Goal: Task Accomplishment & Management: Use online tool/utility

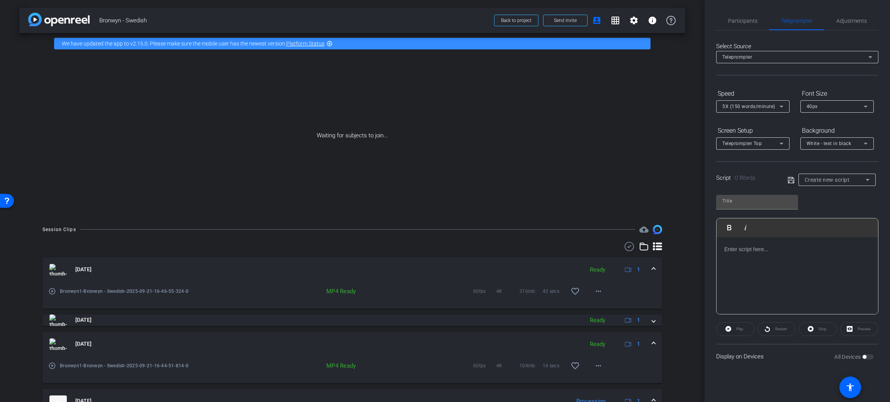
click at [740, 253] on div at bounding box center [796, 275] width 161 height 77
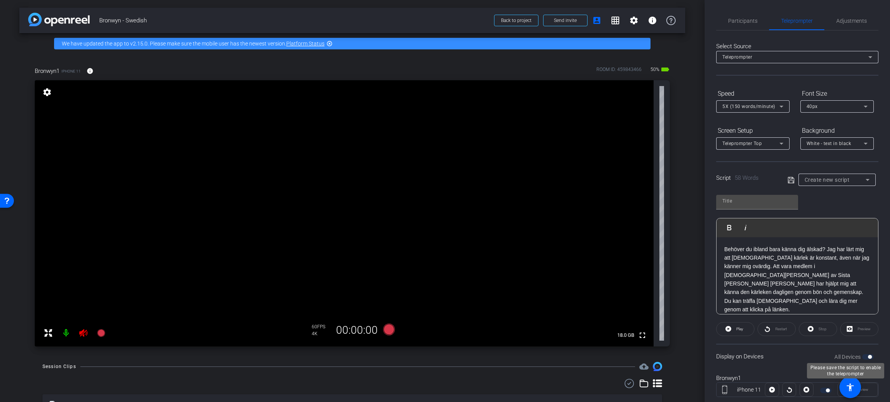
click at [854, 353] on label "All Devices" at bounding box center [848, 357] width 28 height 8
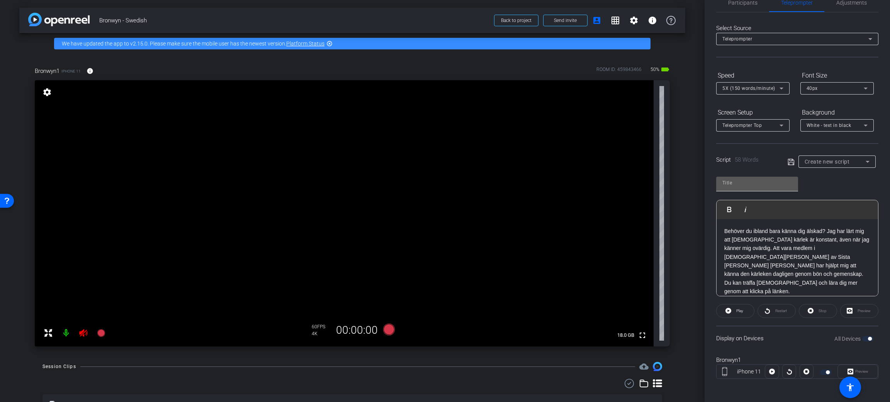
click at [756, 182] on input "text" at bounding box center [757, 182] width 70 height 9
type input "Love"
click at [787, 162] on icon at bounding box center [790, 162] width 7 height 9
click at [858, 3] on span "Adjustments" at bounding box center [851, 2] width 31 height 5
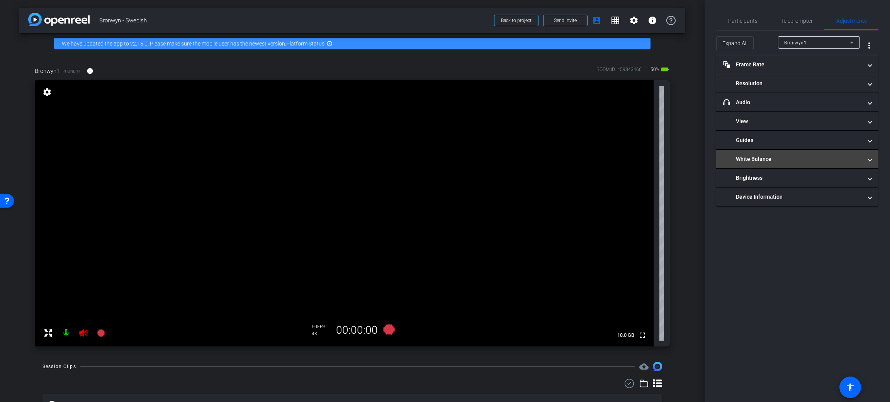
click at [776, 164] on mat-expansion-panel-header "White Balance" at bounding box center [797, 159] width 162 height 19
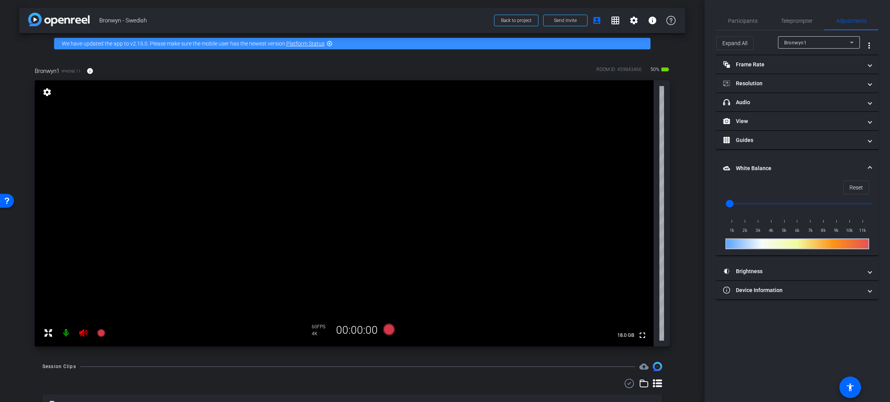
scroll to position [0, 0]
click at [741, 203] on input "range" at bounding box center [800, 203] width 160 height 17
click at [773, 202] on input "range" at bounding box center [800, 203] width 160 height 17
click at [858, 191] on span "Reset" at bounding box center [856, 187] width 14 height 15
click at [792, 205] on input "range" at bounding box center [800, 203] width 160 height 17
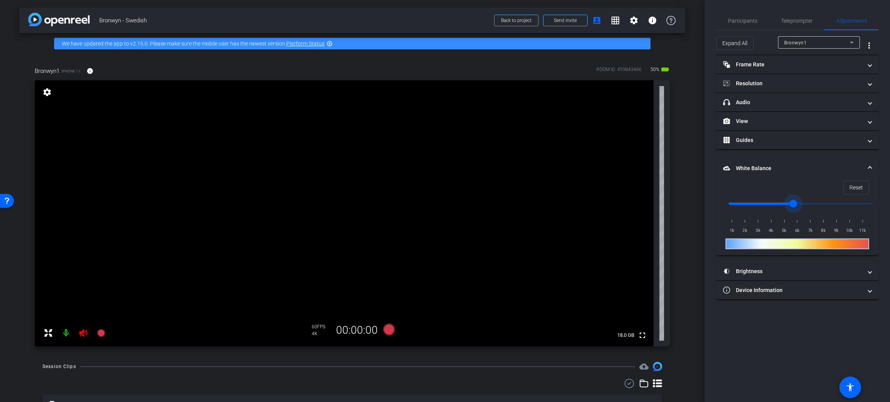
click at [781, 206] on input "range" at bounding box center [800, 203] width 160 height 17
click at [773, 202] on input "range" at bounding box center [800, 203] width 160 height 17
click at [829, 199] on input "range" at bounding box center [800, 203] width 160 height 17
click at [829, 205] on input "range" at bounding box center [800, 203] width 160 height 17
click at [751, 202] on input "range" at bounding box center [800, 203] width 160 height 17
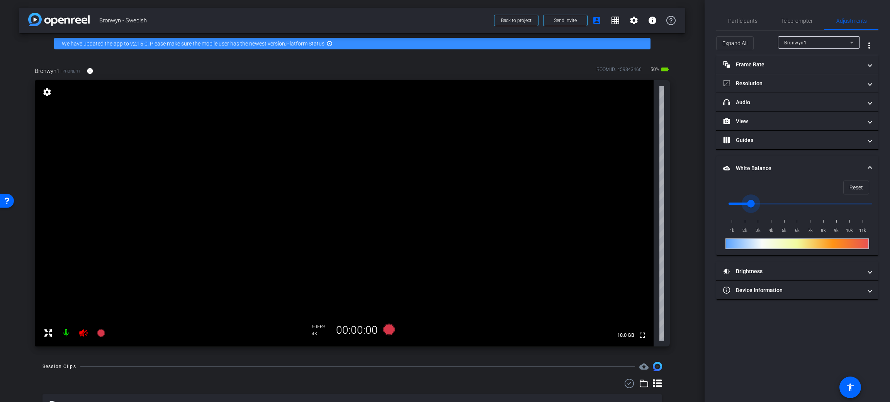
type input "3500"
click at [763, 202] on input "range" at bounding box center [800, 203] width 160 height 17
click at [807, 26] on span "Teleprompter" at bounding box center [797, 21] width 32 height 19
click at [807, 27] on span "Teleprompter" at bounding box center [797, 21] width 32 height 19
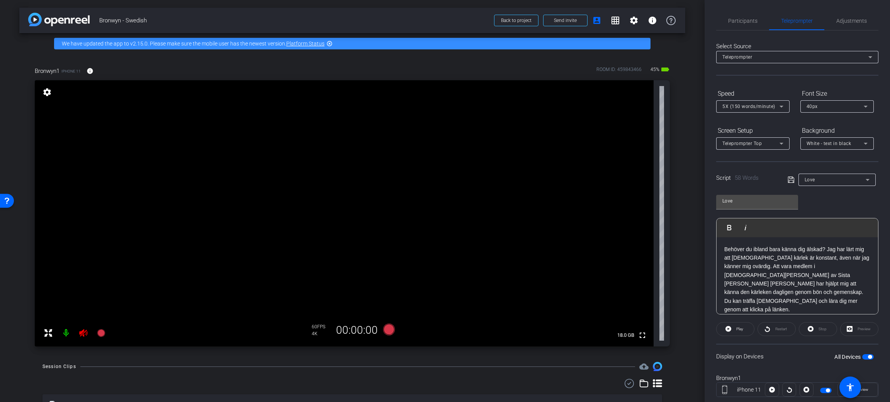
scroll to position [18, 0]
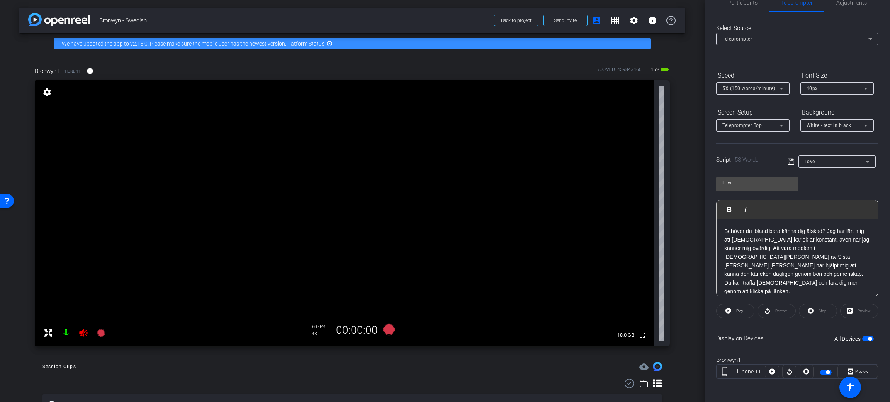
click at [856, 368] on span "Preview" at bounding box center [860, 371] width 15 height 11
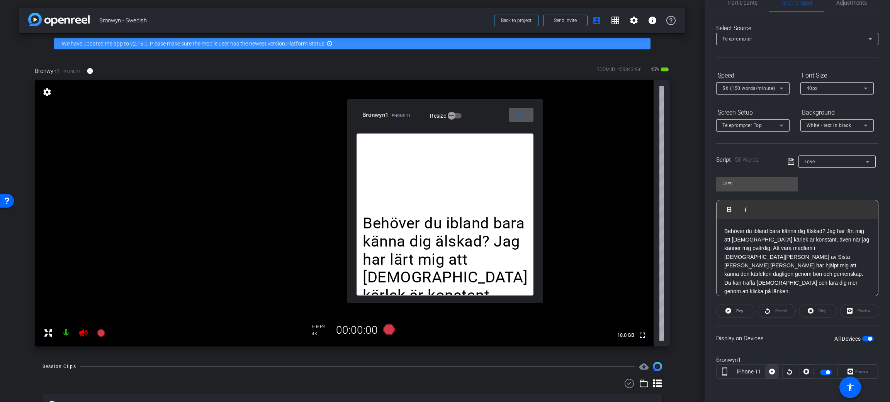
click at [766, 371] on span at bounding box center [771, 372] width 13 height 19
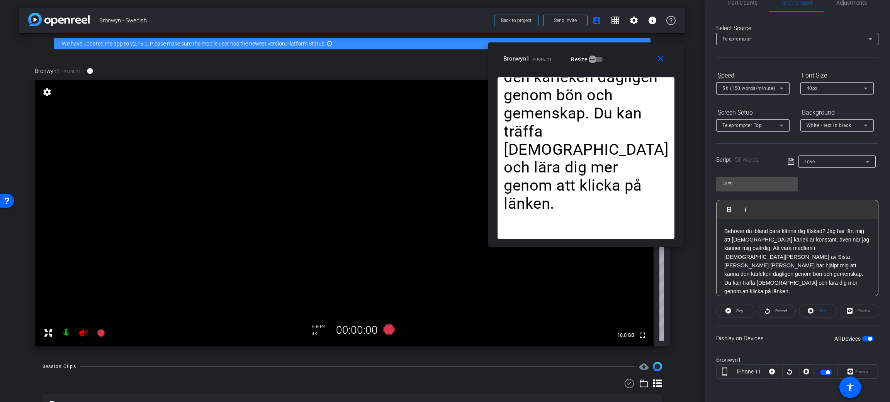
drag, startPoint x: 502, startPoint y: 103, endPoint x: 473, endPoint y: 150, distance: 55.3
click at [644, 45] on div "close Bronwyn1 iPhone 11 Resize" at bounding box center [585, 59] width 195 height 35
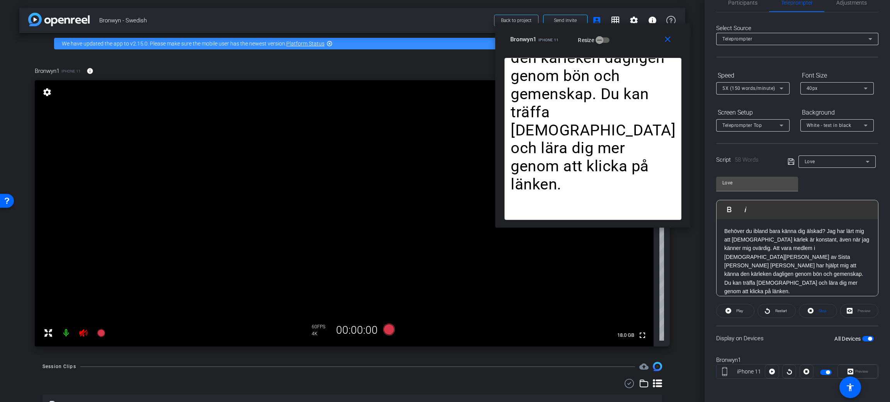
drag, startPoint x: 637, startPoint y: 50, endPoint x: 643, endPoint y: 32, distance: 19.4
click at [643, 32] on div "close Bronwyn1 iPhone 11 Resize" at bounding box center [592, 40] width 195 height 35
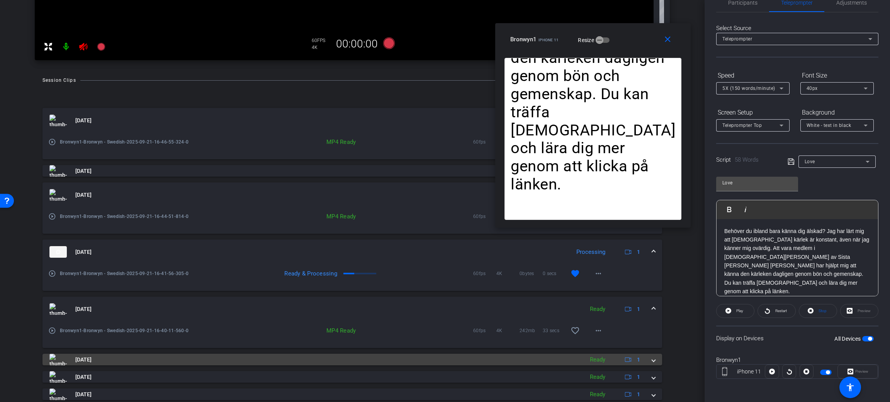
scroll to position [315, 0]
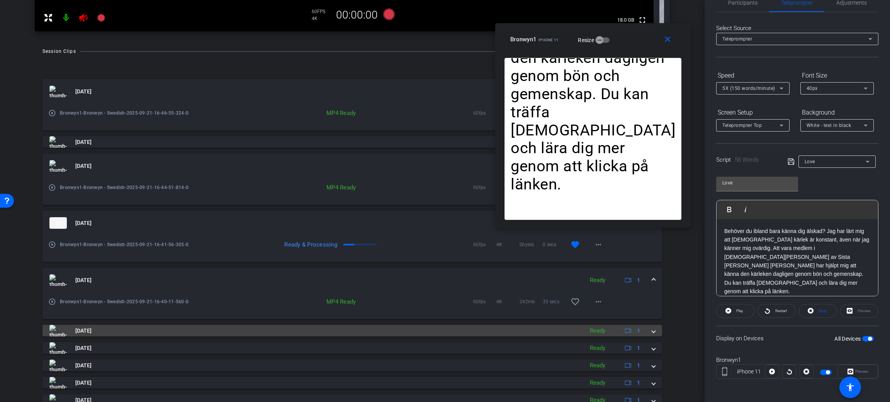
click at [244, 333] on mat-panel-title "[DATE]" at bounding box center [314, 331] width 530 height 12
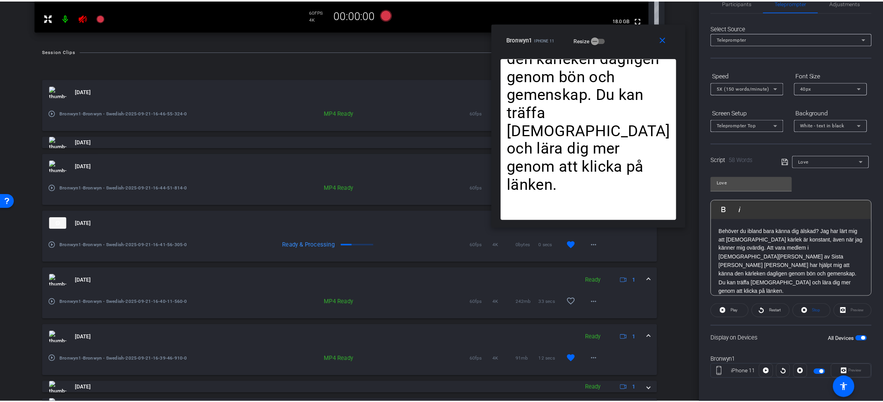
scroll to position [386, 0]
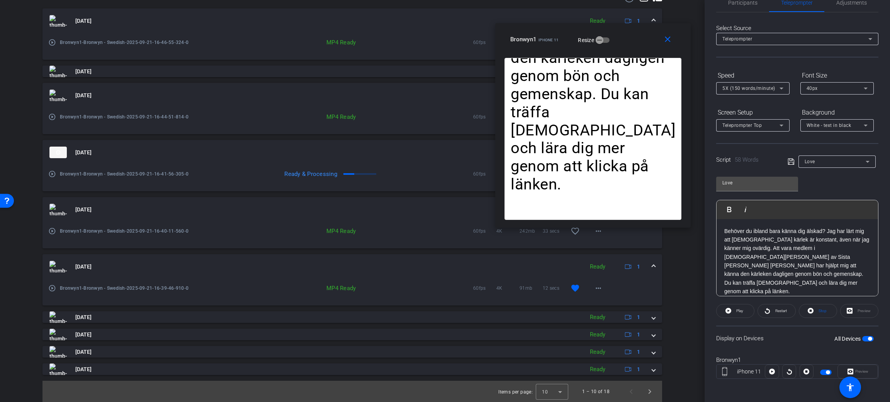
click at [56, 289] on div "play_circle_outline Bronwyn1-Bronwyn - Swedish-2025-09-21-16-39-46-910-0" at bounding box center [127, 288] width 158 height 19
click at [50, 287] on mat-icon "play_circle_outline" at bounding box center [52, 289] width 8 height 8
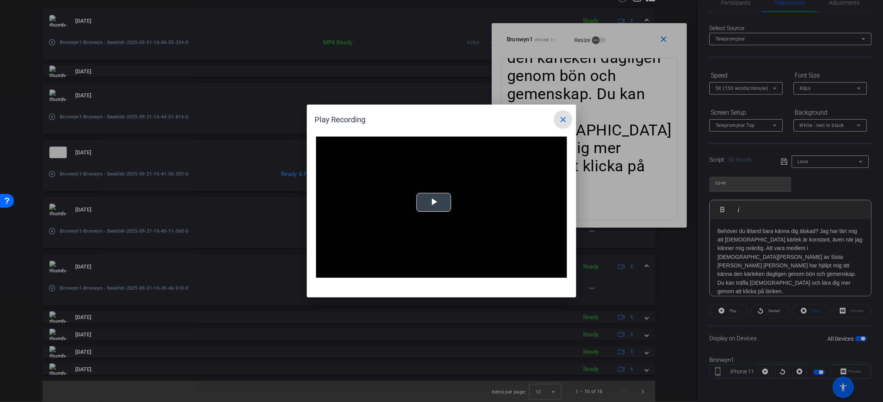
click at [434, 203] on span "Video Player" at bounding box center [434, 203] width 0 height 0
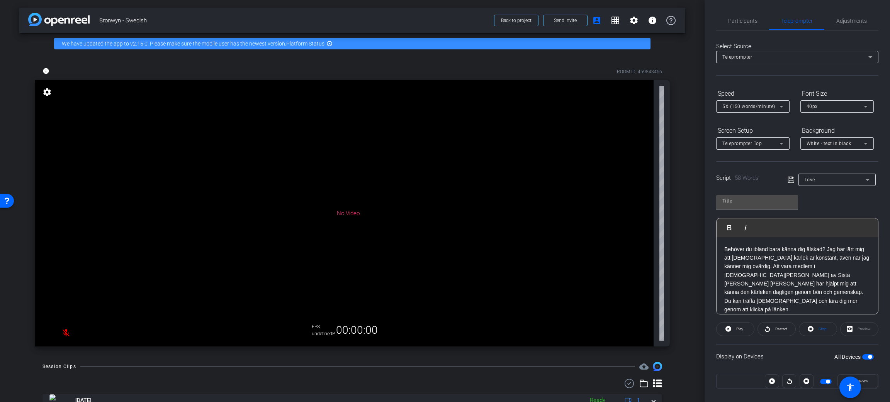
type input "Love"
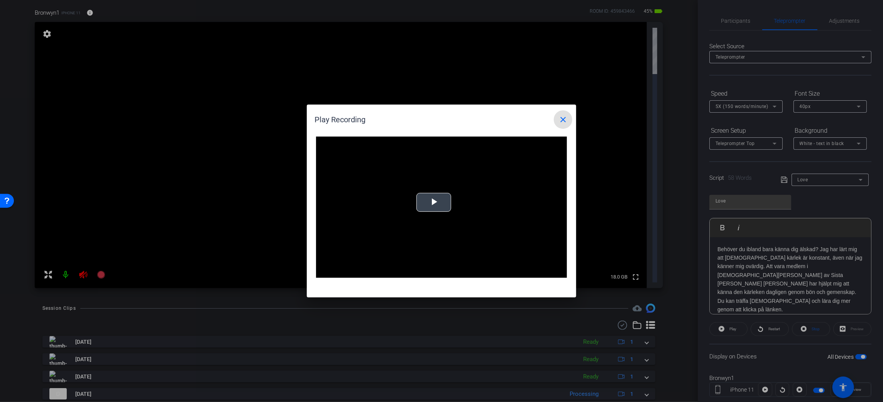
click at [434, 203] on span "Video Player" at bounding box center [434, 203] width 0 height 0
click at [560, 118] on mat-icon "close" at bounding box center [563, 119] width 9 height 9
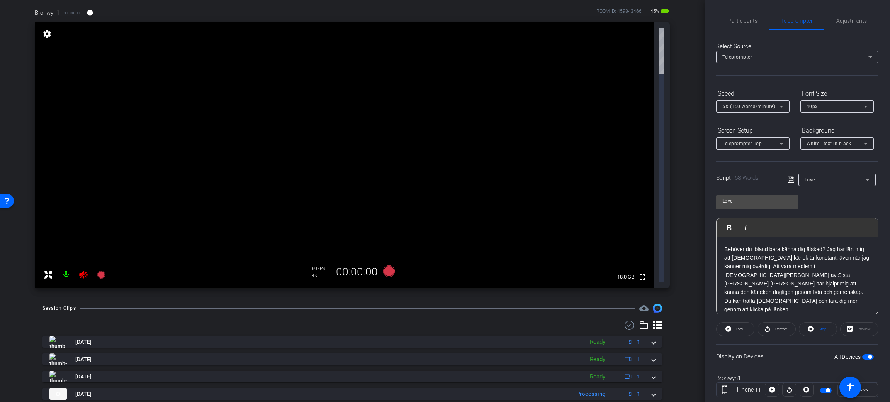
scroll to position [0, 0]
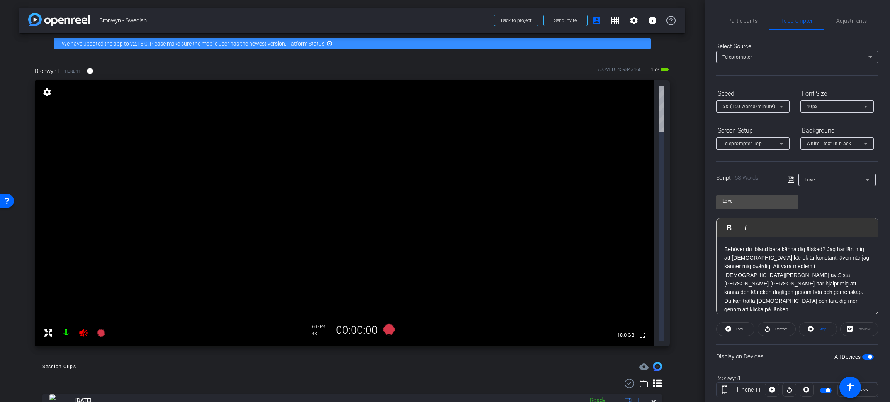
click at [546, 97] on video at bounding box center [344, 213] width 619 height 266
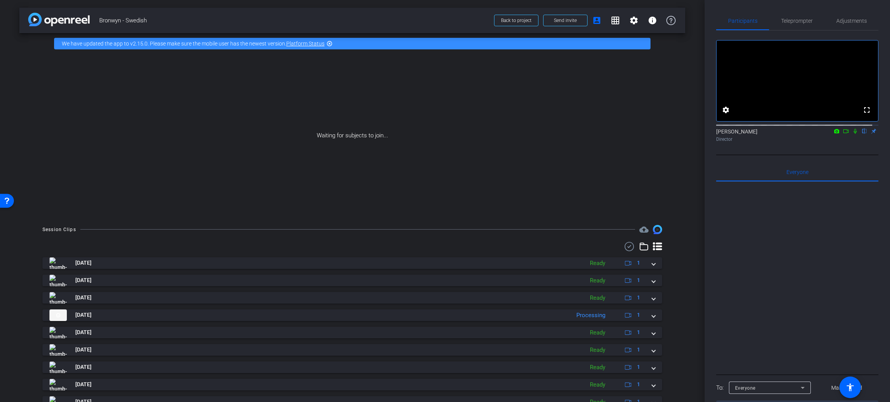
click at [843, 134] on icon at bounding box center [846, 131] width 6 height 5
click at [861, 135] on mat-icon at bounding box center [864, 131] width 9 height 7
click at [781, 20] on span "Teleprompter" at bounding box center [797, 20] width 32 height 5
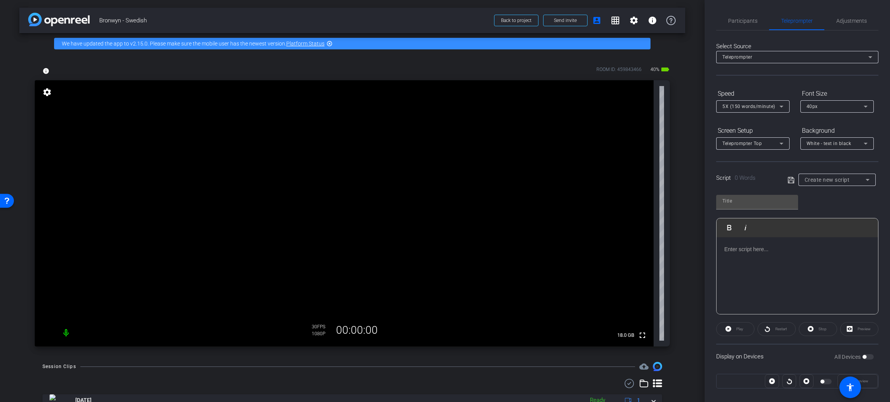
click at [854, 186] on div at bounding box center [836, 190] width 77 height 8
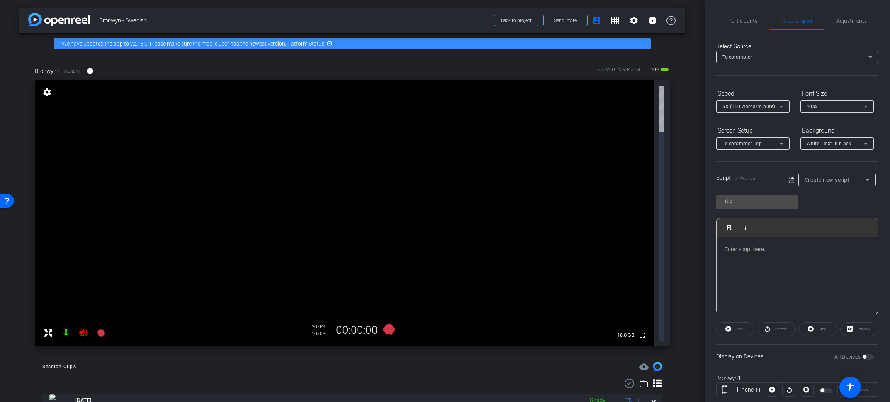
click at [856, 176] on div "Create new script" at bounding box center [834, 179] width 61 height 9
click at [842, 221] on mat-option "Love" at bounding box center [832, 219] width 74 height 12
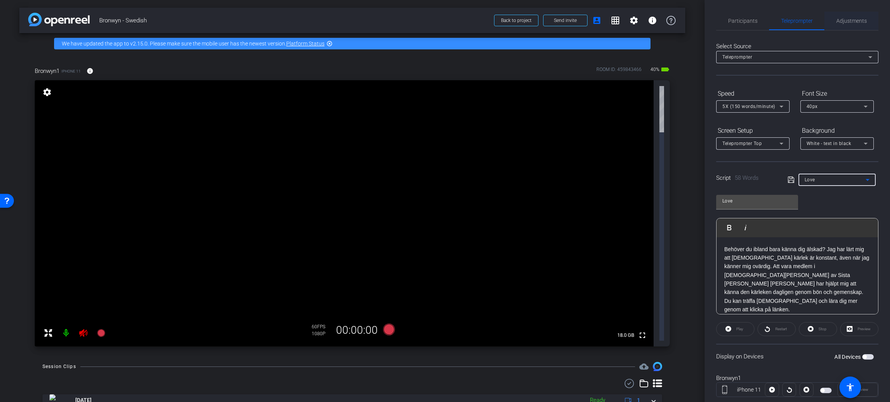
click at [849, 18] on span "Adjustments" at bounding box center [851, 20] width 31 height 5
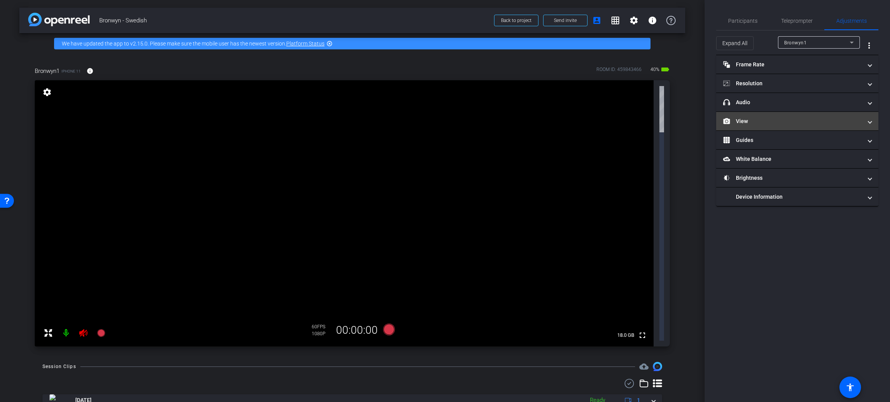
click at [763, 129] on mat-expansion-panel-header "View" at bounding box center [797, 121] width 162 height 19
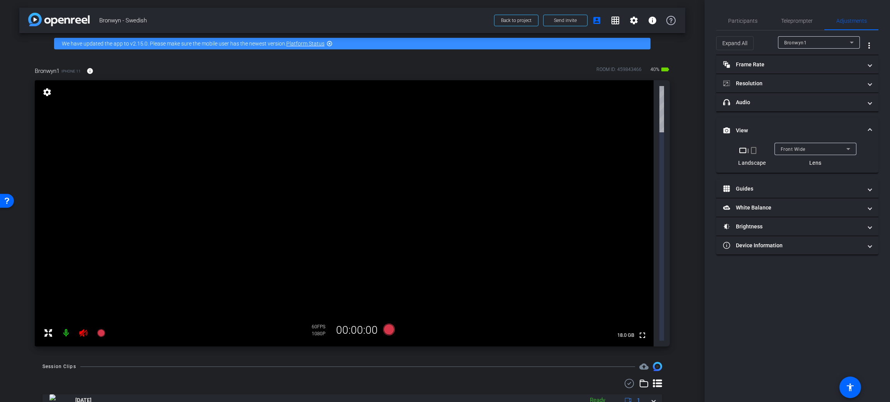
click at [753, 153] on mat-icon "crop_portrait" at bounding box center [753, 150] width 9 height 9
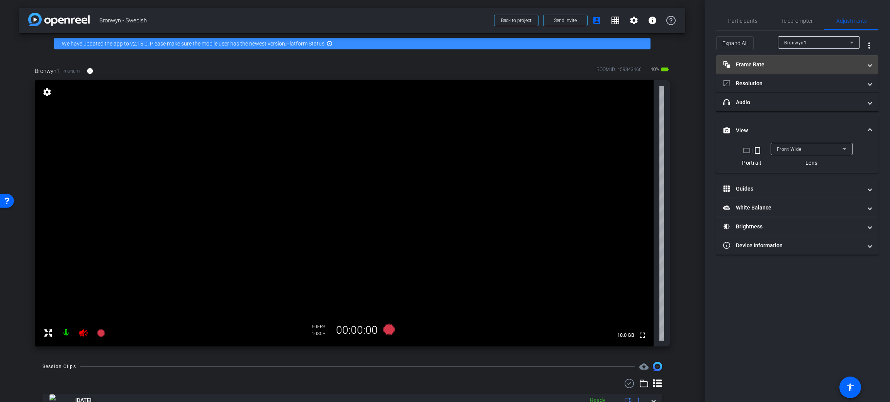
click at [771, 64] on mat-panel-title "Frame Rate Frame Rate" at bounding box center [792, 65] width 139 height 8
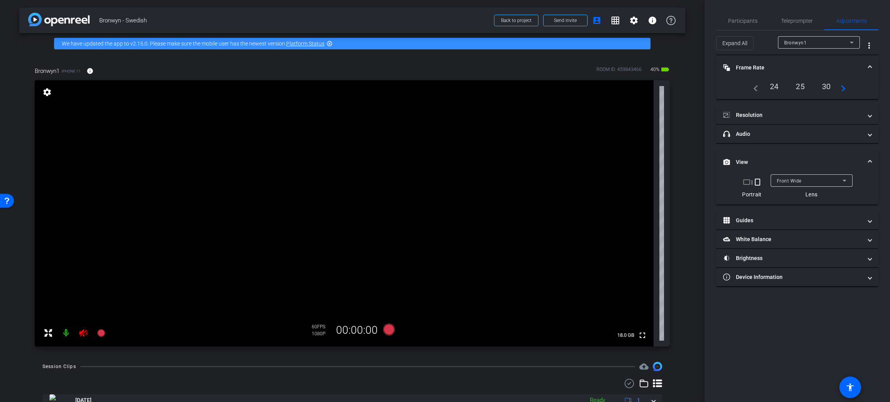
click at [843, 88] on mat-icon "navigate_next" at bounding box center [840, 86] width 9 height 9
click at [827, 89] on div "60" at bounding box center [826, 87] width 24 height 15
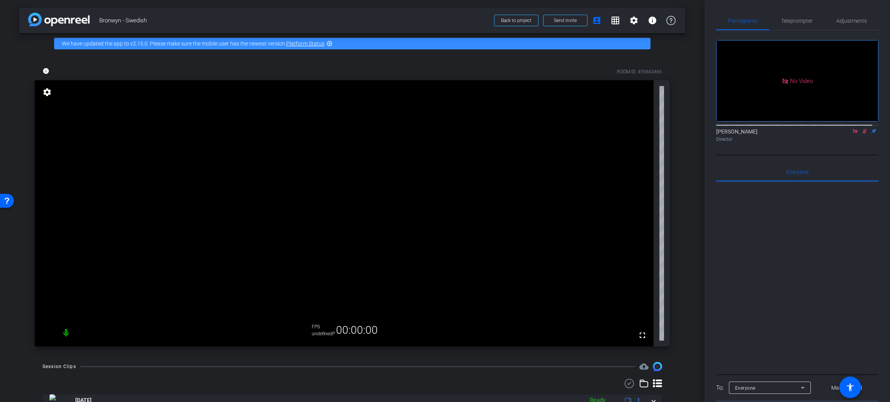
click at [332, 42] on mat-icon "highlight_off" at bounding box center [329, 44] width 6 height 6
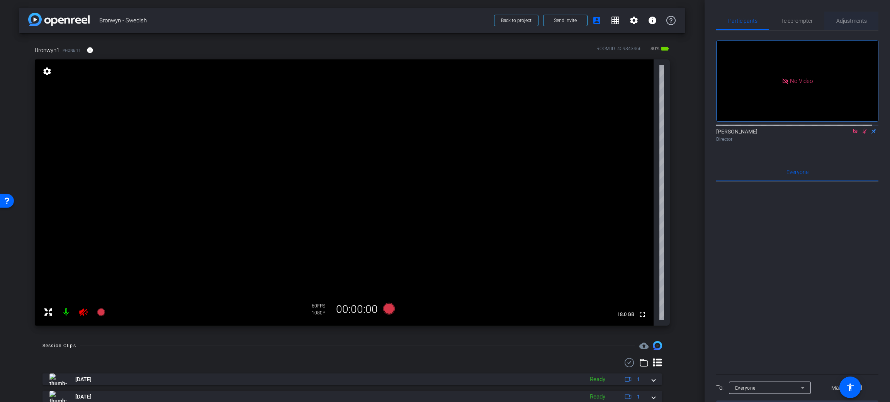
drag, startPoint x: 838, startPoint y: 13, endPoint x: 839, endPoint y: 20, distance: 7.4
click at [838, 14] on span "Adjustments" at bounding box center [851, 21] width 31 height 19
click at [839, 20] on span "Adjustments" at bounding box center [851, 20] width 31 height 5
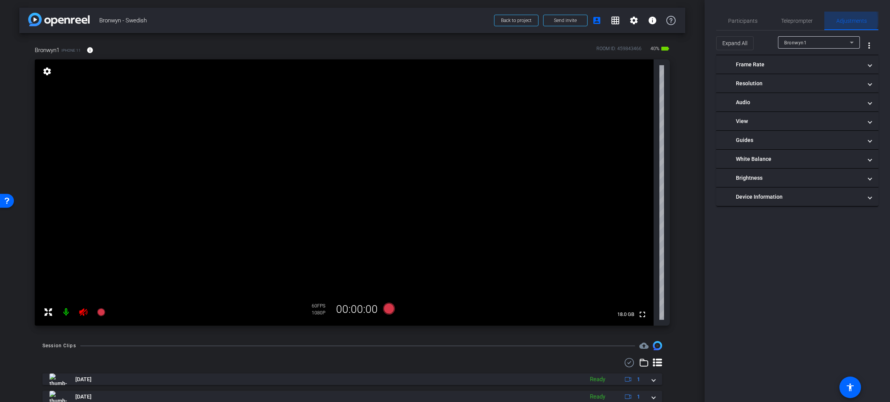
click at [839, 20] on span "Adjustments" at bounding box center [851, 20] width 31 height 5
click at [786, 108] on mat-expansion-panel-header "Audio" at bounding box center [797, 102] width 162 height 19
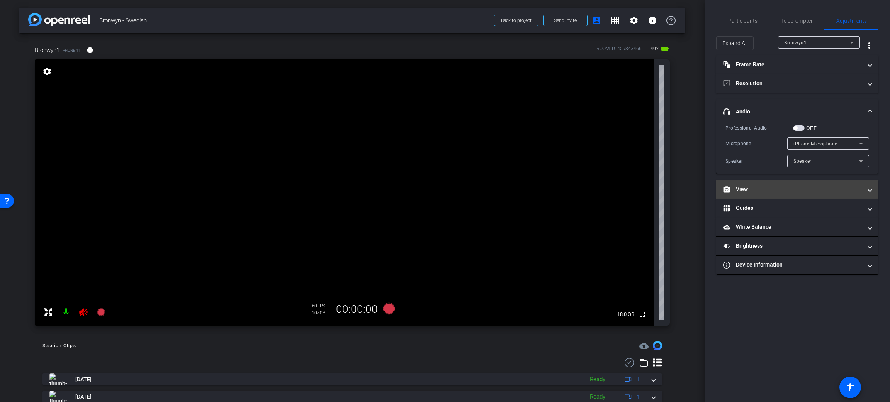
click at [749, 188] on mat-panel-title "View" at bounding box center [792, 189] width 139 height 8
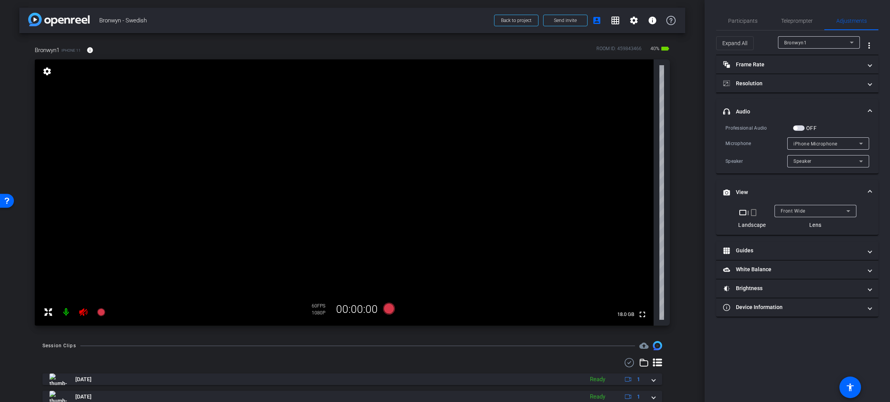
click at [756, 211] on mat-icon "crop_portrait" at bounding box center [753, 212] width 9 height 9
click at [770, 57] on mat-expansion-panel-header "Frame Rate Frame Rate" at bounding box center [797, 64] width 162 height 19
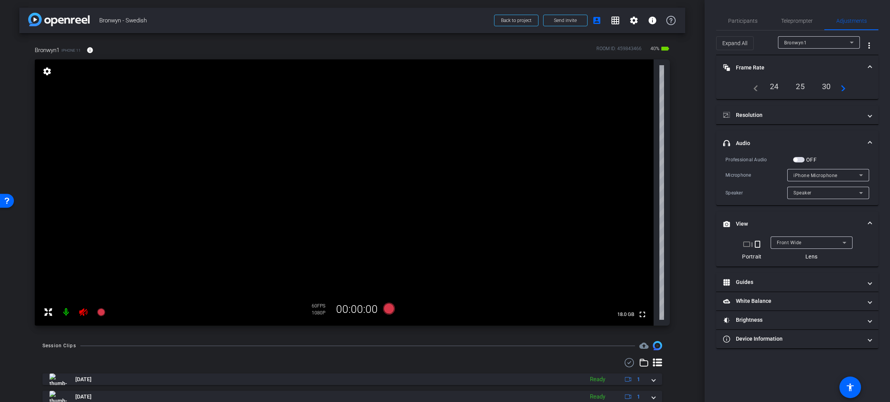
click at [828, 87] on div "30" at bounding box center [826, 86] width 20 height 13
click at [801, 115] on mat-panel-title "Resolution" at bounding box center [792, 117] width 139 height 8
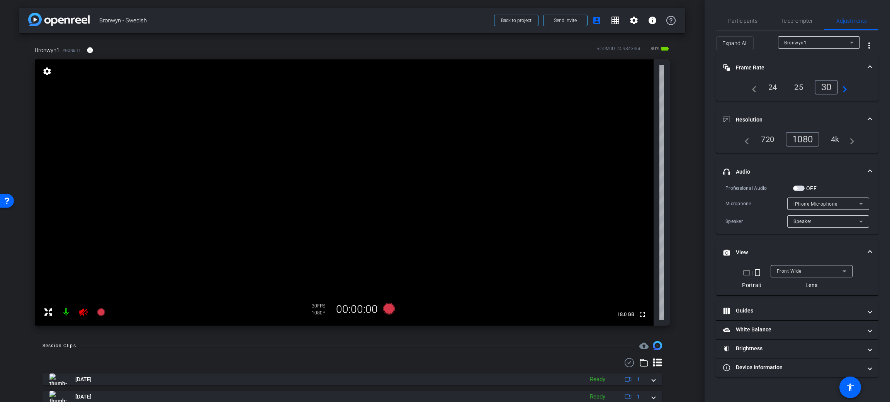
click at [834, 141] on div "4k" at bounding box center [835, 139] width 20 height 13
click at [799, 14] on span "Teleprompter" at bounding box center [797, 21] width 32 height 19
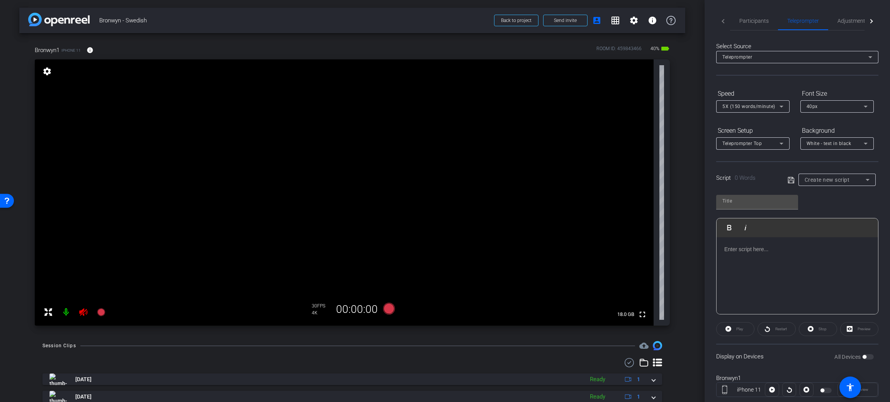
click at [869, 175] on div "Create new script" at bounding box center [836, 180] width 77 height 12
click at [821, 220] on mat-option "Love" at bounding box center [832, 219] width 74 height 12
type input "Love"
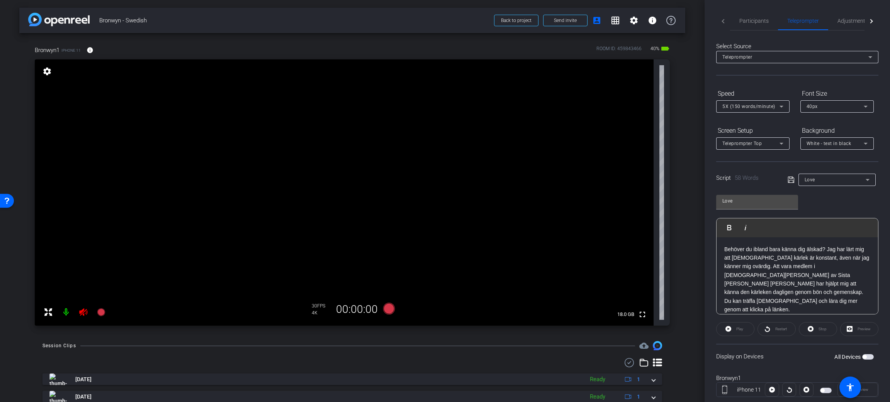
click at [825, 251] on p "Behöver du ibland bara känna dig älskad? Jag har lärt mig att [DEMOGRAPHIC_DATA…" at bounding box center [797, 279] width 146 height 69
click at [771, 270] on p "Jag har lärt mig att [DEMOGRAPHIC_DATA] kärlek är konstant, även när jag känner…" at bounding box center [797, 284] width 146 height 61
click at [775, 268] on p "Jag har lärt mig att [DEMOGRAPHIC_DATA] kärlek är konstant, även när jag känner…" at bounding box center [797, 284] width 146 height 61
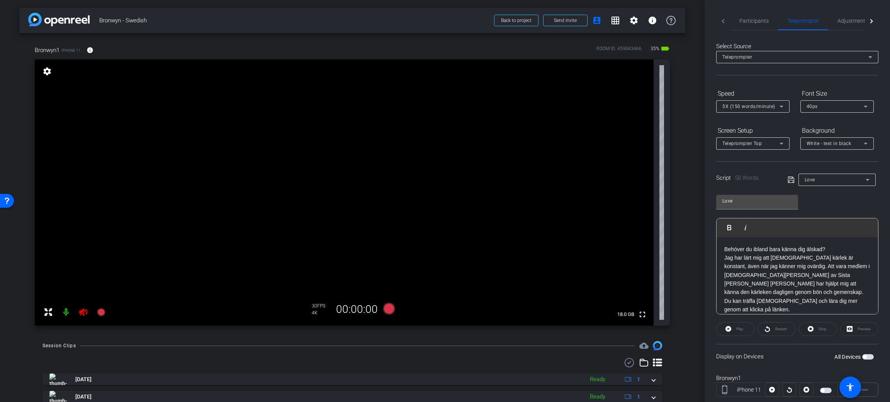
click at [826, 252] on p "Behöver du ibland bara känna dig älskad?" at bounding box center [797, 249] width 146 height 8
click at [778, 275] on p "Jag har lärt mig att [DEMOGRAPHIC_DATA] kärlek är konstant, även när jag känner…" at bounding box center [797, 292] width 146 height 61
click at [792, 287] on p "Att vara medlem i [DEMOGRAPHIC_DATA][PERSON_NAME] av [DEMOGRAPHIC_DATA] har hjä…" at bounding box center [797, 285] width 146 height 43
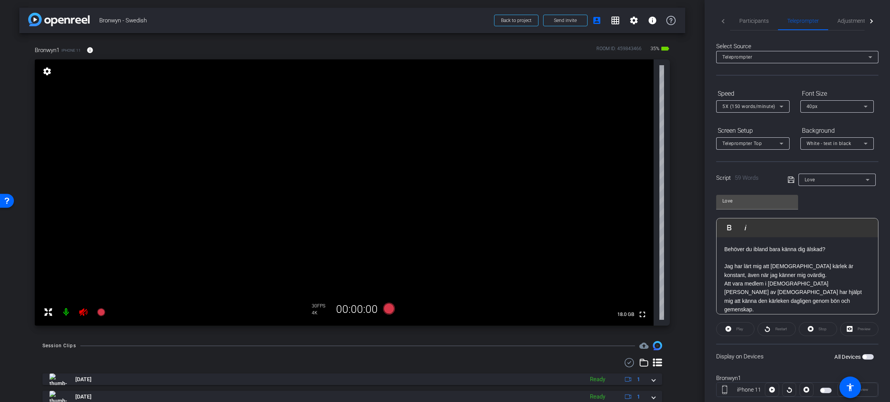
click at [798, 276] on p "Jag har lärt mig att [DEMOGRAPHIC_DATA] kärlek är konstant, även när jag känner…" at bounding box center [797, 270] width 146 height 17
drag, startPoint x: 796, startPoint y: 285, endPoint x: 806, endPoint y: 285, distance: 10.0
click at [806, 285] on p "Att vara medlem i [DEMOGRAPHIC_DATA][PERSON_NAME] av [DEMOGRAPHIC_DATA] har hjä…" at bounding box center [797, 281] width 146 height 35
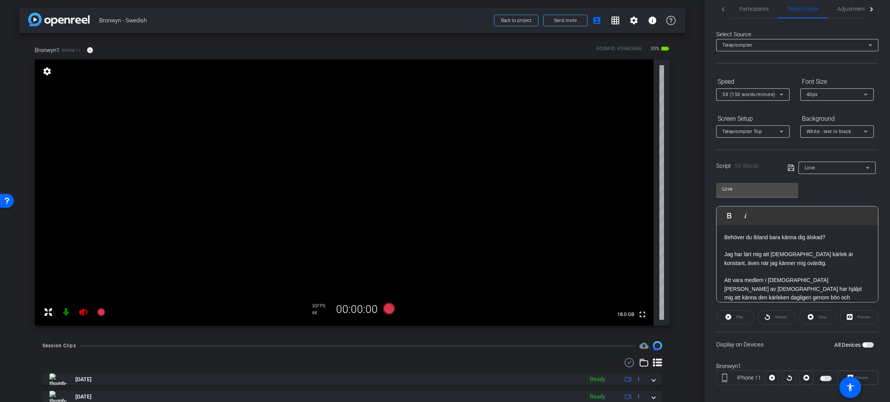
scroll to position [18, 0]
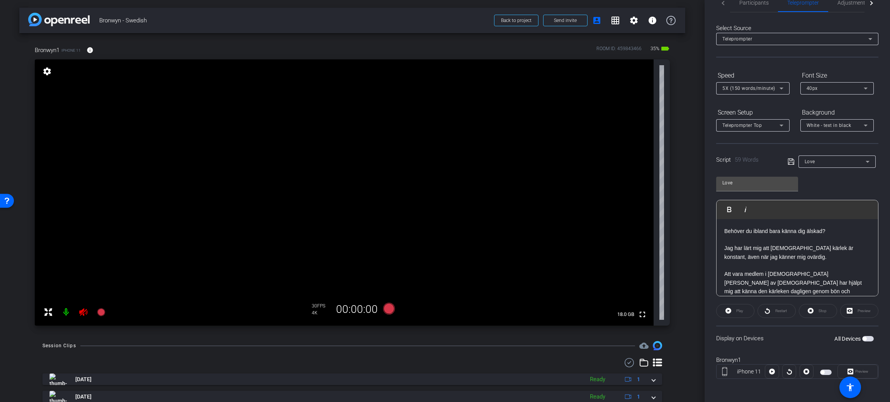
click at [863, 341] on div "All Devices" at bounding box center [853, 339] width 39 height 8
click at [863, 335] on div "All Devices" at bounding box center [853, 339] width 39 height 8
click at [863, 337] on span "button" at bounding box center [868, 338] width 12 height 5
click at [384, 303] on icon at bounding box center [389, 309] width 19 height 14
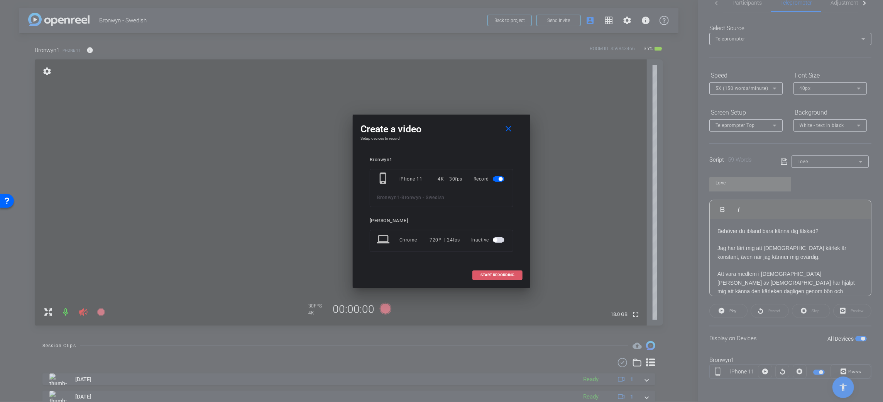
click at [477, 270] on span at bounding box center [497, 275] width 49 height 19
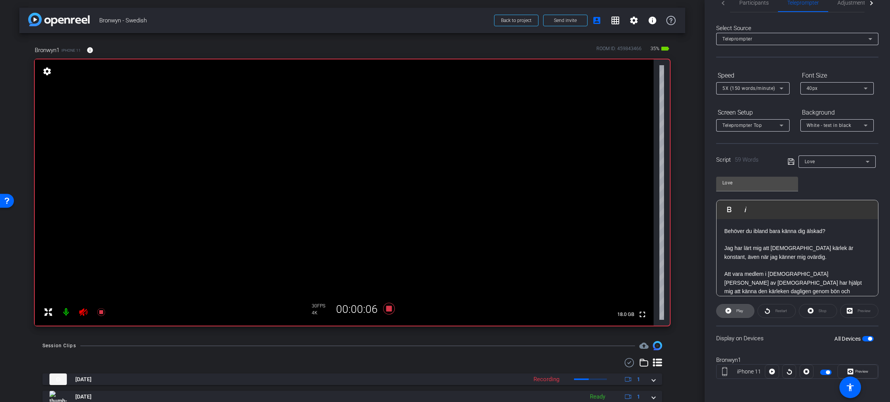
click at [738, 309] on span "Play" at bounding box center [739, 311] width 7 height 4
click at [738, 309] on span "Pause" at bounding box center [739, 311] width 10 height 4
click at [777, 82] on div "5X (150 words/minute)" at bounding box center [752, 88] width 61 height 12
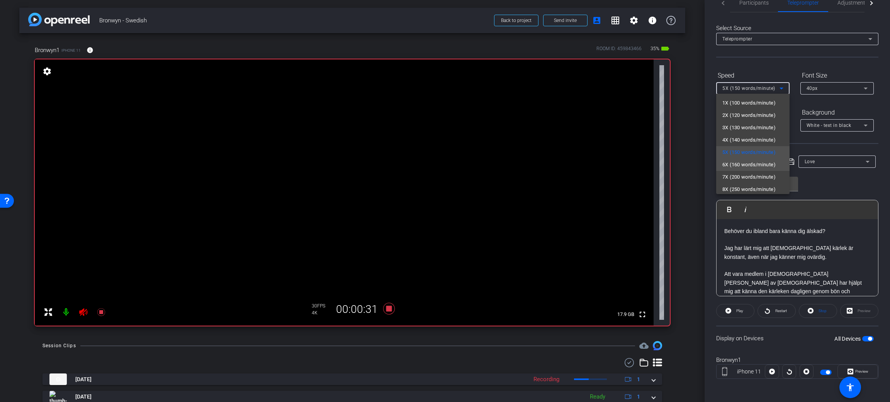
click at [757, 160] on span "6X (160 words/minute)" at bounding box center [748, 164] width 53 height 9
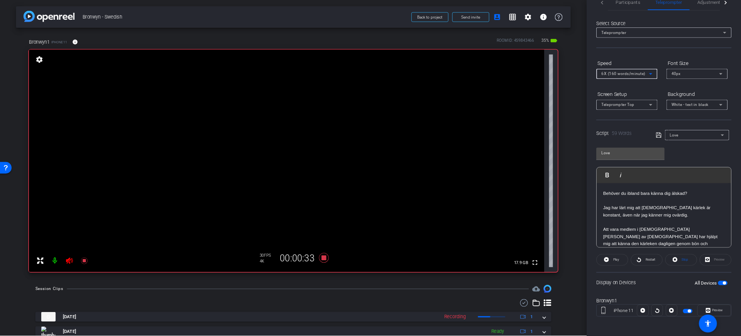
scroll to position [0, 0]
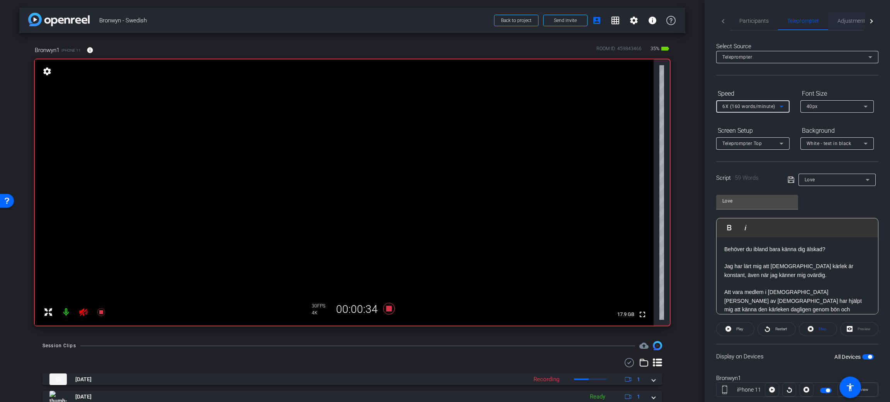
click at [851, 16] on span "Adjustments" at bounding box center [852, 21] width 31 height 19
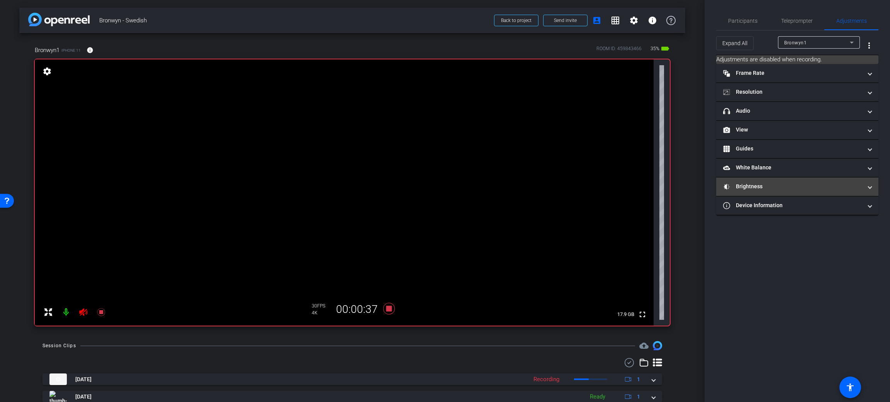
click at [749, 190] on mat-panel-title "Brightness" at bounding box center [792, 187] width 139 height 8
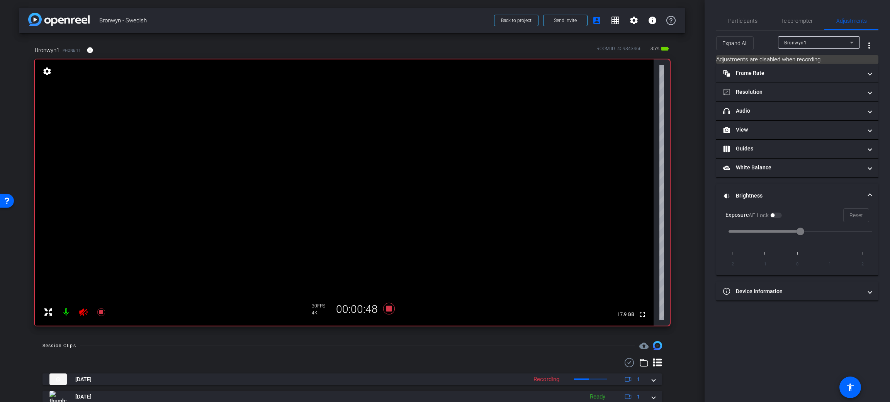
click at [854, 215] on div "Reset" at bounding box center [856, 216] width 26 height 14
click at [802, 160] on mat-expansion-panel-header "White Balance White Balance" at bounding box center [797, 168] width 162 height 19
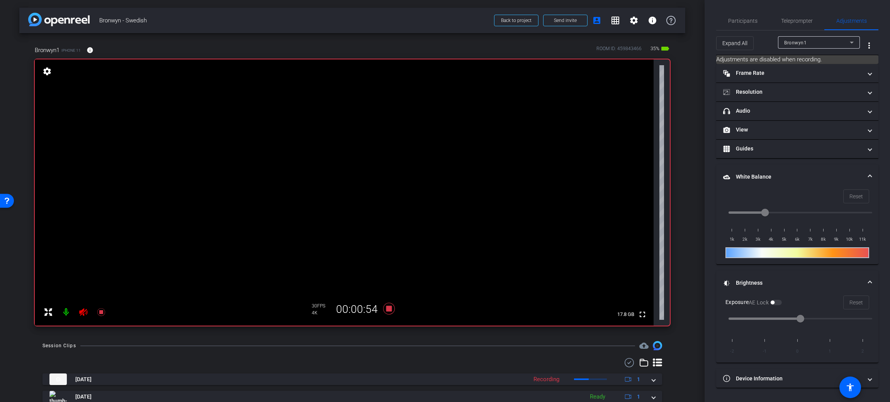
click at [853, 193] on div "Reset" at bounding box center [797, 197] width 144 height 14
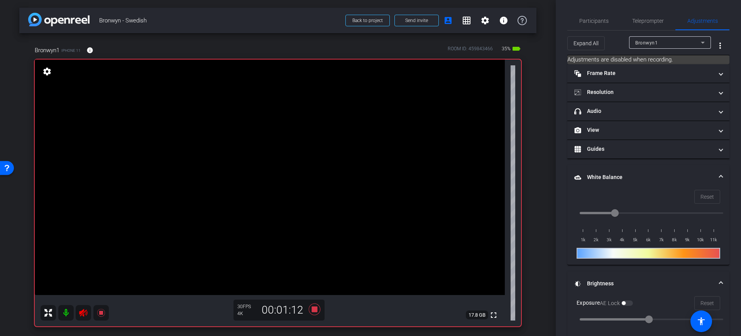
click at [330, 255] on video at bounding box center [270, 176] width 470 height 235
click at [315, 312] on icon at bounding box center [314, 309] width 19 height 14
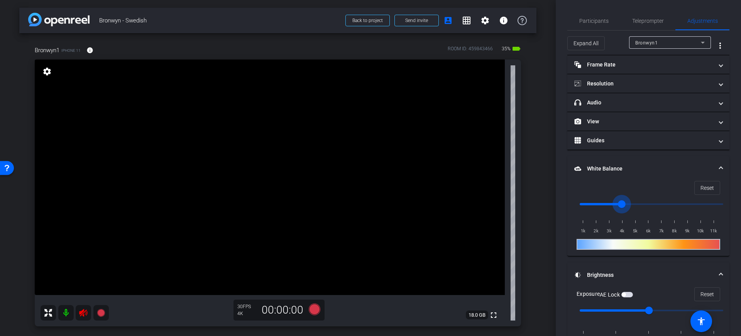
click at [624, 204] on input "range" at bounding box center [652, 203] width 160 height 17
type input "5000"
click at [636, 209] on input "range" at bounding box center [652, 203] width 160 height 17
click at [656, 23] on span "Teleprompter" at bounding box center [648, 20] width 32 height 5
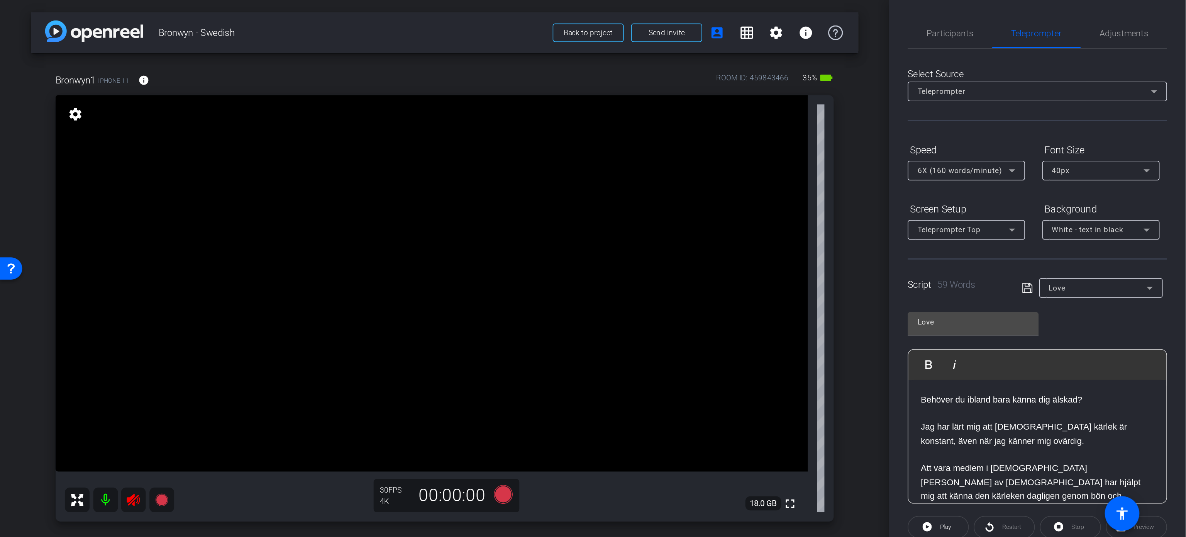
scroll to position [33, 0]
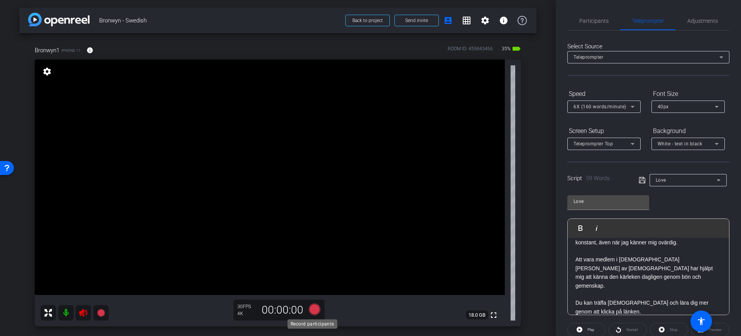
click at [312, 304] on icon at bounding box center [315, 309] width 12 height 12
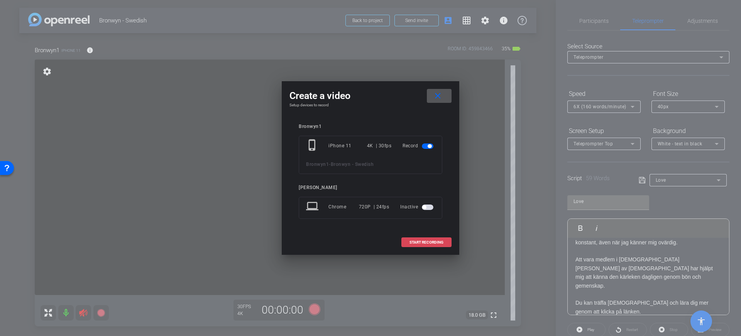
click at [422, 241] on span "START RECORDING" at bounding box center [427, 242] width 34 height 4
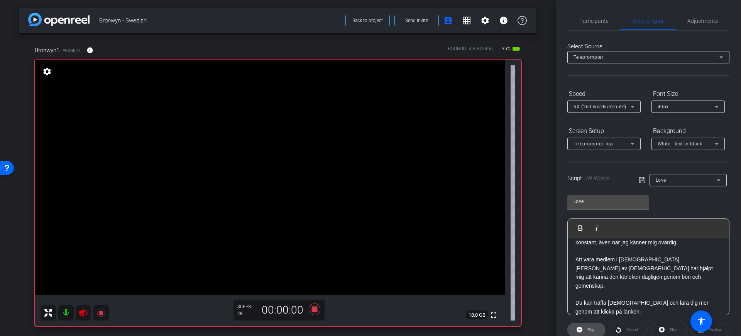
click at [579, 329] on icon at bounding box center [580, 329] width 6 height 10
click at [579, 329] on icon at bounding box center [578, 329] width 6 height 10
click at [314, 306] on icon at bounding box center [315, 309] width 12 height 12
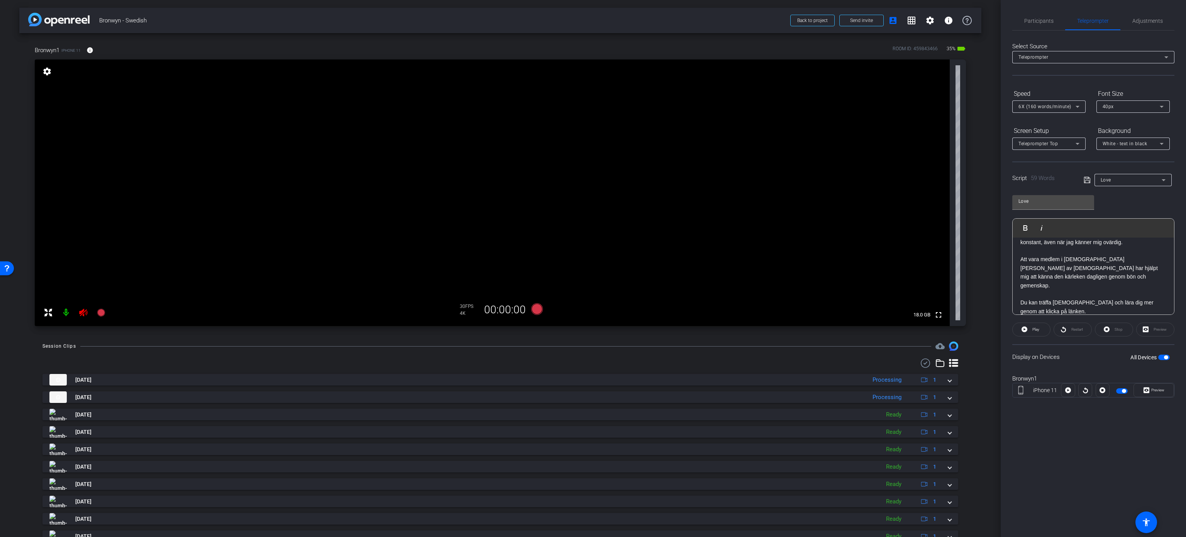
click at [889, 292] on div "arrow_back Bronwyn - Swedish Back to project Send invite account_box grid_on se…" at bounding box center [500, 268] width 1001 height 537
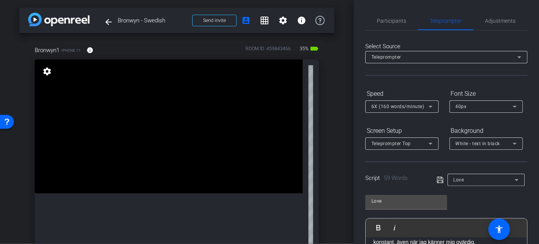
click at [343, 146] on div "arrow_back Bronwyn - Swedish Back to project Send invite account_box grid_on se…" at bounding box center [177, 122] width 354 height 244
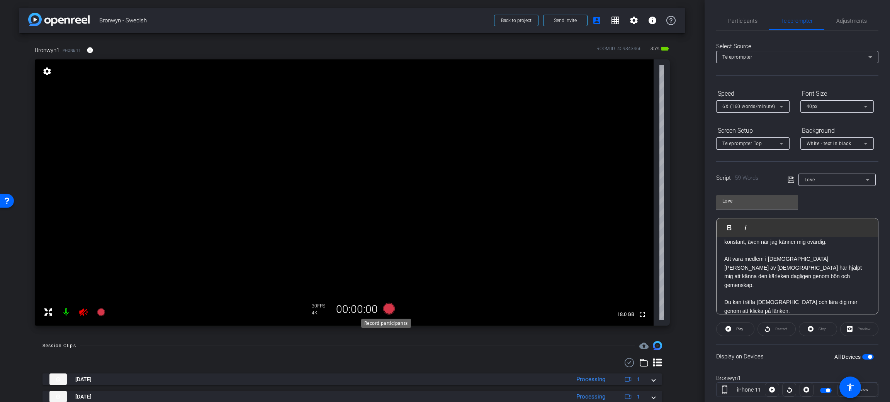
click at [386, 307] on icon at bounding box center [389, 309] width 12 height 12
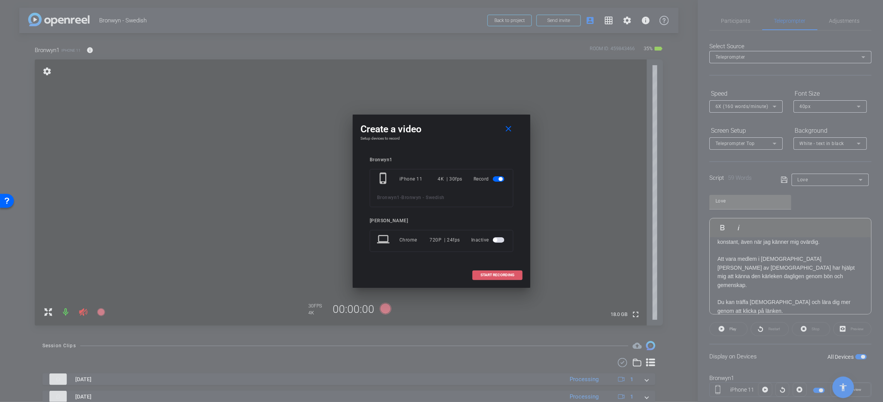
click at [488, 275] on span "START RECORDING" at bounding box center [498, 275] width 34 height 4
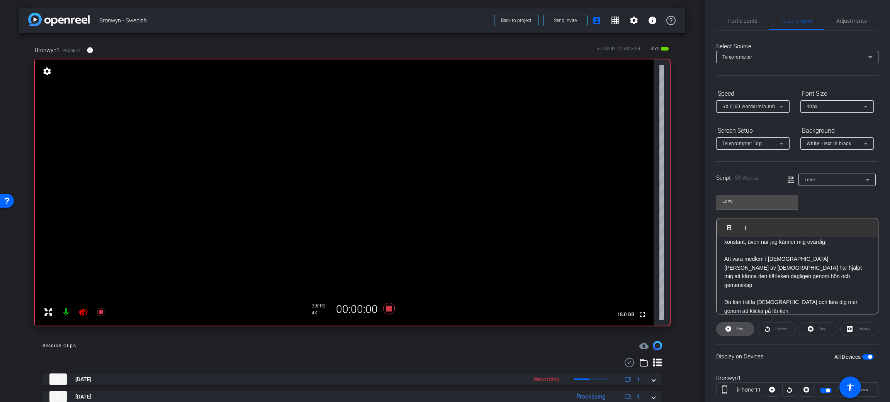
click at [728, 331] on icon at bounding box center [728, 329] width 6 height 6
click at [728, 331] on icon at bounding box center [727, 329] width 6 height 10
click at [728, 331] on icon at bounding box center [728, 329] width 6 height 6
click at [743, 331] on span "Pause" at bounding box center [739, 329] width 10 height 4
click at [773, 328] on span "Restart" at bounding box center [780, 329] width 14 height 11
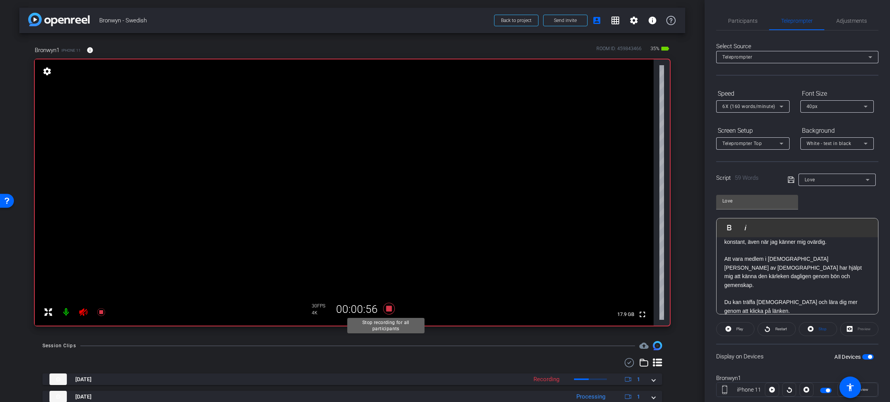
click at [385, 312] on icon at bounding box center [389, 309] width 19 height 14
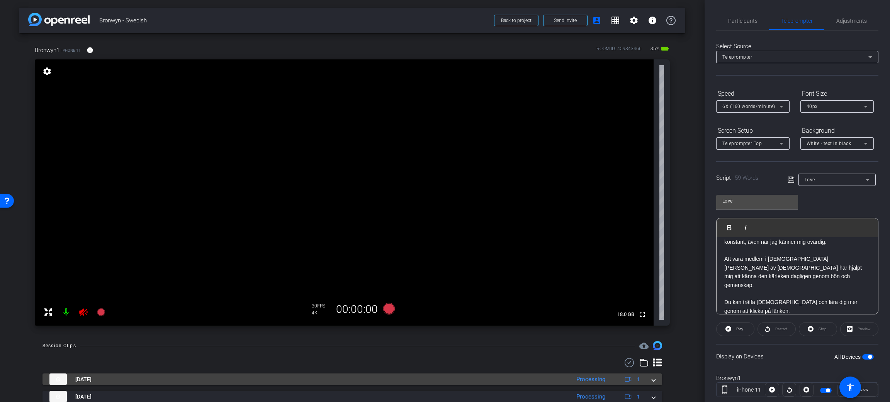
click at [258, 379] on mat-panel-title "[DATE]" at bounding box center [307, 380] width 517 height 12
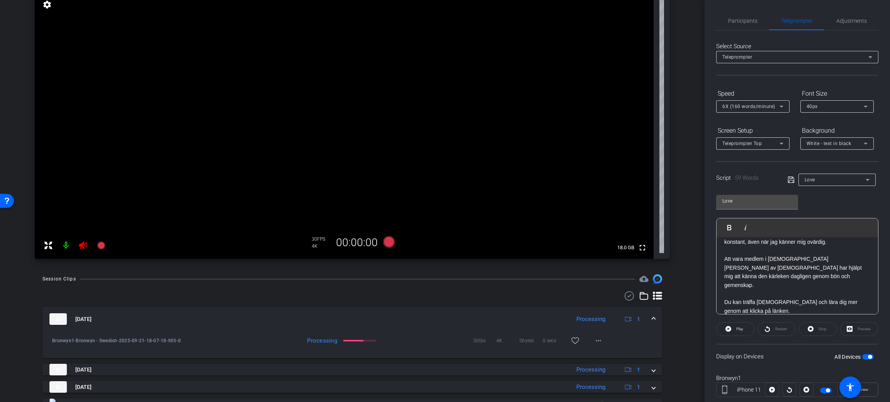
scroll to position [0, 0]
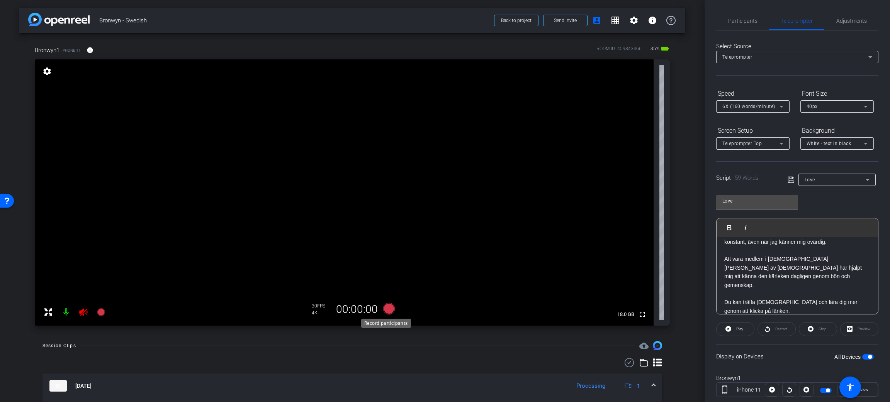
click at [386, 307] on icon at bounding box center [389, 309] width 12 height 12
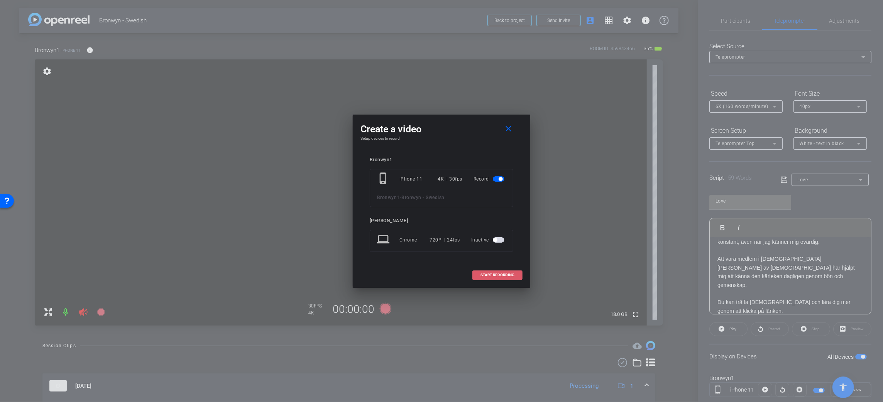
click at [494, 272] on span at bounding box center [497, 275] width 49 height 19
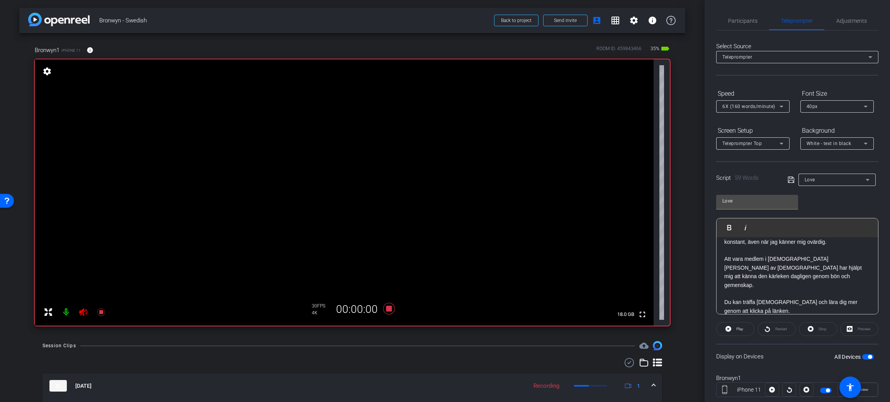
click at [762, 328] on div "Restart" at bounding box center [776, 329] width 38 height 14
click at [739, 330] on span "Play" at bounding box center [739, 329] width 7 height 4
click at [384, 307] on icon at bounding box center [389, 309] width 12 height 12
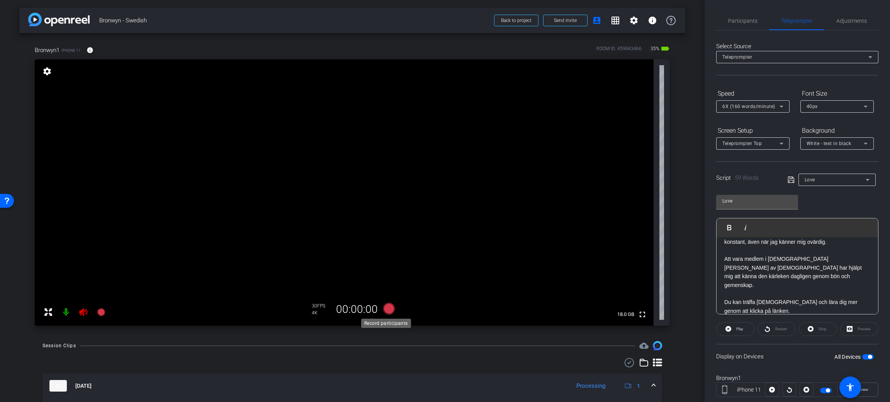
click at [386, 307] on icon at bounding box center [389, 309] width 12 height 12
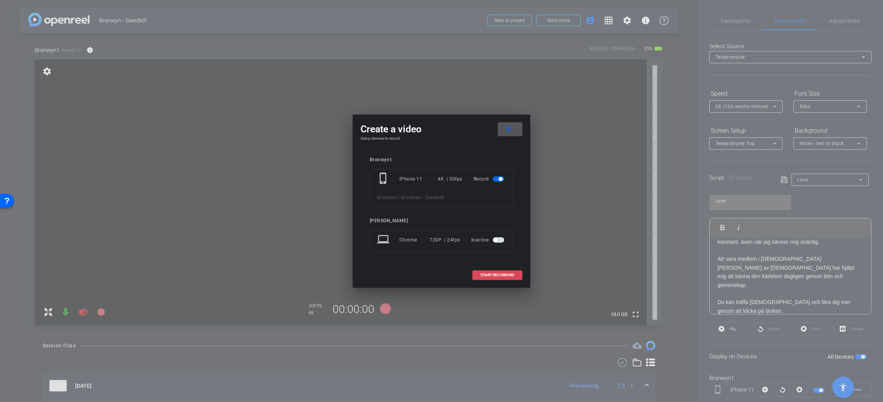
click at [497, 275] on span "START RECORDING" at bounding box center [498, 275] width 34 height 4
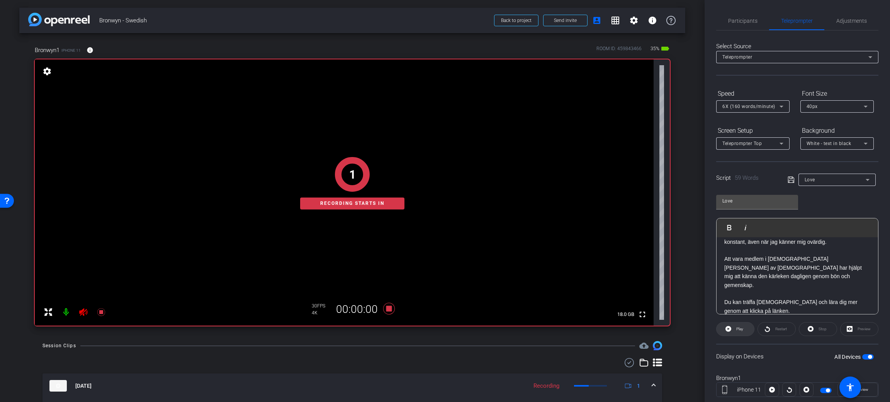
click at [721, 325] on span at bounding box center [734, 329] width 37 height 19
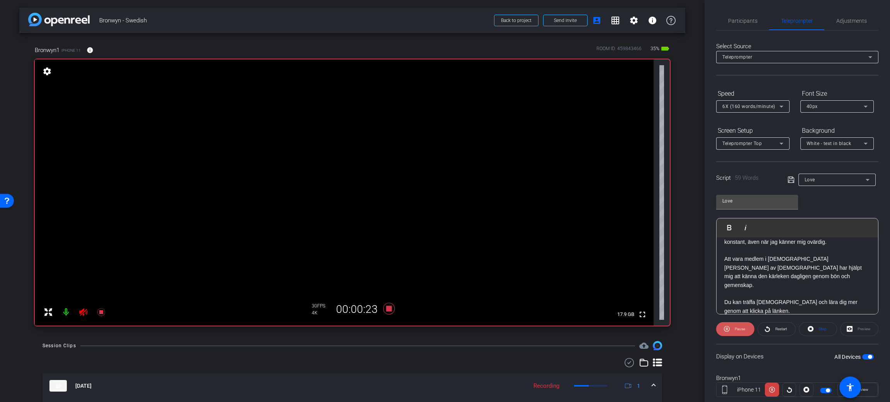
click at [721, 325] on span at bounding box center [735, 329] width 38 height 19
click at [391, 308] on icon at bounding box center [389, 309] width 19 height 14
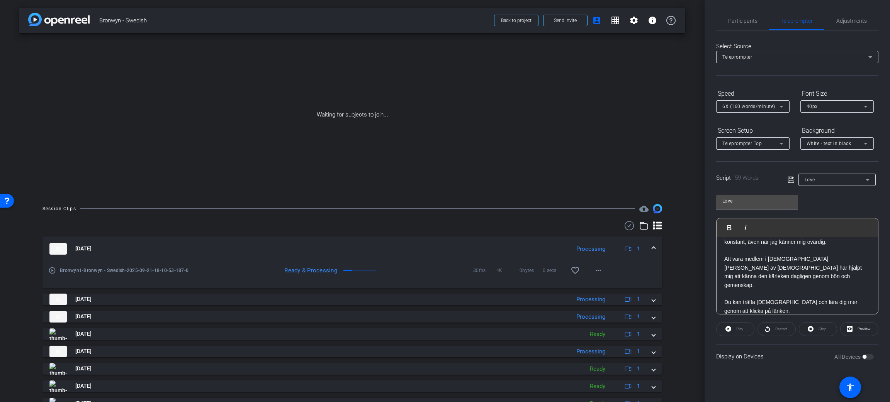
click at [808, 180] on span "Love" at bounding box center [809, 179] width 10 height 5
click at [809, 192] on span "Create new script" at bounding box center [824, 194] width 41 height 9
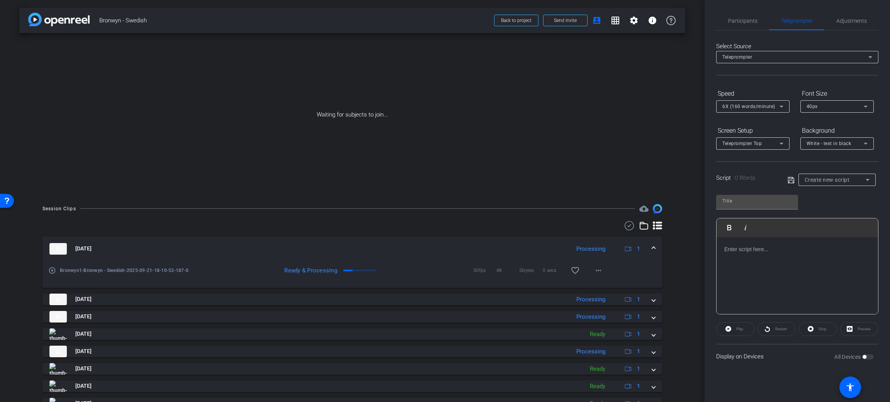
click at [766, 268] on div at bounding box center [796, 275] width 161 height 77
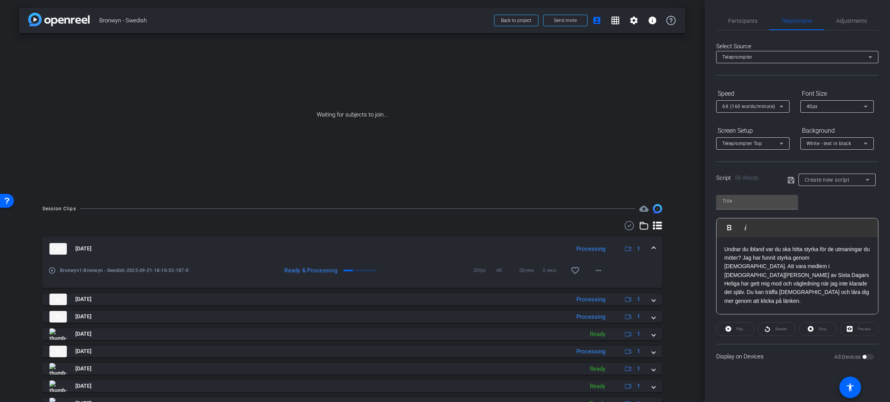
click at [739, 259] on p "Undrar du ibland var du ska hitta styrka för de utmaningar du möter? Jag har fu…" at bounding box center [797, 275] width 146 height 61
click at [745, 259] on p "Undrar du ibland var du ska hitta styrka för de utmaningar du möter? Jag har fu…" at bounding box center [797, 275] width 146 height 61
click at [742, 259] on p "Undrar du ibland var du ska hitta styrka för de utmaningar du möter? Jag har fu…" at bounding box center [797, 275] width 146 height 61
click at [834, 295] on p "Jag har funnit styrka genom [DEMOGRAPHIC_DATA]. Att vara medlem i [DEMOGRAPHIC_…" at bounding box center [797, 297] width 146 height 52
click at [735, 203] on input "text" at bounding box center [757, 201] width 70 height 9
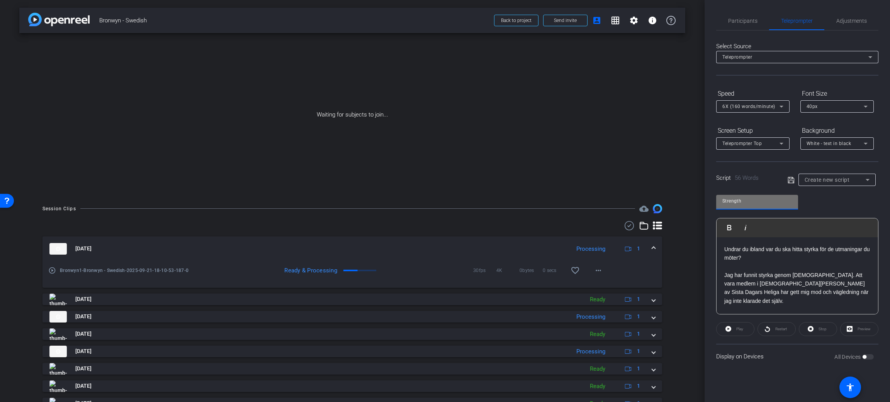
type input "Strength"
click at [836, 214] on div "Strength Play Play from this location Play Selected Play and display the select…" at bounding box center [797, 251] width 162 height 125
click at [791, 180] on icon at bounding box center [790, 180] width 6 height 6
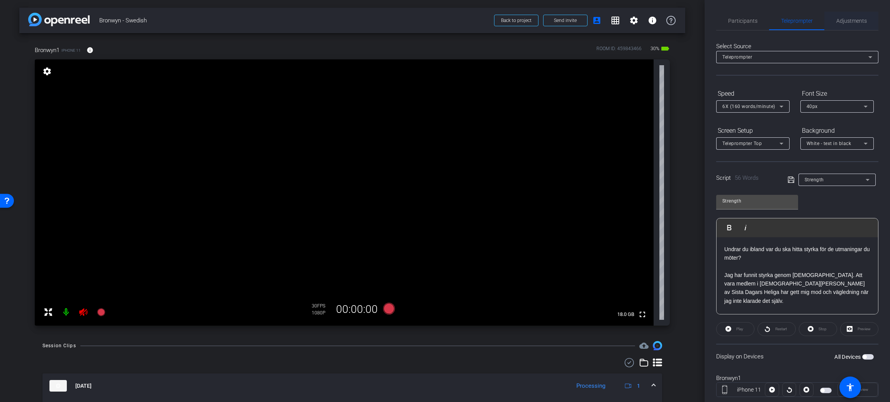
click at [839, 22] on span "Adjustments" at bounding box center [851, 20] width 31 height 5
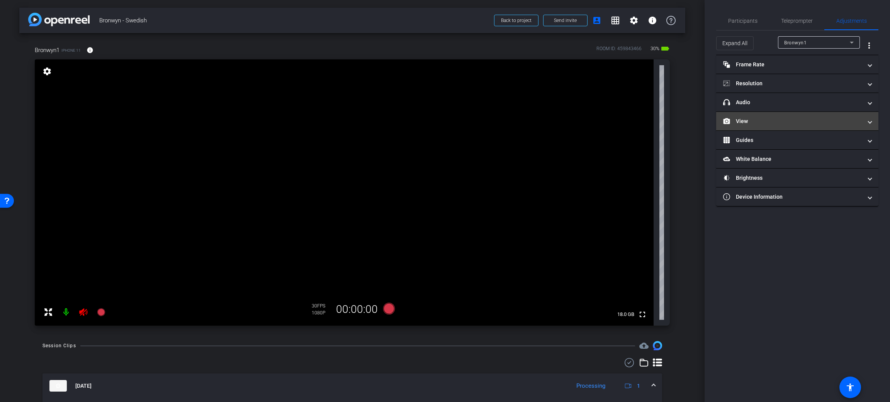
click at [763, 119] on mat-panel-title "View" at bounding box center [792, 121] width 139 height 8
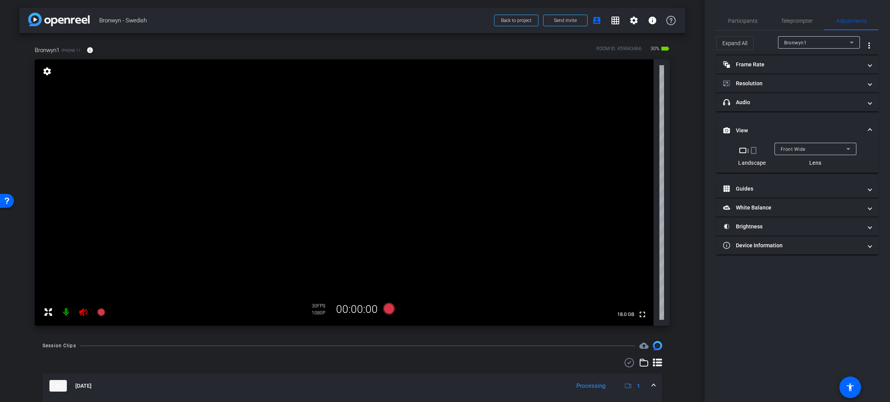
click at [754, 150] on mat-icon "crop_portrait" at bounding box center [753, 150] width 9 height 9
click at [768, 207] on mat-panel-title "White Balance White Balance" at bounding box center [792, 208] width 139 height 8
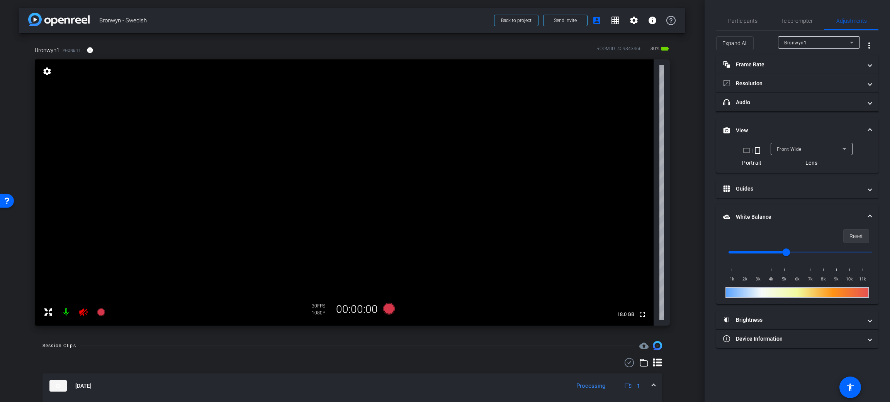
click at [851, 236] on span "Reset" at bounding box center [856, 236] width 14 height 15
type input "1000"
click at [750, 22] on span "Participants" at bounding box center [742, 20] width 29 height 5
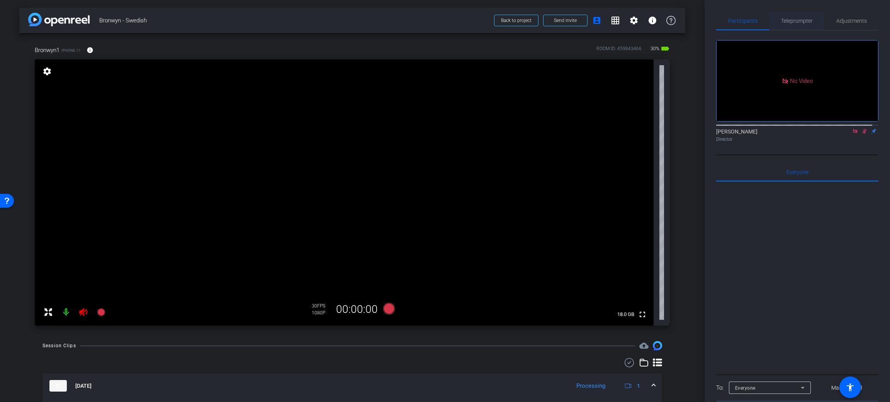
click at [808, 20] on span "Teleprompter" at bounding box center [797, 20] width 32 height 5
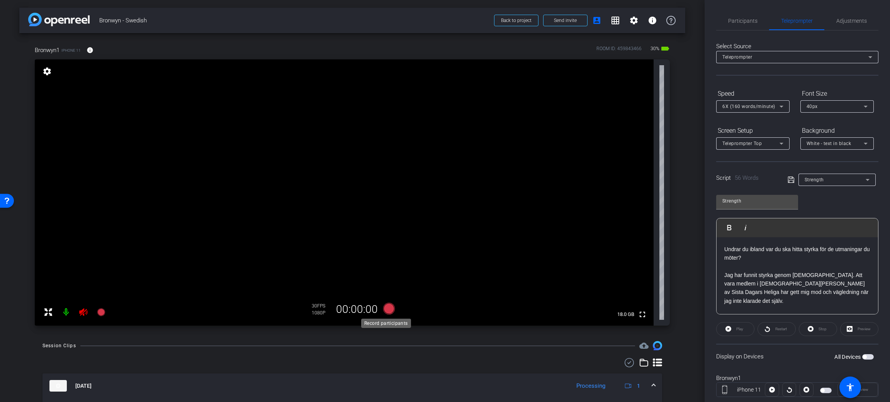
click at [387, 308] on icon at bounding box center [389, 309] width 12 height 12
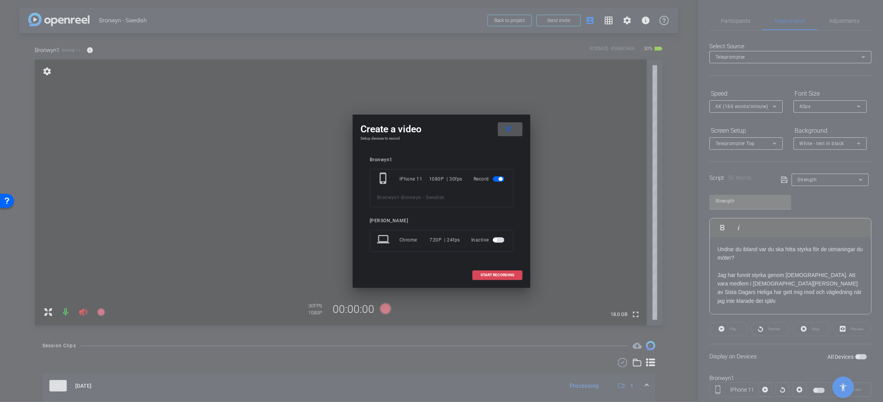
click at [497, 273] on span "START RECORDING" at bounding box center [498, 275] width 34 height 4
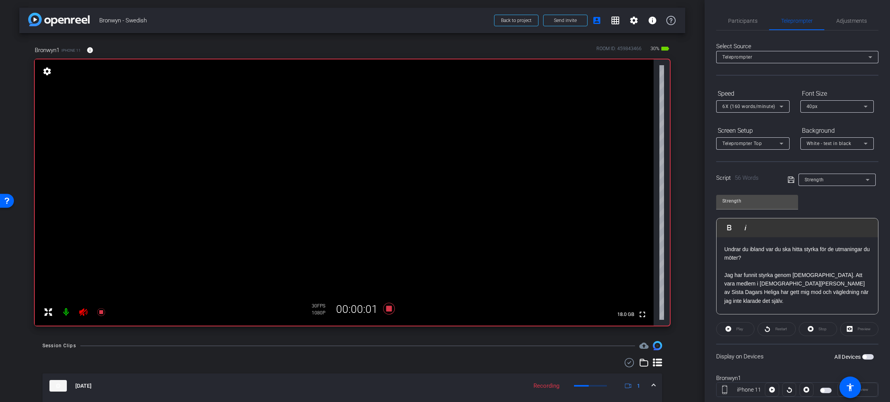
click at [741, 330] on div "Play" at bounding box center [735, 329] width 38 height 14
click at [770, 388] on div at bounding box center [772, 390] width 14 height 14
click at [866, 354] on span "button" at bounding box center [868, 356] width 12 height 5
click at [734, 328] on span "Play" at bounding box center [738, 329] width 9 height 11
click at [734, 328] on span "Pause" at bounding box center [739, 329] width 10 height 4
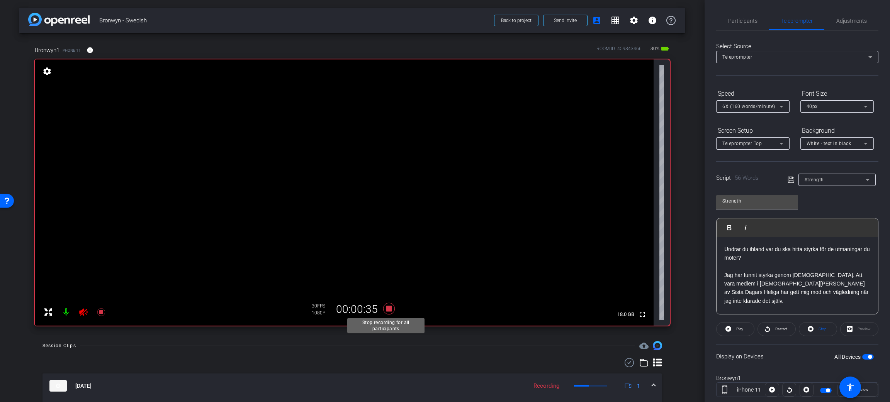
click at [385, 309] on icon at bounding box center [389, 309] width 12 height 12
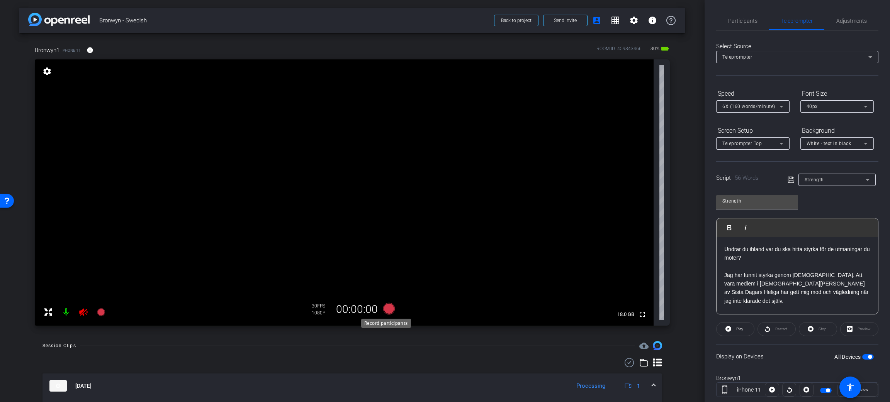
click at [385, 309] on icon at bounding box center [389, 309] width 12 height 12
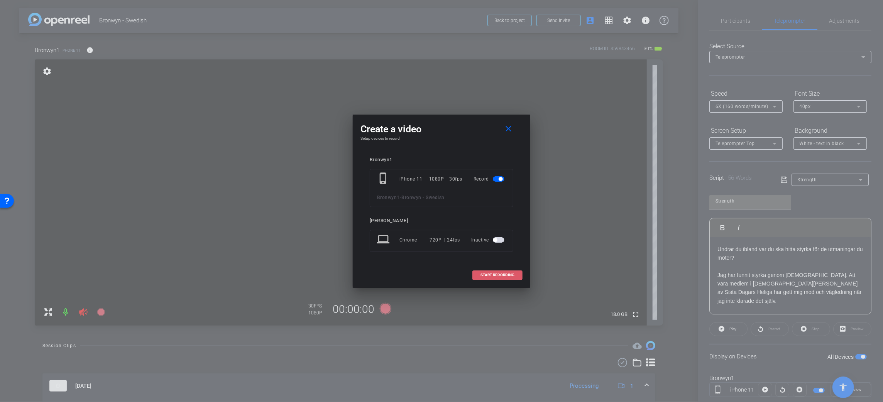
click at [502, 275] on span "START RECORDING" at bounding box center [498, 275] width 34 height 4
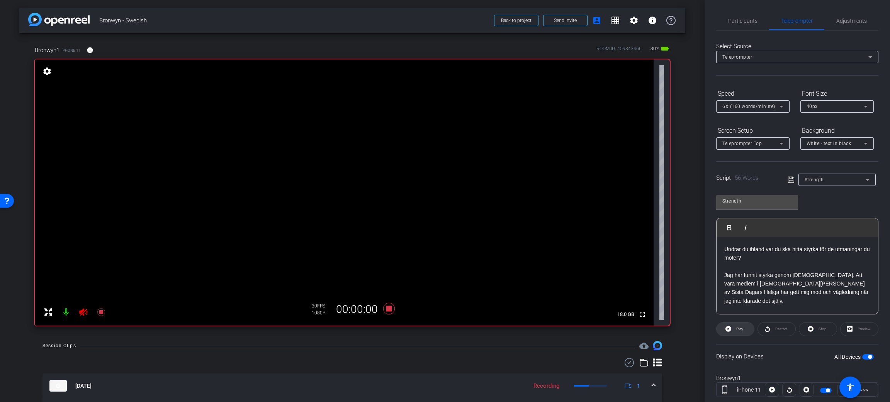
click at [729, 329] on icon at bounding box center [728, 329] width 6 height 6
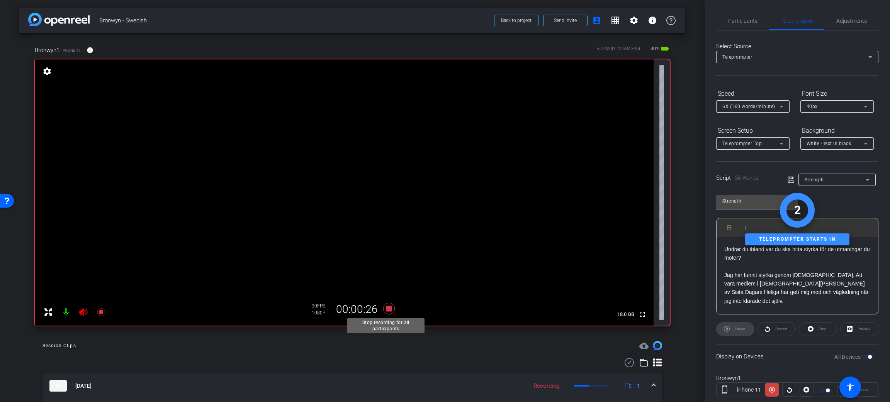
click at [382, 311] on icon at bounding box center [389, 309] width 19 height 14
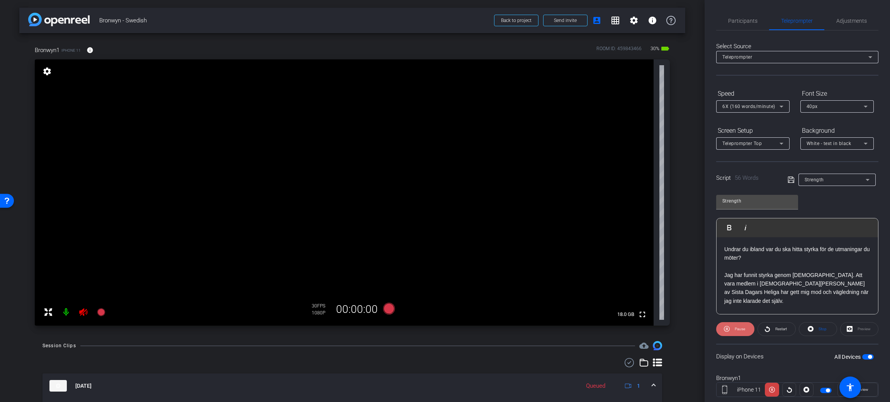
click at [727, 326] on icon at bounding box center [727, 329] width 6 height 10
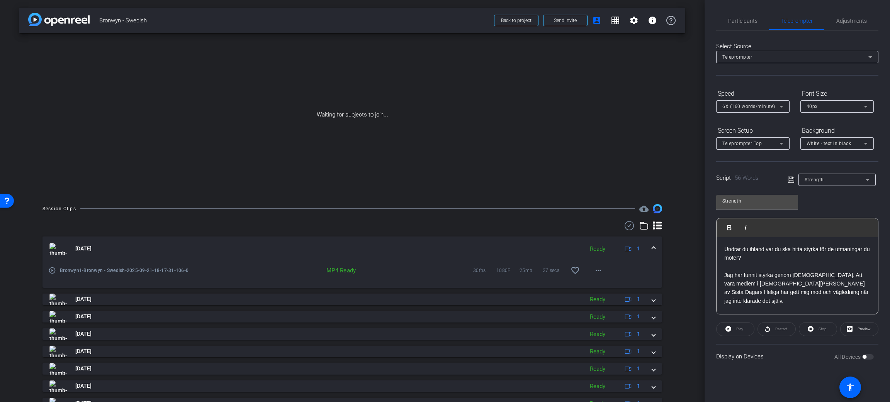
drag, startPoint x: 754, startPoint y: 302, endPoint x: 816, endPoint y: 264, distance: 72.6
drag, startPoint x: 816, startPoint y: 264, endPoint x: 854, endPoint y: 202, distance: 73.3
click at [854, 202] on div "Strength Play Play from this location Play Selected Play and display the select…" at bounding box center [797, 251] width 162 height 125
click at [866, 177] on icon at bounding box center [867, 179] width 9 height 9
click at [851, 194] on mat-option "Create new script" at bounding box center [836, 194] width 77 height 12
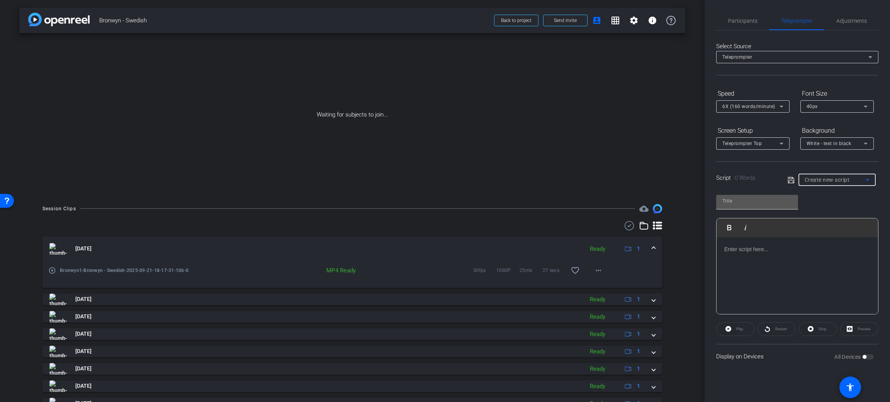
click at [784, 200] on input "text" at bounding box center [757, 201] width 70 height 9
type input "Strength Hooks"
click at [766, 252] on p at bounding box center [797, 249] width 146 height 8
click at [847, 249] on p "Känner du att dina prövningar bara tynger ner dig? Har bördorna blivit för tung…" at bounding box center [797, 262] width 146 height 35
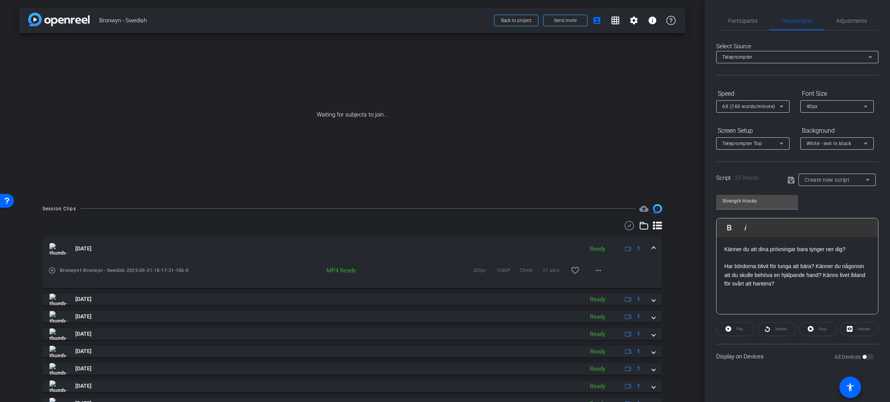
click at [817, 263] on p "Har bördorna blivit för tunga att bära? Känner du någonsin att du skulle behöva…" at bounding box center [797, 275] width 146 height 26
click at [739, 291] on p "Känner du någonsin att du skulle behöva en hjälpande hand? Känns livet ibland f…" at bounding box center [797, 288] width 146 height 17
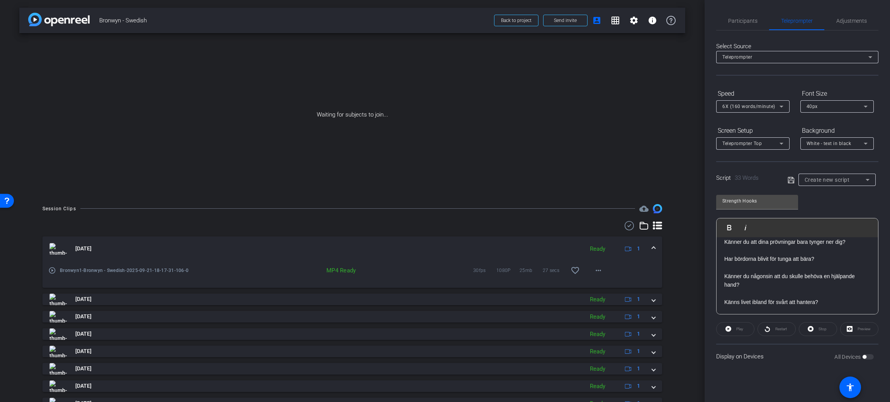
scroll to position [0, 0]
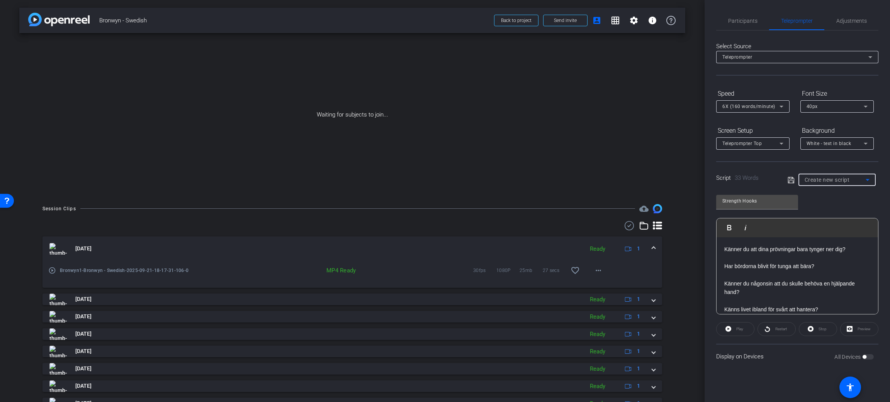
click at [854, 184] on div "Create new script" at bounding box center [834, 179] width 61 height 9
click at [787, 180] on div at bounding box center [445, 201] width 890 height 402
click at [787, 180] on icon at bounding box center [790, 180] width 7 height 9
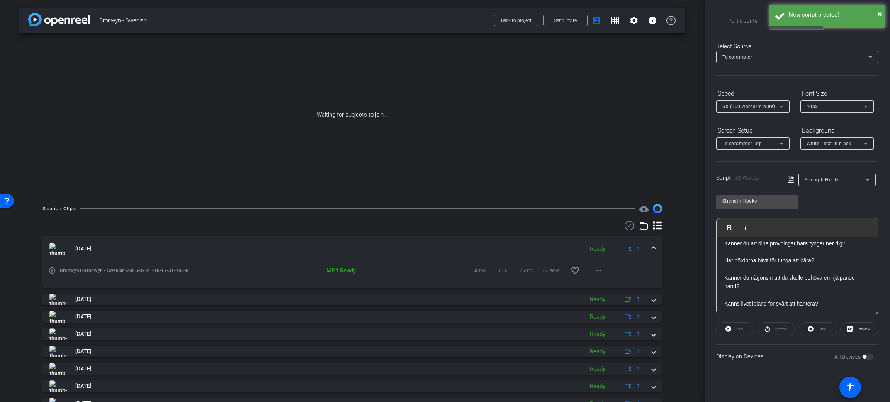
scroll to position [7, 0]
click at [775, 300] on p "Känns livet ibland för svårt att hantera?" at bounding box center [797, 302] width 146 height 8
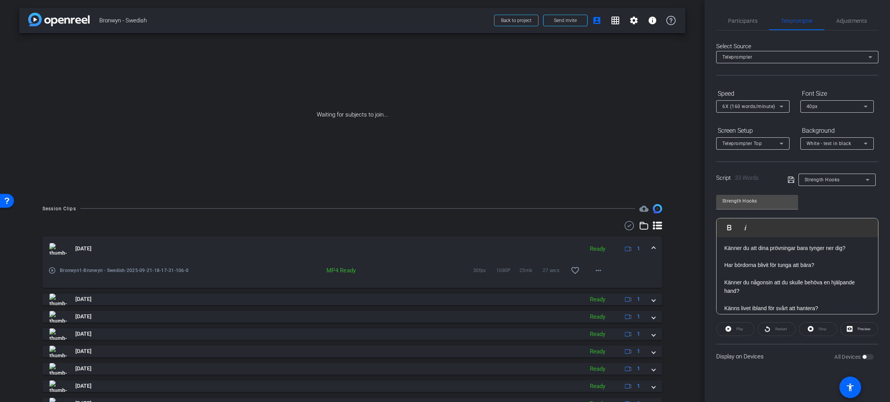
scroll to position [0, 0]
drag, startPoint x: 795, startPoint y: 247, endPoint x: 770, endPoint y: 252, distance: 26.0
click at [770, 252] on p "Känner du att dina prövningar bara tynger ner dig?" at bounding box center [797, 249] width 146 height 8
drag, startPoint x: 823, startPoint y: 248, endPoint x: 720, endPoint y: 236, distance: 103.3
click at [720, 237] on div "Känner du att livet bara tynger ner dig? Har bördorna blivit för tunga att bära…" at bounding box center [796, 279] width 161 height 85
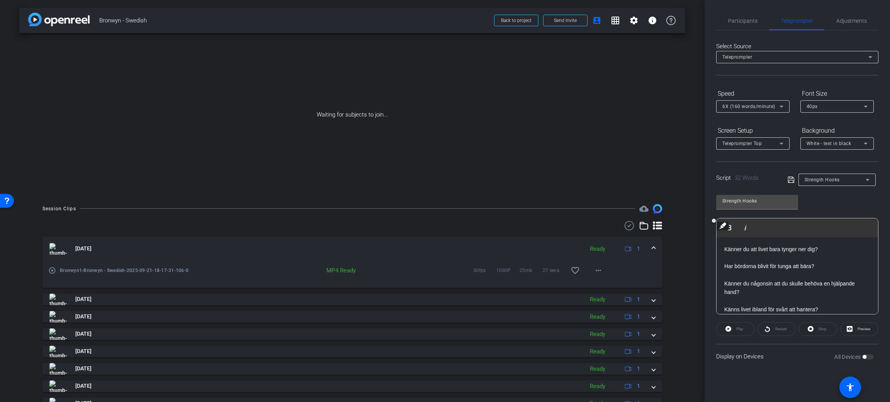
copy p "Känner du att livet bara tynger ner dig?"
click at [770, 263] on p "Har bördorna blivit för tunga att bära?" at bounding box center [797, 266] width 146 height 8
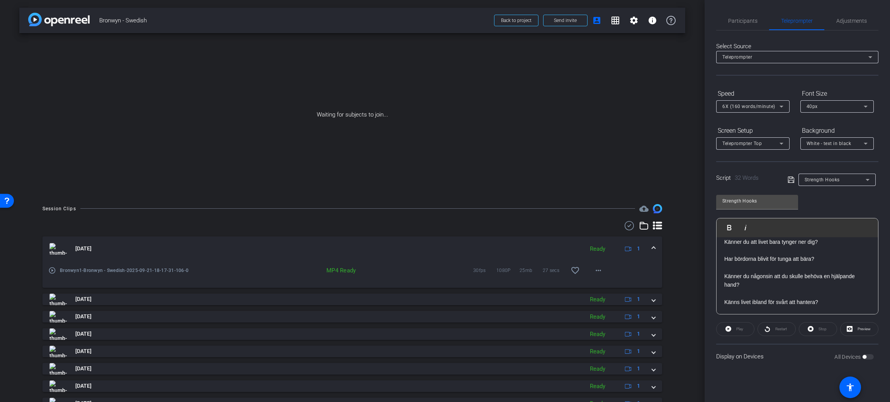
click at [758, 242] on p "Känner du att livet bara tynger ner dig?" at bounding box center [797, 242] width 146 height 8
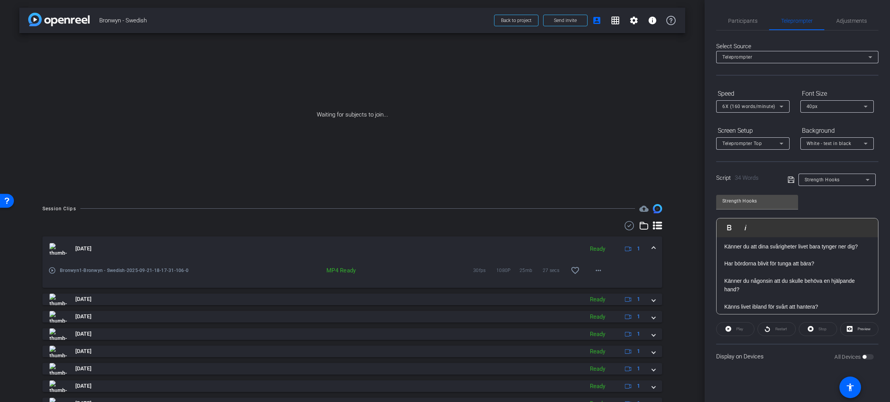
scroll to position [0, 0]
click at [772, 251] on p "Känner du att dina svårigheter bara tynger ner dig?" at bounding box center [797, 249] width 146 height 8
click at [844, 251] on p "Känner du att dina livssvårigheter bara tynger ner dig?" at bounding box center [797, 249] width 146 height 8
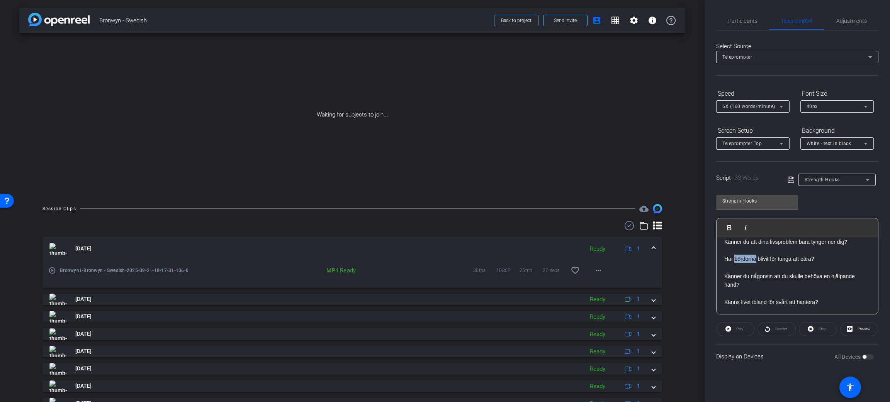
drag, startPoint x: 756, startPoint y: 258, endPoint x: 735, endPoint y: 261, distance: 21.1
click at [735, 261] on p "Har bördorna blivit för tunga att bära?" at bounding box center [797, 259] width 146 height 8
click at [736, 287] on p "Känner du någonsin att du skulle behöva en hjälpande hand?" at bounding box center [797, 280] width 146 height 17
click at [741, 286] on p "Känner du någonsin att du skulle behöva en hjälpande hand?" at bounding box center [797, 280] width 146 height 17
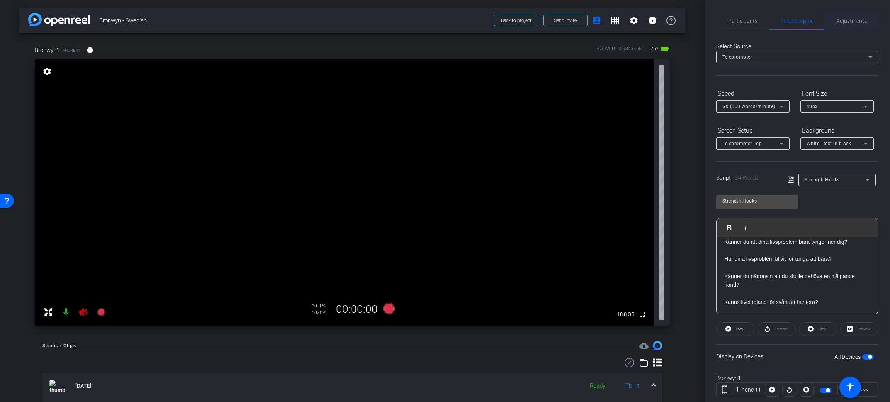
click at [858, 18] on span "Adjustments" at bounding box center [851, 20] width 31 height 5
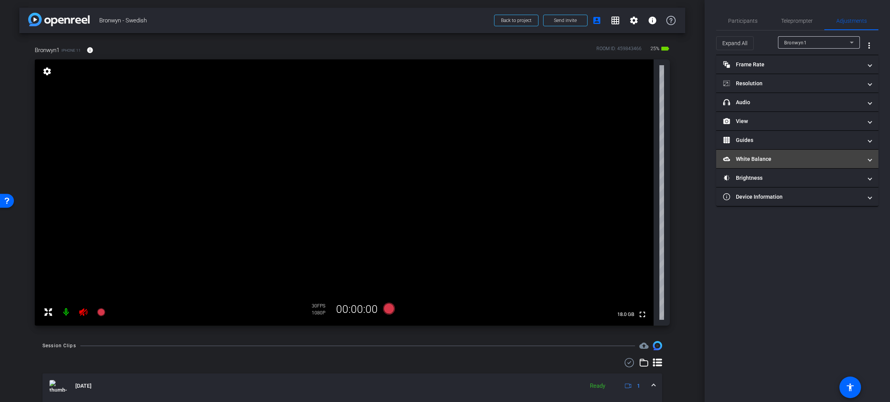
click at [784, 161] on mat-panel-title "White Balance White Balance" at bounding box center [792, 159] width 139 height 8
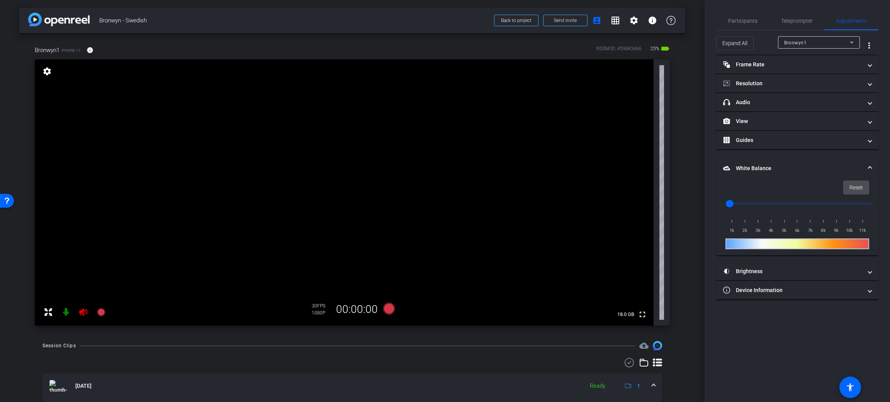
click at [856, 192] on span "Reset" at bounding box center [856, 187] width 14 height 15
type input "5000"
click at [786, 202] on input "range" at bounding box center [800, 203] width 160 height 17
click at [803, 14] on span "Teleprompter" at bounding box center [797, 21] width 32 height 19
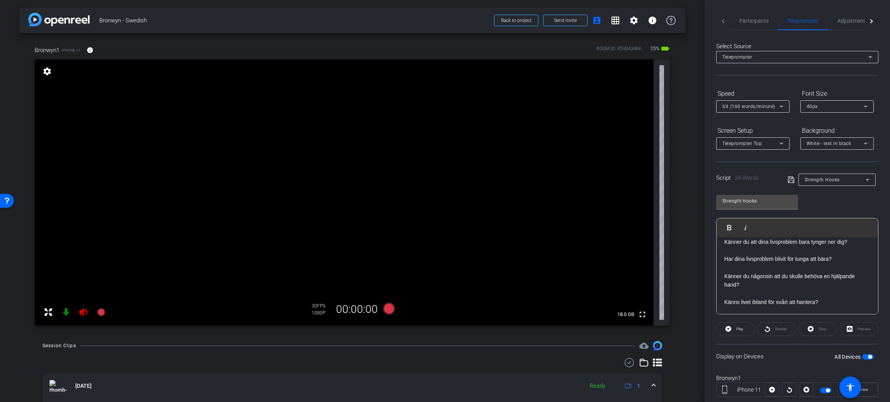
click at [770, 328] on div "Restart" at bounding box center [776, 329] width 38 height 14
click at [742, 327] on span "Play" at bounding box center [738, 329] width 9 height 11
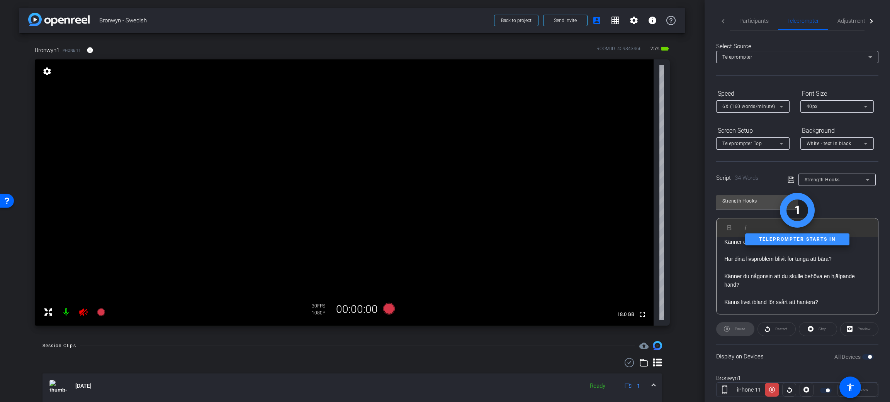
click at [735, 326] on div "Pause" at bounding box center [735, 329] width 38 height 14
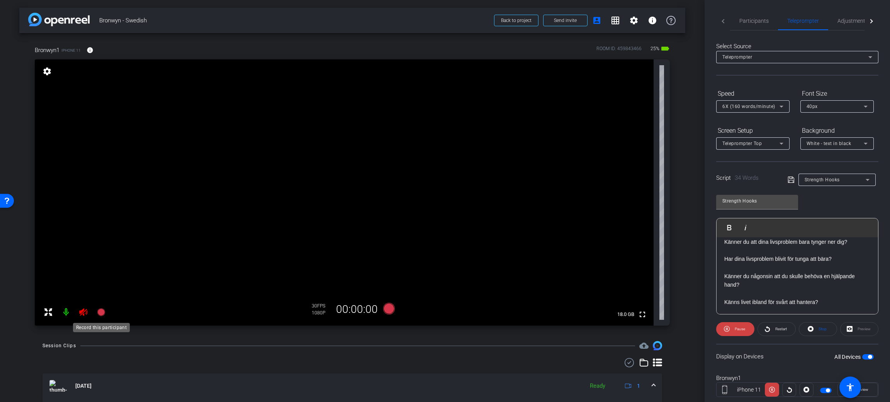
click at [100, 312] on icon at bounding box center [101, 313] width 8 height 8
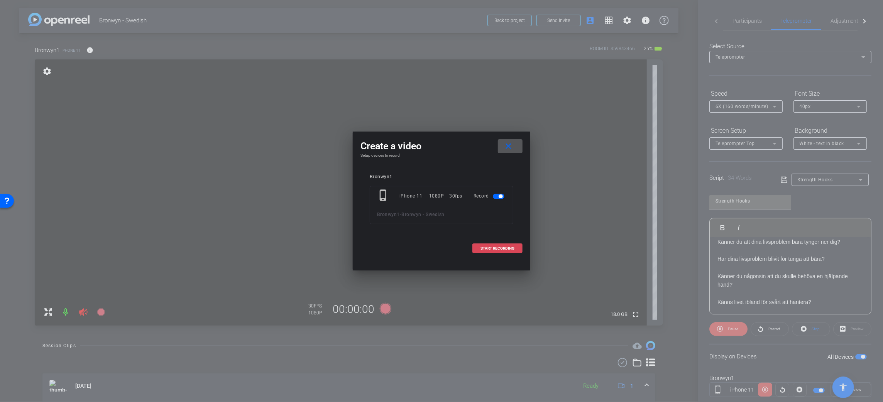
click at [492, 247] on span "START RECORDING" at bounding box center [498, 249] width 34 height 4
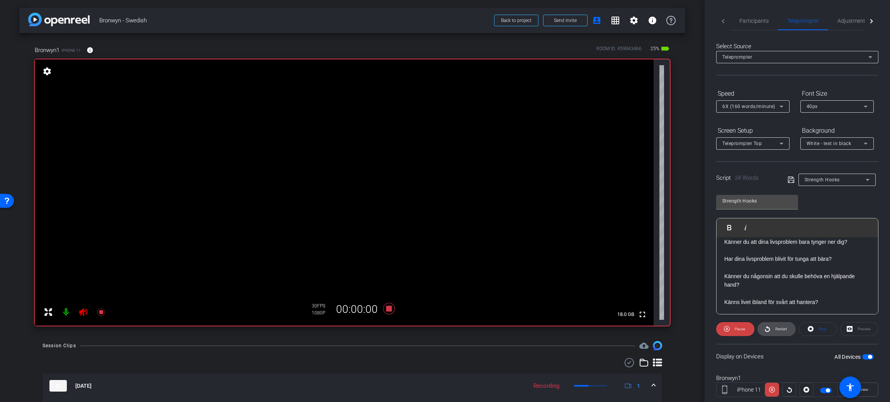
click at [767, 330] on icon at bounding box center [767, 329] width 6 height 10
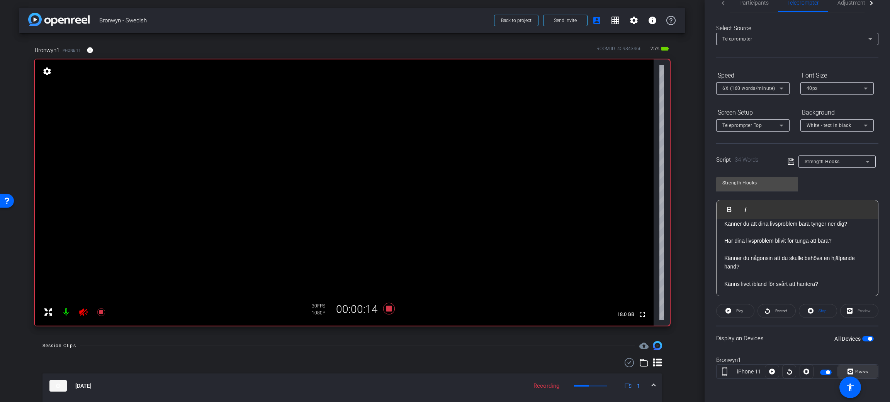
click at [865, 368] on span at bounding box center [858, 372] width 40 height 19
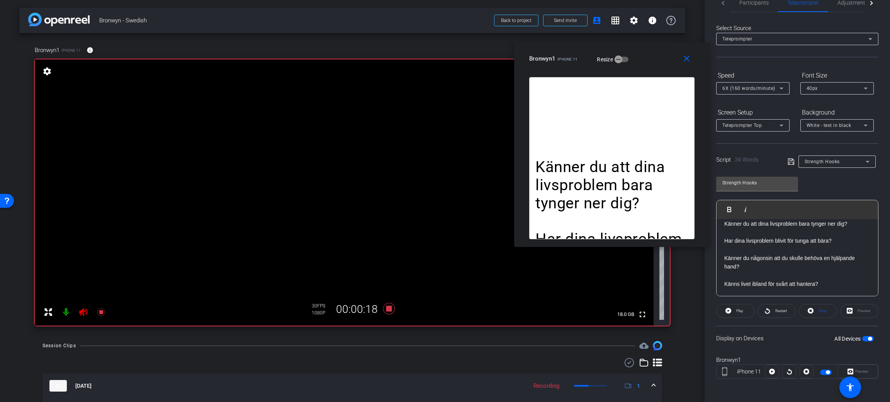
drag, startPoint x: 479, startPoint y: 108, endPoint x: 646, endPoint y: 52, distance: 176.1
click at [646, 52] on div "Bronwyn1 iPhone 11 Resize" at bounding box center [614, 59] width 171 height 14
click at [786, 368] on icon at bounding box center [789, 372] width 6 height 12
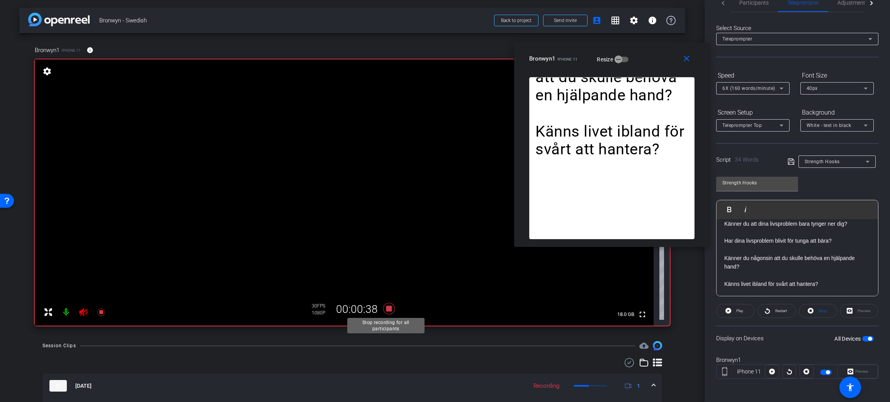
click at [385, 307] on icon at bounding box center [389, 309] width 12 height 12
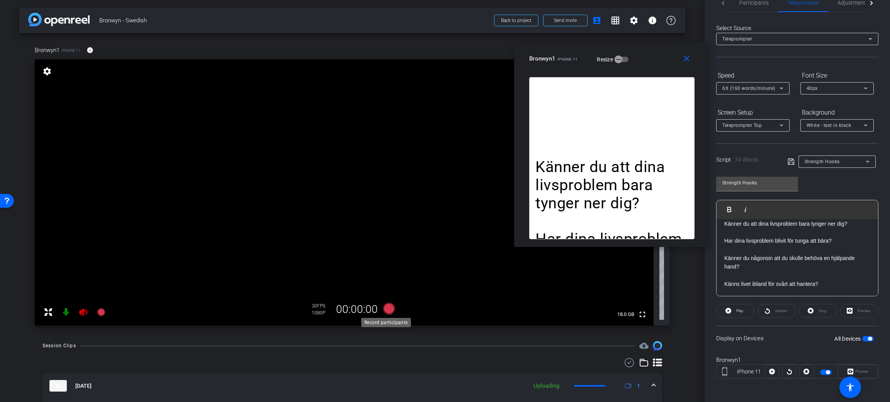
click at [385, 308] on icon at bounding box center [389, 309] width 12 height 12
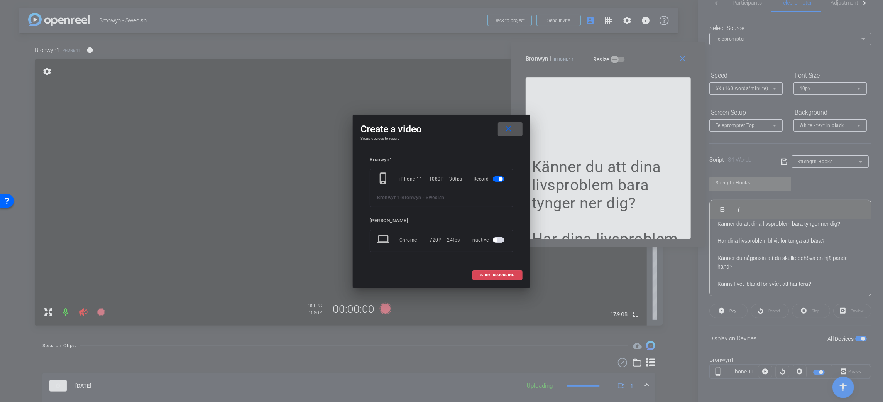
click at [476, 275] on span at bounding box center [497, 275] width 49 height 19
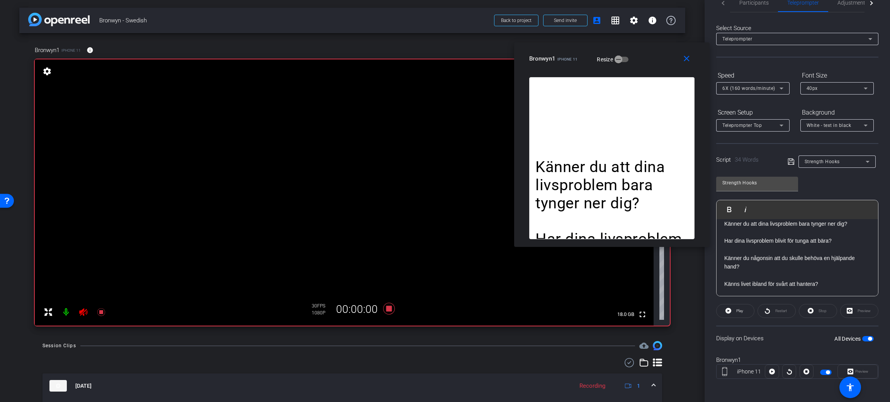
drag, startPoint x: 768, startPoint y: 310, endPoint x: 770, endPoint y: 329, distance: 18.6
click at [770, 329] on div "Display on Devices All Devices" at bounding box center [797, 338] width 162 height 25
click at [380, 306] on icon at bounding box center [389, 309] width 19 height 14
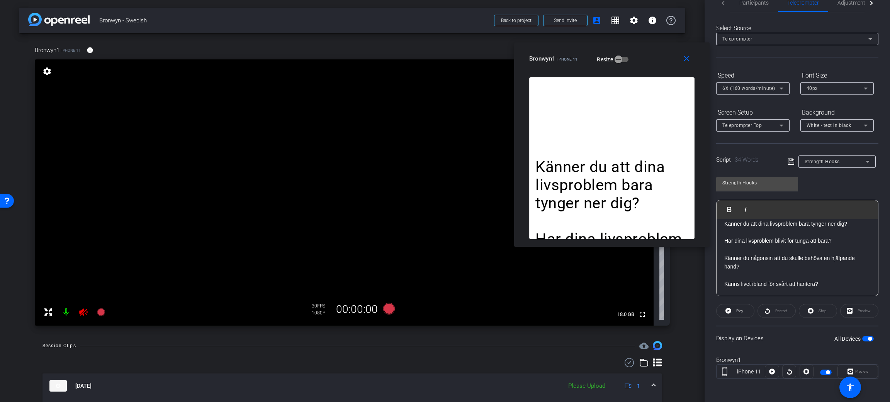
click at [786, 348] on div "Display on Devices All Devices" at bounding box center [797, 338] width 162 height 25
click at [684, 51] on span at bounding box center [687, 58] width 25 height 19
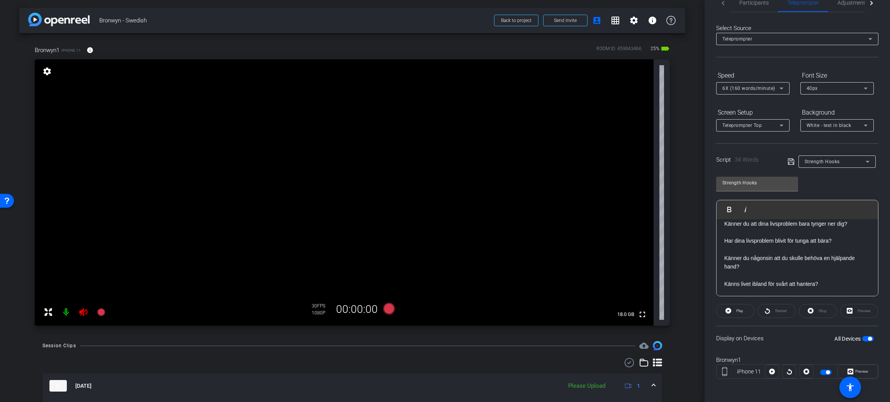
scroll to position [0, 0]
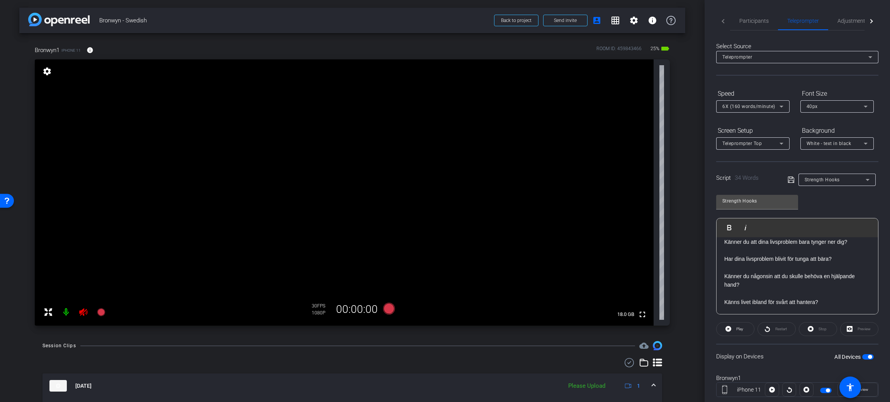
click at [787, 180] on icon at bounding box center [790, 179] width 7 height 9
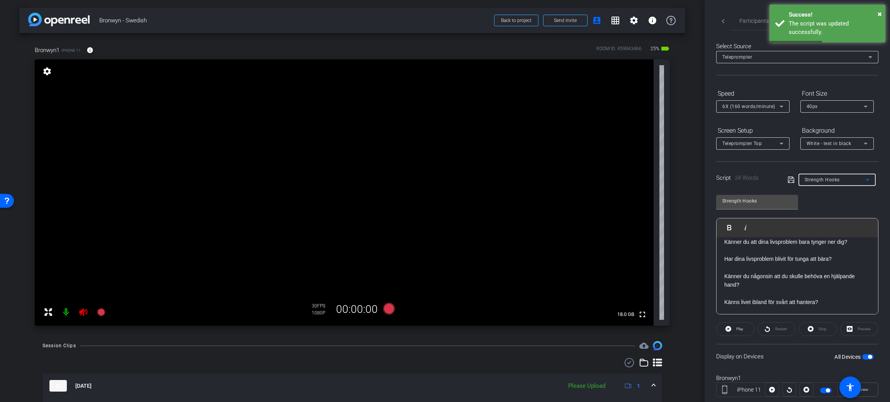
click at [821, 178] on span "Strength Hooks" at bounding box center [821, 179] width 35 height 5
click at [823, 191] on span "Create new script" at bounding box center [822, 194] width 41 height 9
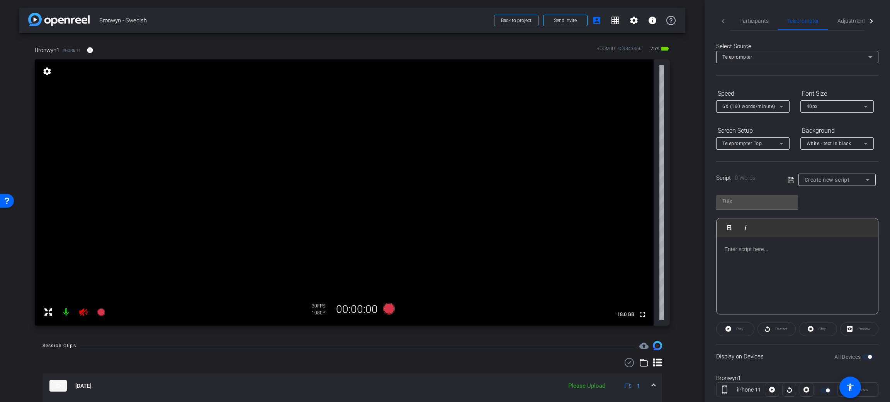
click at [753, 261] on div at bounding box center [796, 275] width 161 height 77
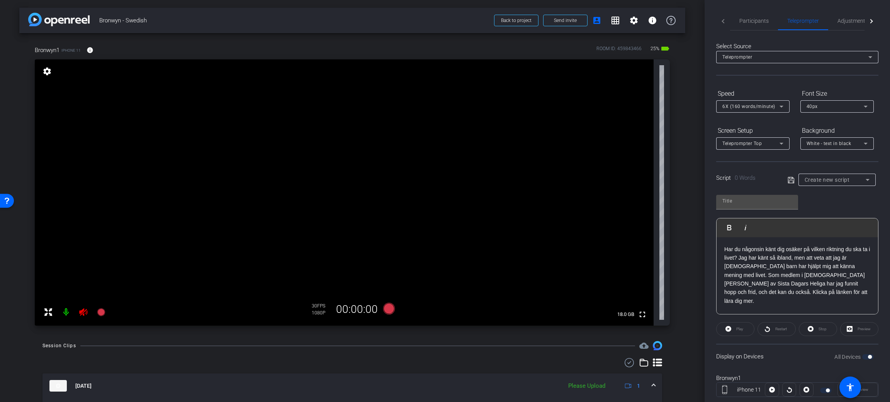
scroll to position [1640, 0]
click at [750, 205] on input "text" at bounding box center [757, 201] width 70 height 9
type input "Identity"
click at [789, 180] on icon at bounding box center [790, 180] width 7 height 9
click at [746, 255] on p "Har du någonsin känt dig osäker på vilken riktning du ska ta i livet? Jag har k…" at bounding box center [797, 275] width 146 height 61
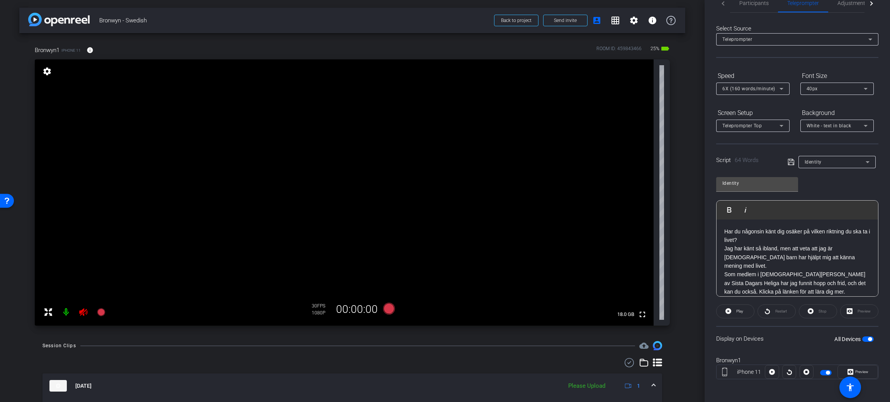
scroll to position [18, 0]
click at [849, 276] on p "Som medlem i [DEMOGRAPHIC_DATA][PERSON_NAME] av Sista Dagars Heliga har jag fun…" at bounding box center [797, 283] width 146 height 26
click at [722, 264] on div "Har du någonsin känt dig osäker på vilken riktning du ska ta i livet? Jag har k…" at bounding box center [796, 270] width 161 height 102
click at [724, 247] on p "Jag har känt så ibland, men att veta att jag är [DEMOGRAPHIC_DATA] barn har hjä…" at bounding box center [797, 257] width 146 height 26
click at [868, 337] on span "button" at bounding box center [870, 339] width 4 height 4
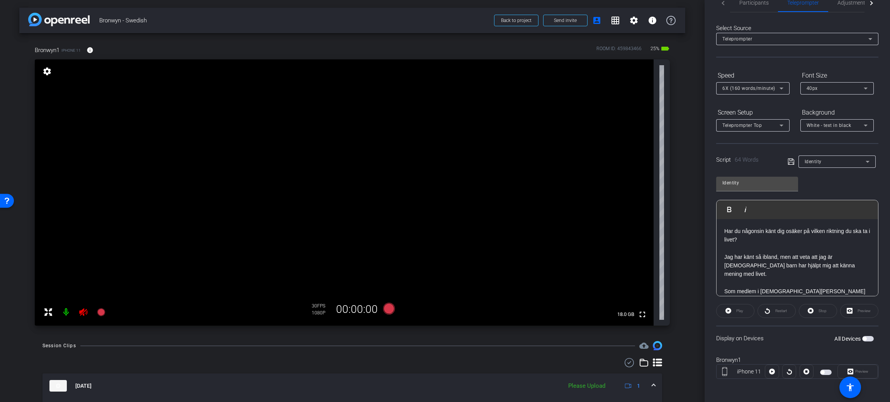
click at [863, 336] on button "All Devices" at bounding box center [868, 338] width 12 height 5
click at [863, 336] on span "button" at bounding box center [868, 338] width 12 height 5
click at [773, 374] on span at bounding box center [771, 372] width 13 height 19
click at [736, 309] on span "Play" at bounding box center [739, 311] width 7 height 4
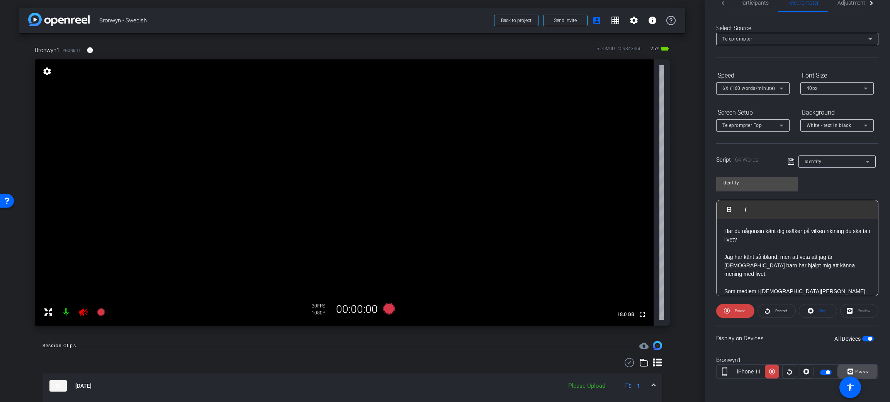
click at [838, 370] on span at bounding box center [858, 372] width 40 height 19
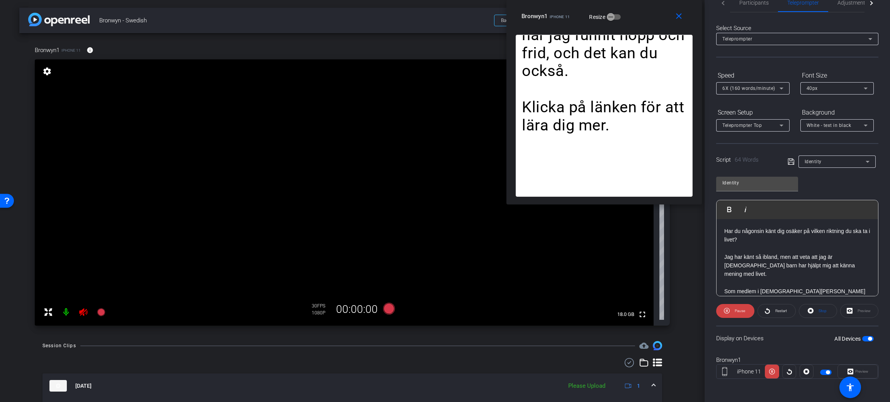
drag, startPoint x: 491, startPoint y: 107, endPoint x: 650, endPoint y: 8, distance: 187.3
click at [650, 8] on div "close Bronwyn1 iPhone 11 Resize" at bounding box center [603, 17] width 195 height 35
click at [100, 314] on icon at bounding box center [101, 313] width 8 height 8
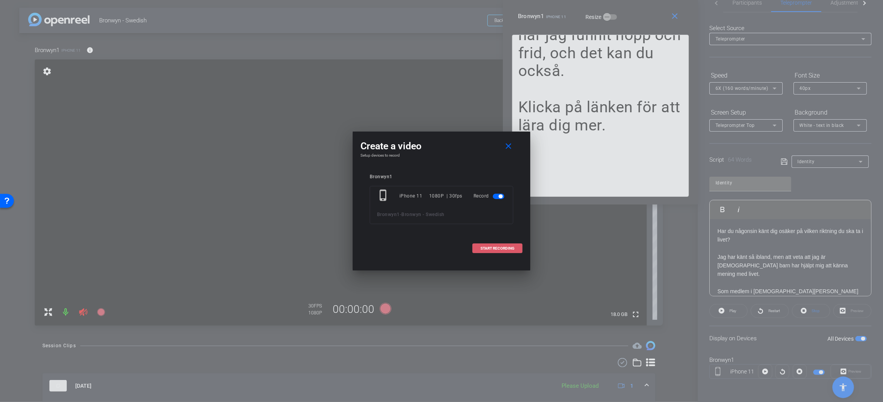
click at [483, 250] on span "START RECORDING" at bounding box center [498, 249] width 34 height 4
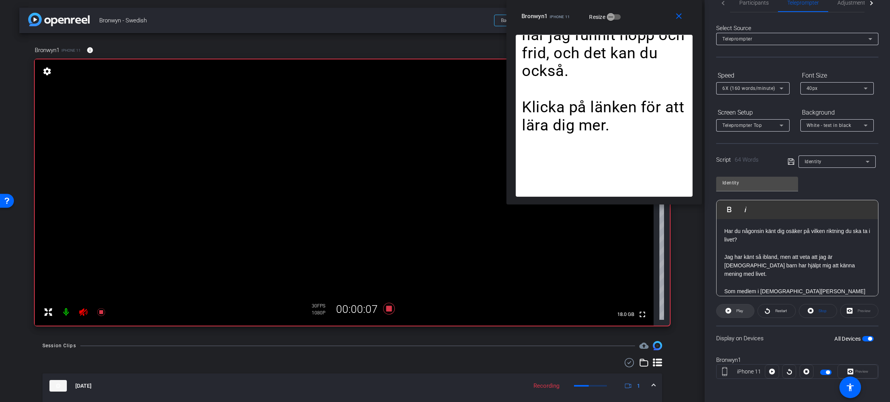
click at [729, 308] on icon at bounding box center [728, 311] width 6 height 10
click at [729, 308] on span at bounding box center [735, 311] width 38 height 19
click at [390, 308] on icon at bounding box center [389, 309] width 19 height 14
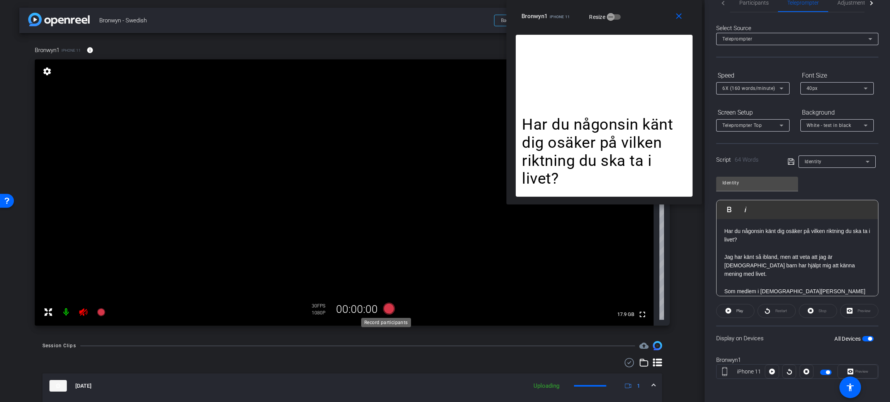
click at [390, 308] on icon at bounding box center [389, 309] width 12 height 12
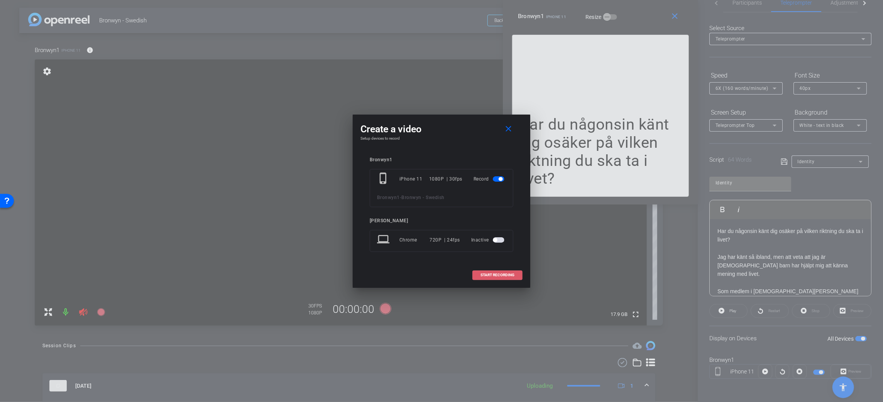
click at [500, 272] on span at bounding box center [497, 275] width 49 height 19
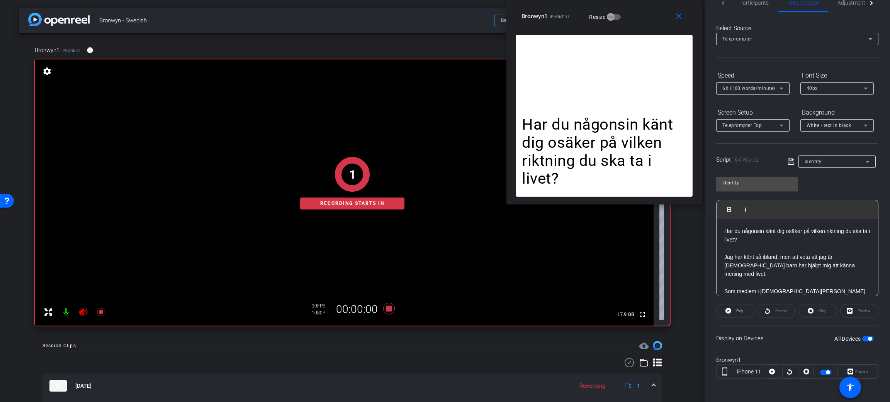
click at [766, 310] on div "Restart" at bounding box center [776, 311] width 38 height 14
click at [726, 312] on icon at bounding box center [728, 311] width 6 height 6
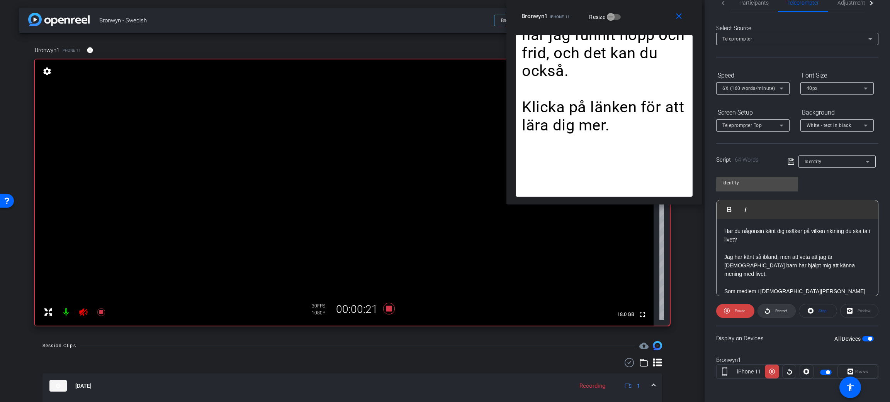
click at [766, 307] on icon at bounding box center [767, 311] width 6 height 10
click at [735, 310] on span "Pause" at bounding box center [739, 311] width 10 height 4
click at [384, 307] on icon at bounding box center [389, 309] width 12 height 12
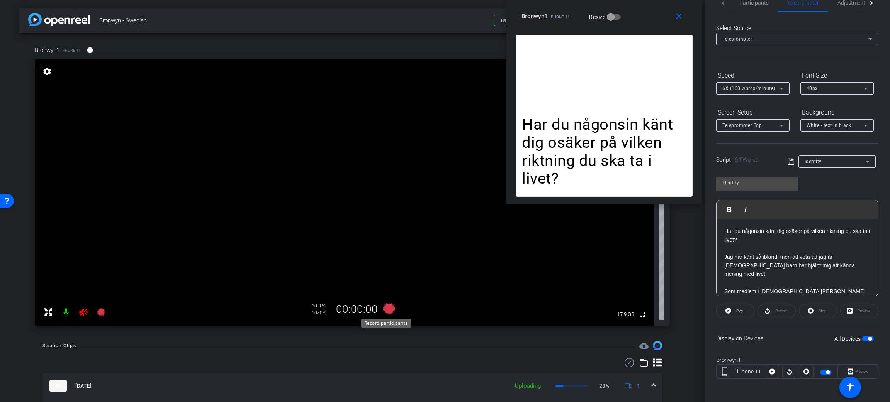
click at [384, 307] on icon at bounding box center [389, 309] width 12 height 12
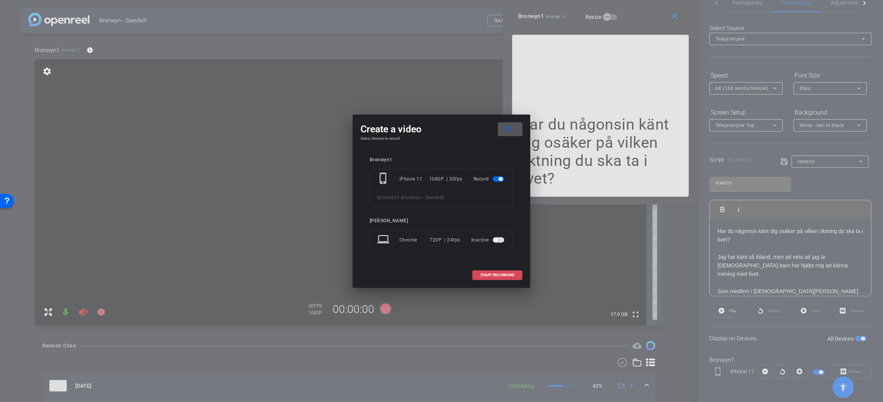
click at [488, 277] on span "START RECORDING" at bounding box center [498, 275] width 34 height 4
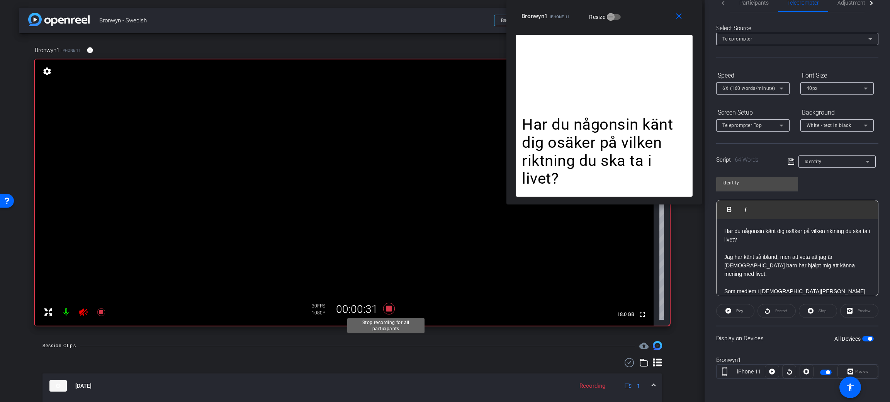
click at [384, 310] on icon at bounding box center [389, 309] width 12 height 12
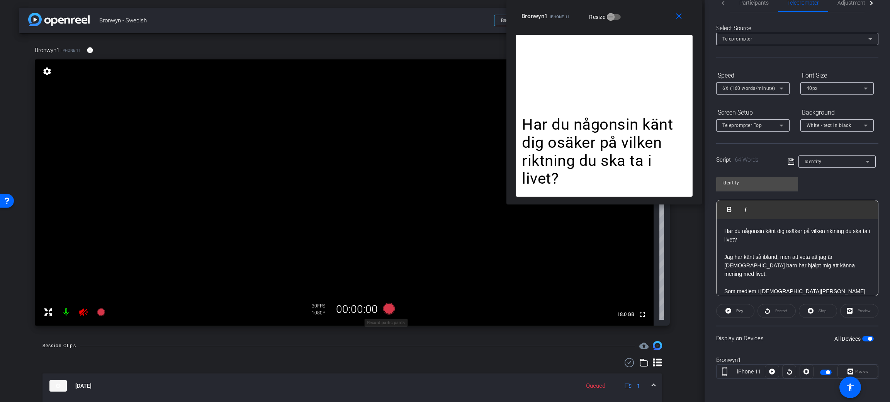
click at [384, 310] on icon at bounding box center [389, 309] width 12 height 12
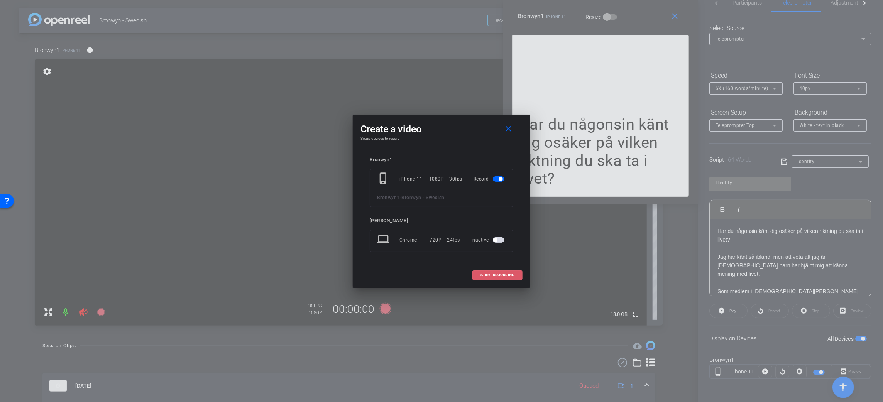
click at [485, 272] on span at bounding box center [497, 275] width 49 height 19
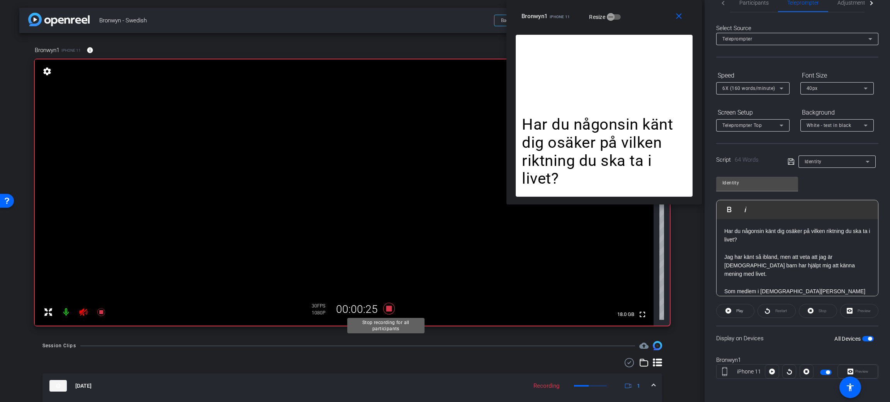
click at [384, 310] on icon at bounding box center [389, 309] width 12 height 12
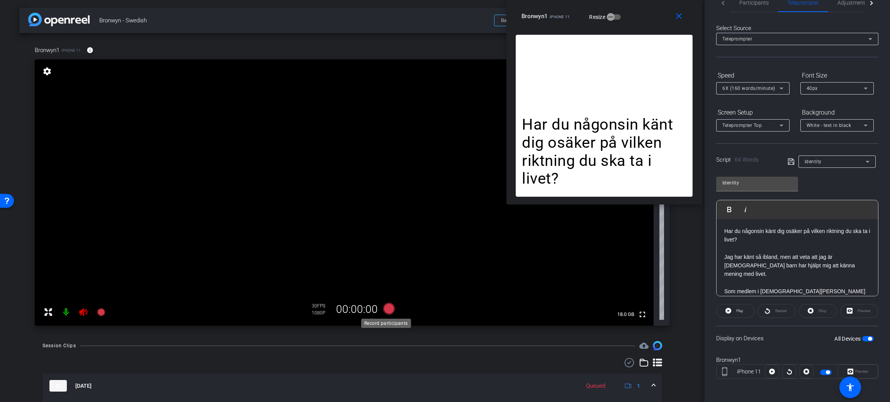
click at [383, 307] on icon at bounding box center [389, 309] width 12 height 12
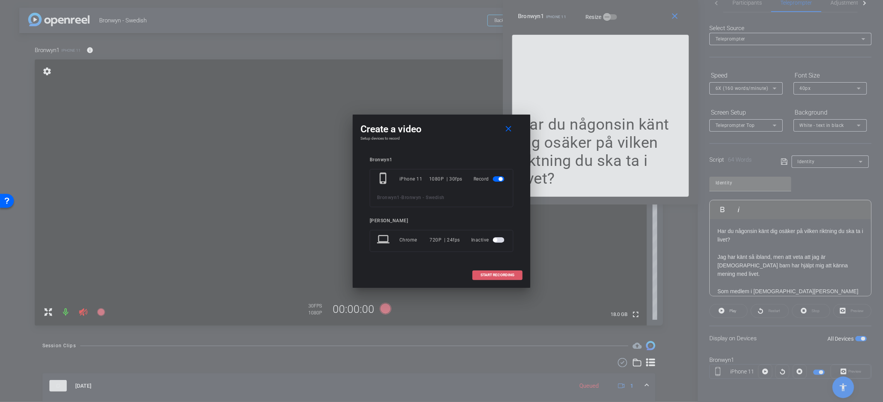
click at [493, 272] on span at bounding box center [497, 275] width 49 height 19
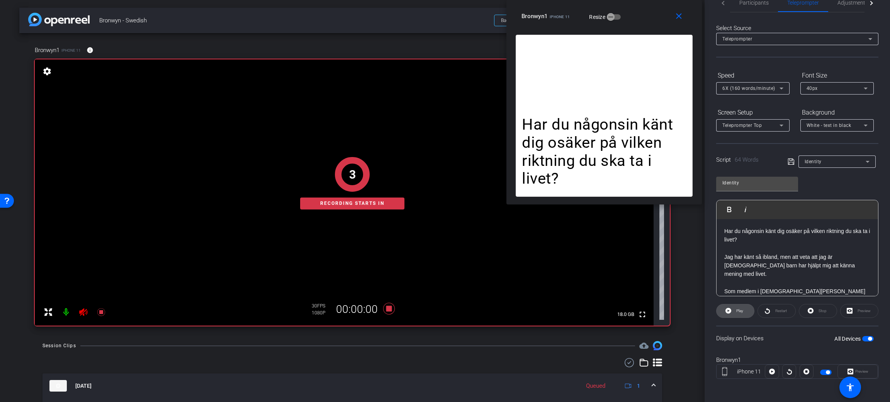
click at [734, 312] on span "Play" at bounding box center [738, 311] width 9 height 11
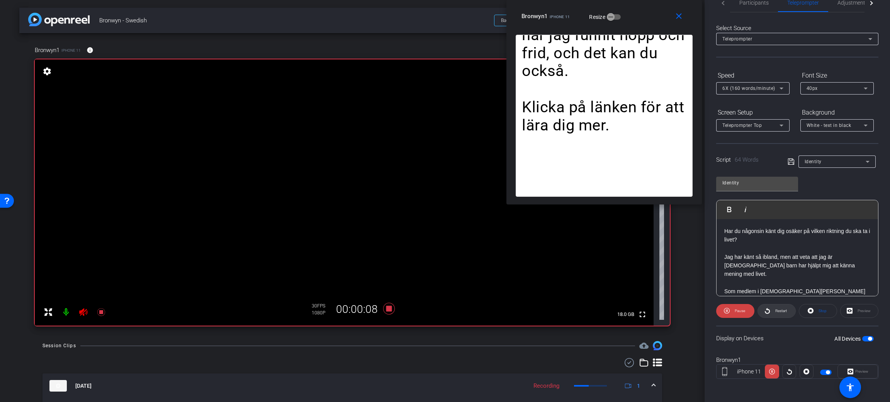
click at [769, 309] on span at bounding box center [776, 311] width 37 height 19
click at [384, 307] on icon at bounding box center [389, 309] width 12 height 12
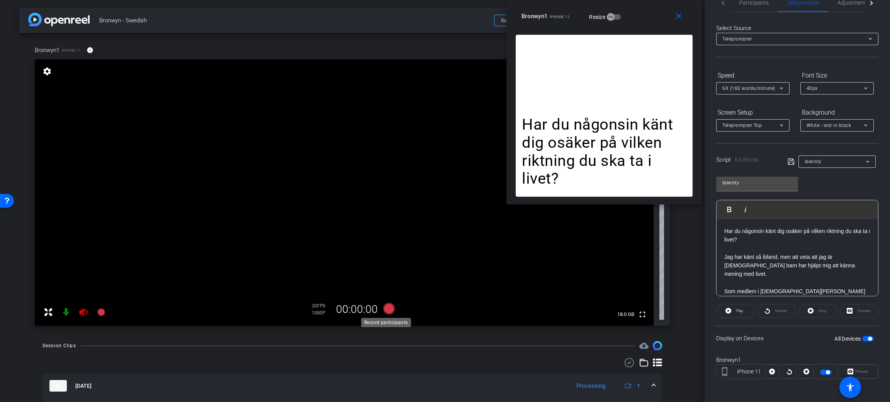
click at [384, 307] on icon at bounding box center [389, 309] width 12 height 12
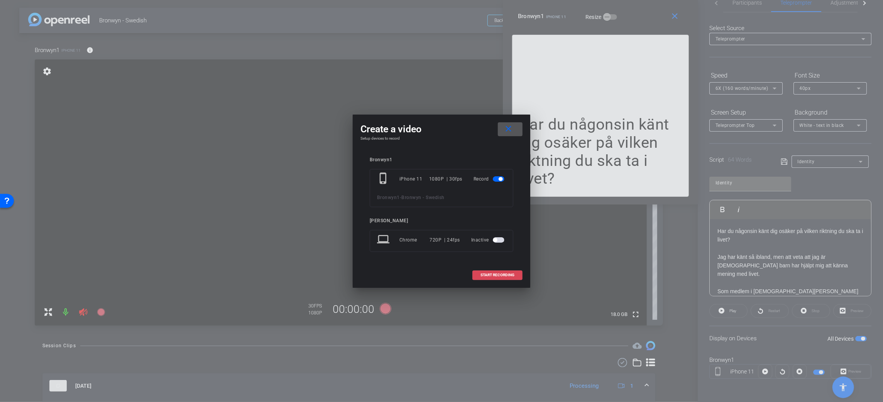
click at [481, 273] on span "START RECORDING" at bounding box center [498, 275] width 34 height 4
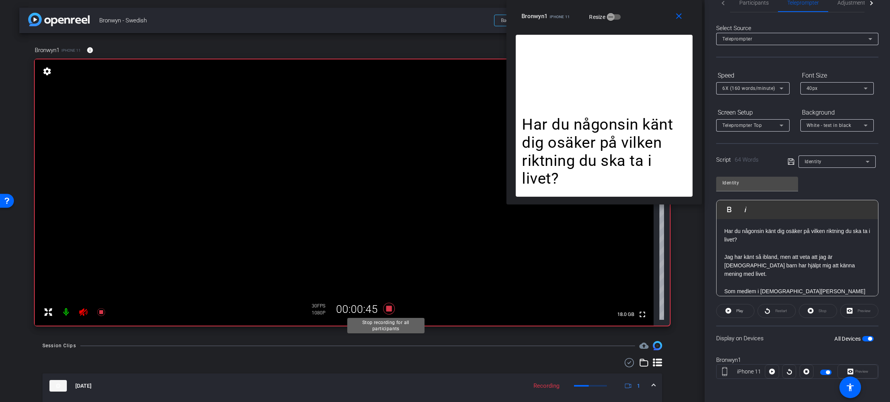
click at [383, 312] on icon at bounding box center [389, 309] width 19 height 14
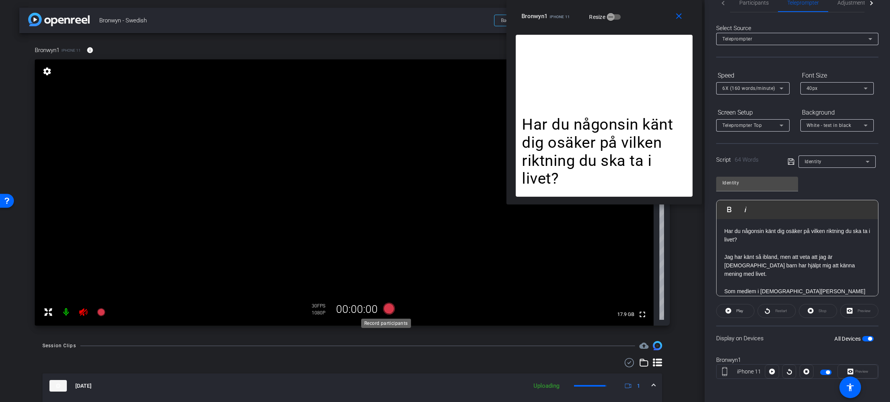
click at [383, 312] on icon at bounding box center [389, 309] width 12 height 12
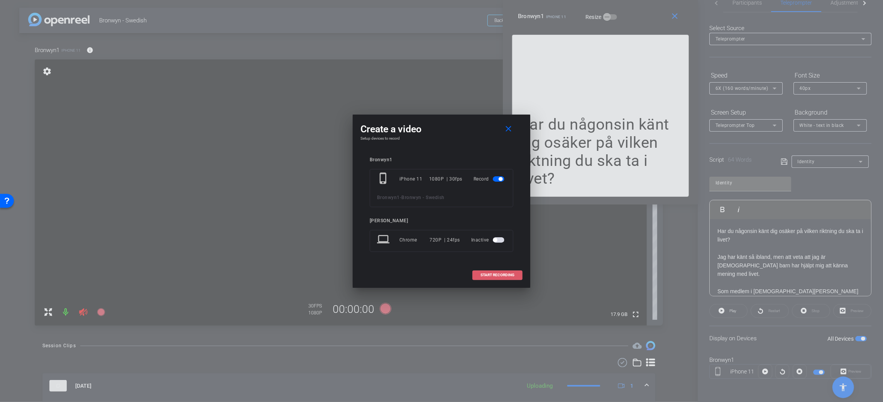
click at [513, 273] on span at bounding box center [497, 275] width 49 height 19
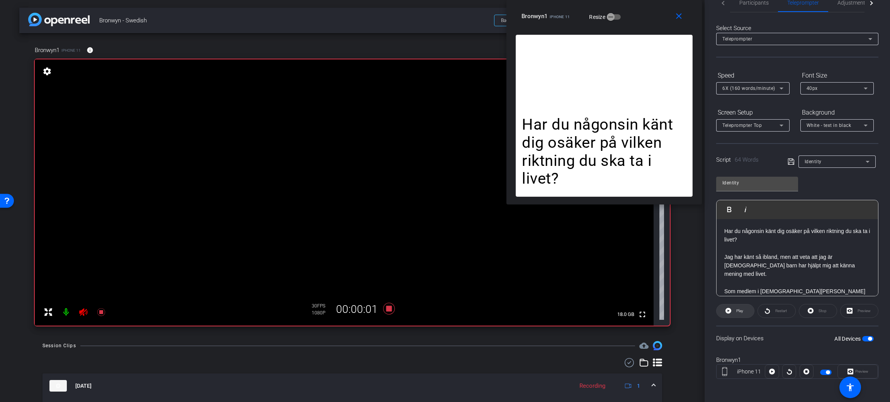
click at [747, 310] on span at bounding box center [734, 311] width 37 height 19
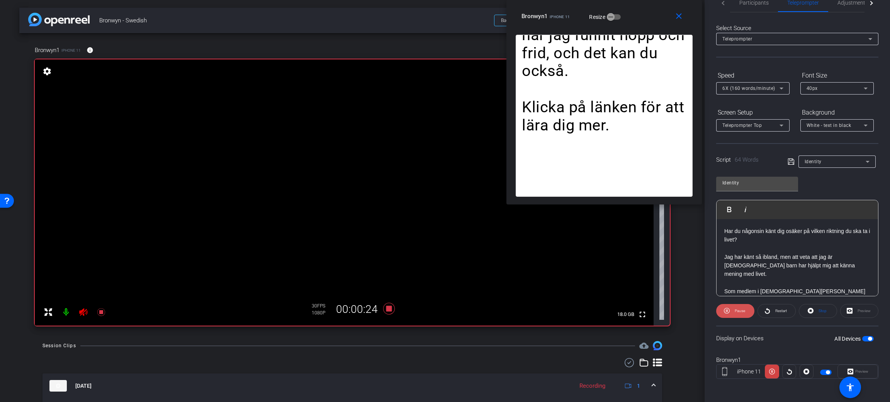
click at [729, 308] on span at bounding box center [735, 311] width 38 height 19
click at [384, 310] on icon at bounding box center [389, 309] width 12 height 12
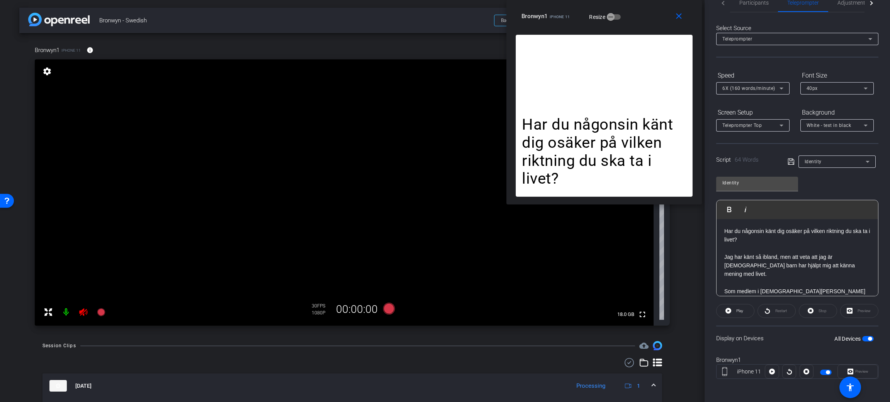
scroll to position [0, 0]
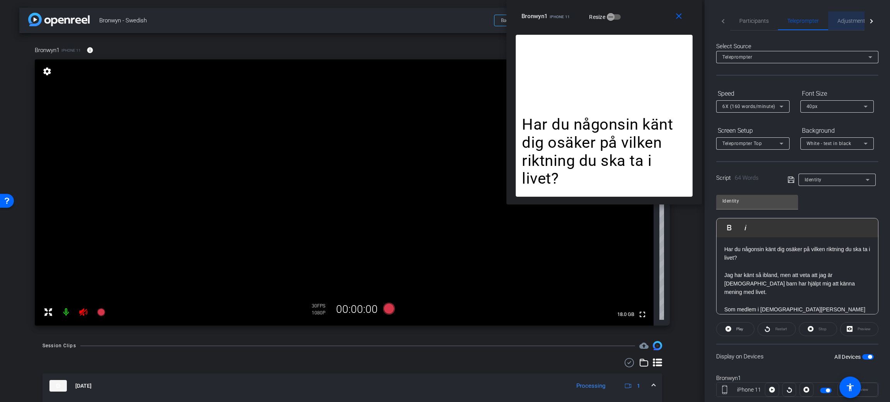
click at [843, 22] on span "Adjustments" at bounding box center [852, 20] width 31 height 5
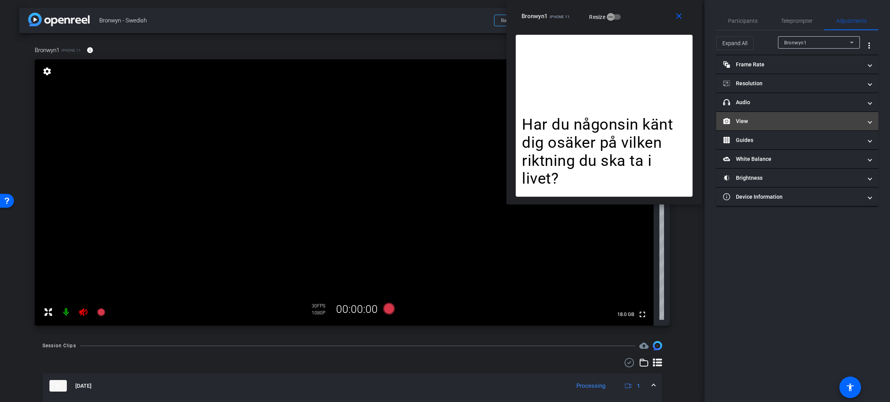
click at [787, 118] on mat-panel-title "View" at bounding box center [792, 121] width 139 height 8
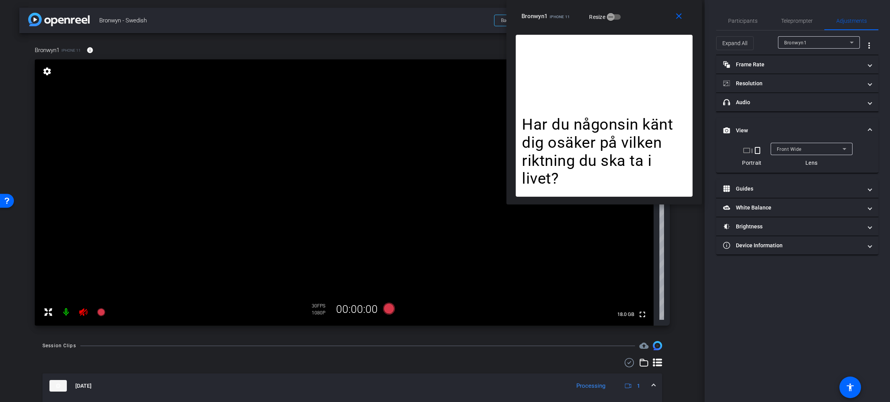
click at [795, 148] on span "Front Wide" at bounding box center [788, 149] width 25 height 5
click at [800, 165] on span "Back Wide" at bounding box center [788, 164] width 25 height 9
click at [794, 153] on div "Back Wide" at bounding box center [809, 149] width 66 height 10
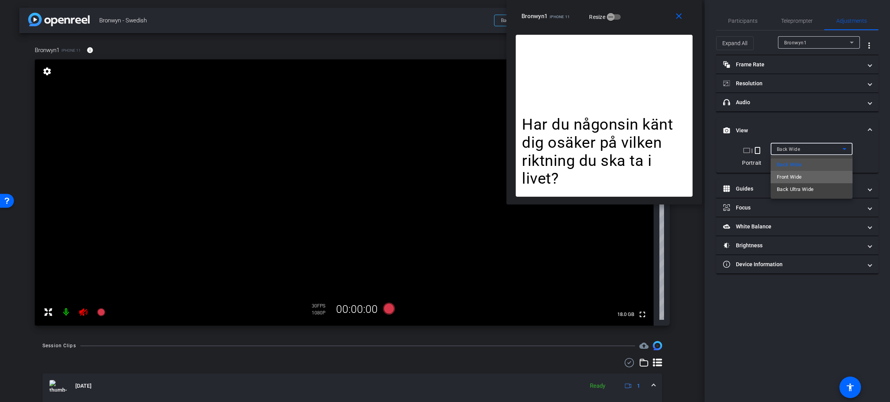
click at [794, 179] on span "Front Wide" at bounding box center [788, 177] width 25 height 9
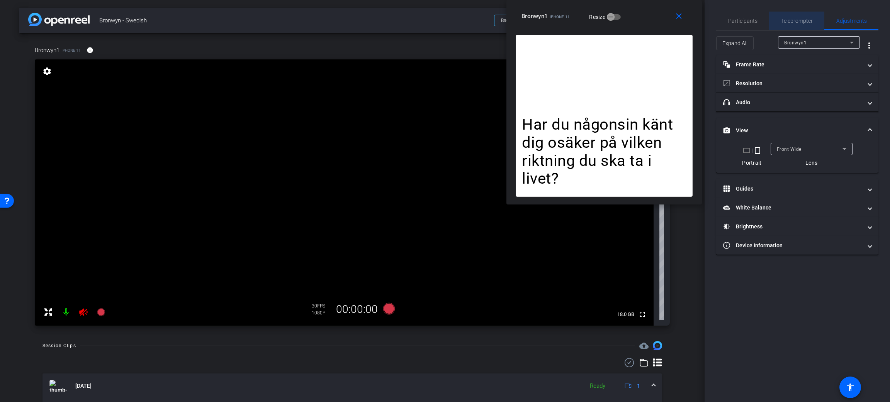
click at [803, 22] on span "Teleprompter" at bounding box center [797, 20] width 32 height 5
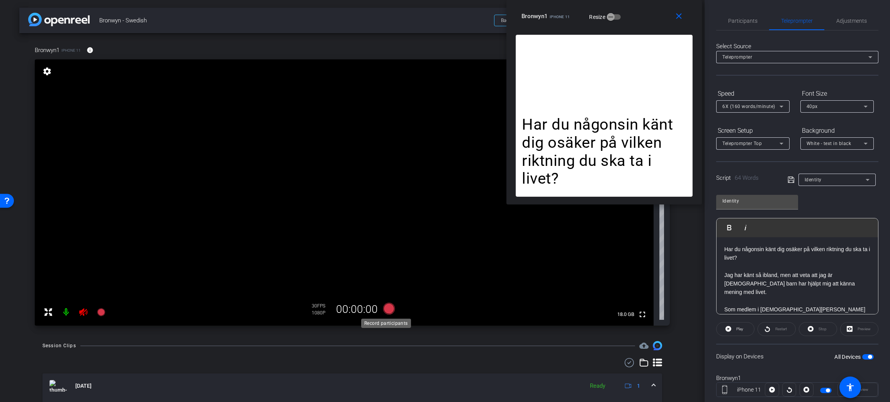
click at [381, 305] on icon at bounding box center [389, 309] width 19 height 14
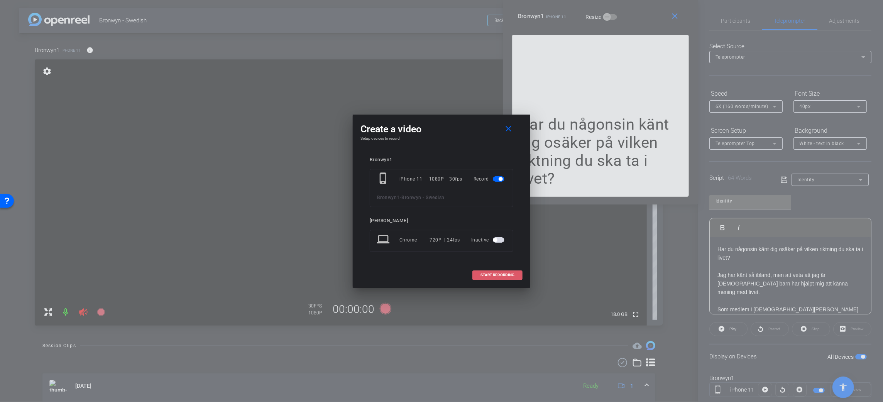
click at [500, 277] on span "START RECORDING" at bounding box center [498, 275] width 34 height 4
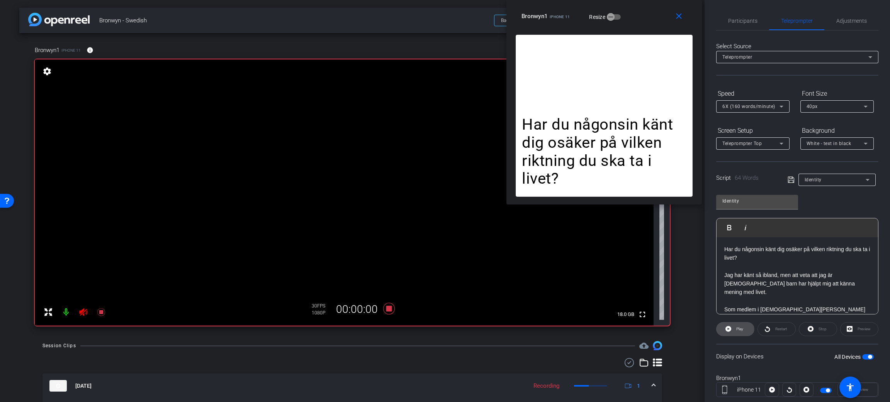
click at [734, 329] on span "Play" at bounding box center [738, 329] width 9 height 11
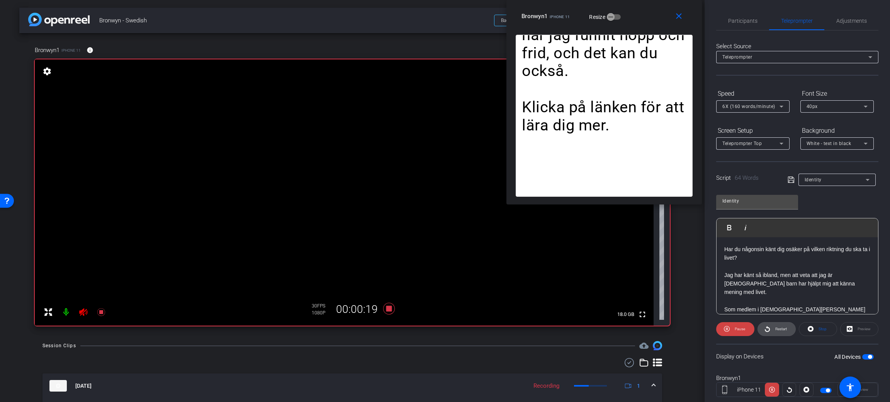
click at [766, 333] on icon at bounding box center [767, 329] width 6 height 10
click at [389, 308] on icon at bounding box center [389, 309] width 19 height 14
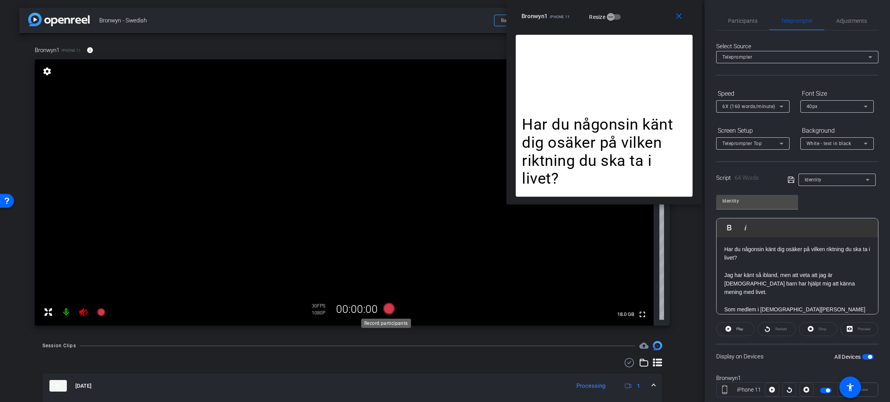
click at [383, 307] on icon at bounding box center [389, 309] width 12 height 12
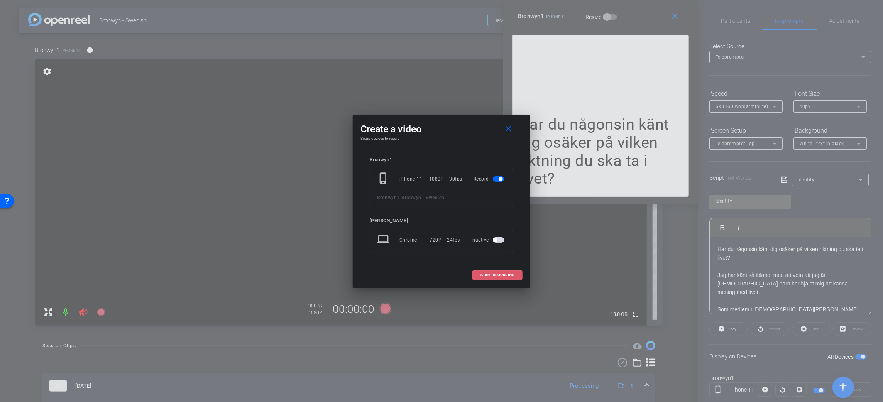
click at [497, 273] on span "START RECORDING" at bounding box center [498, 275] width 34 height 4
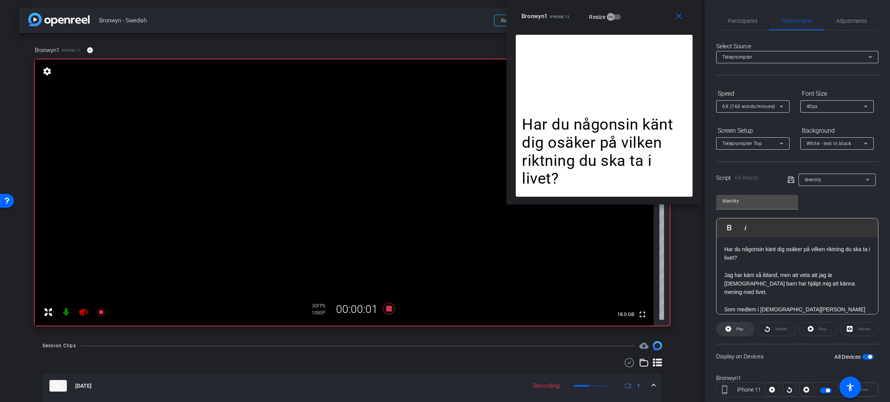
click at [726, 331] on icon at bounding box center [728, 329] width 6 height 10
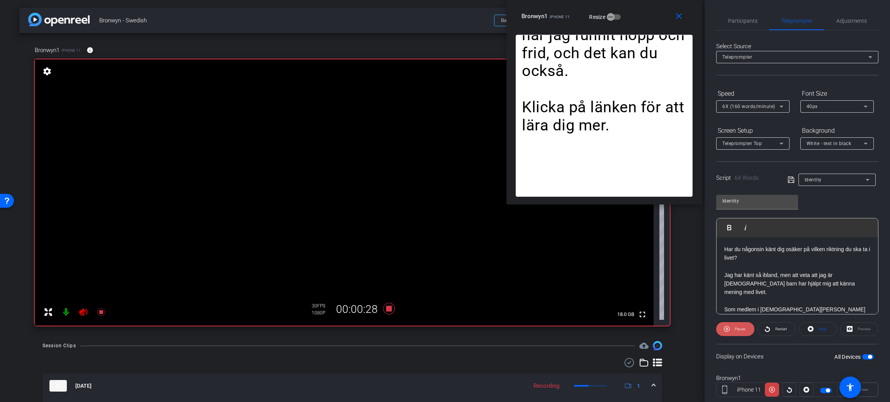
click at [726, 331] on icon at bounding box center [727, 329] width 6 height 10
click at [106, 312] on mat-icon at bounding box center [100, 312] width 15 height 15
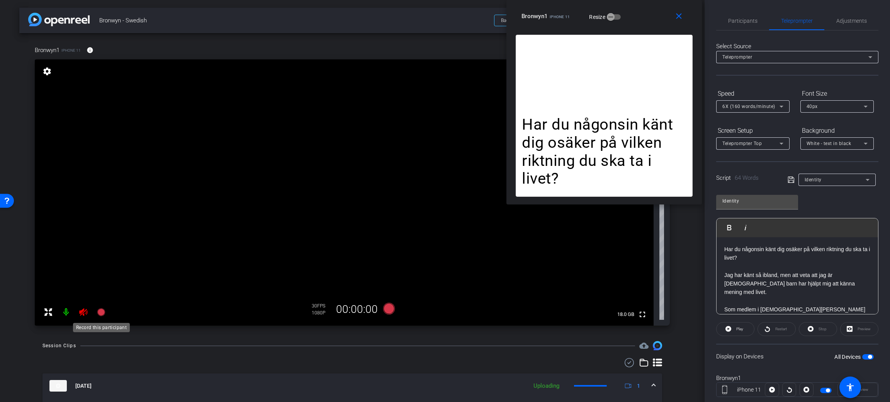
click at [106, 312] on mat-icon at bounding box center [100, 312] width 15 height 15
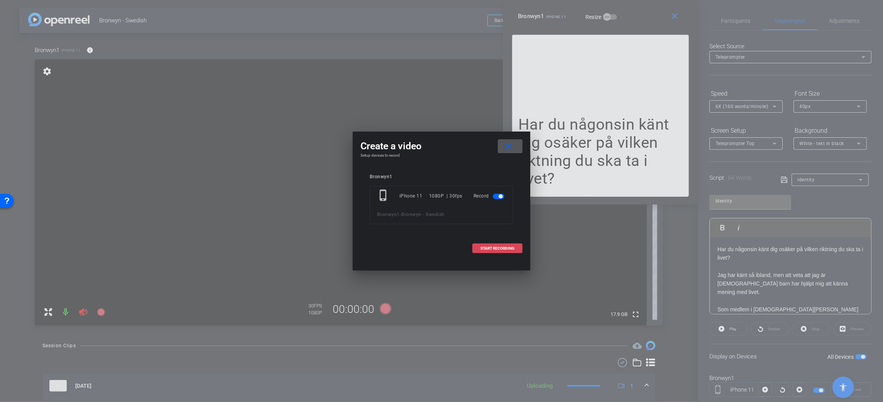
click at [499, 245] on span at bounding box center [497, 248] width 49 height 19
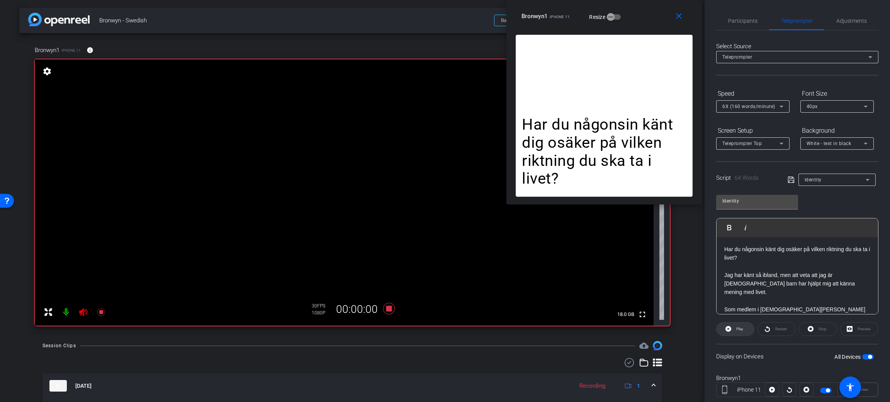
click at [737, 329] on span "Play" at bounding box center [739, 329] width 7 height 4
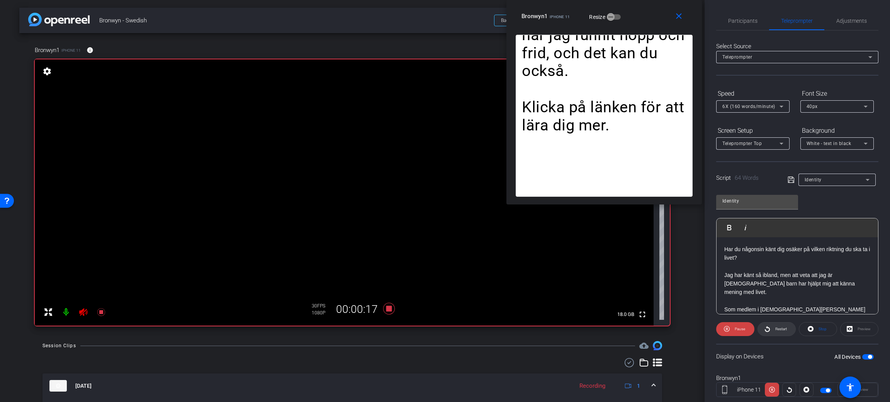
click at [766, 327] on icon at bounding box center [767, 329] width 5 height 6
click at [739, 331] on span "Pause" at bounding box center [738, 329] width 12 height 11
click at [380, 303] on icon at bounding box center [389, 309] width 19 height 14
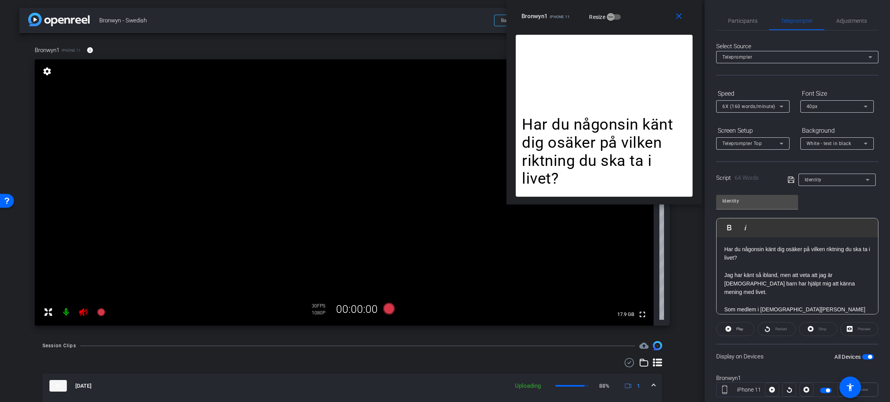
click at [414, 303] on video at bounding box center [344, 192] width 619 height 266
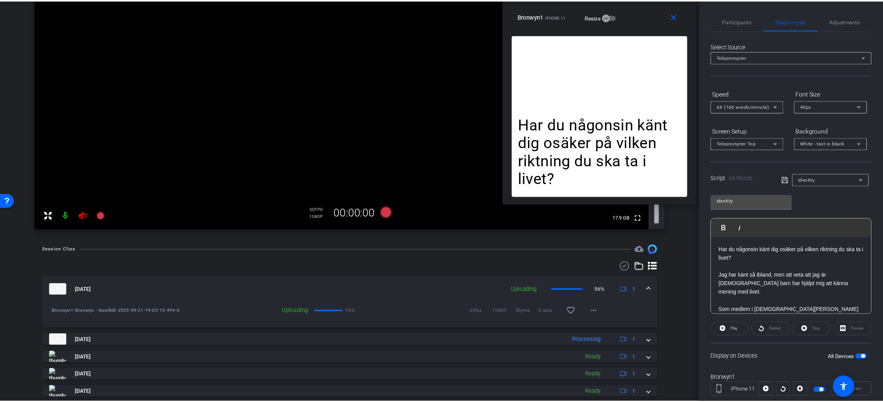
scroll to position [206, 0]
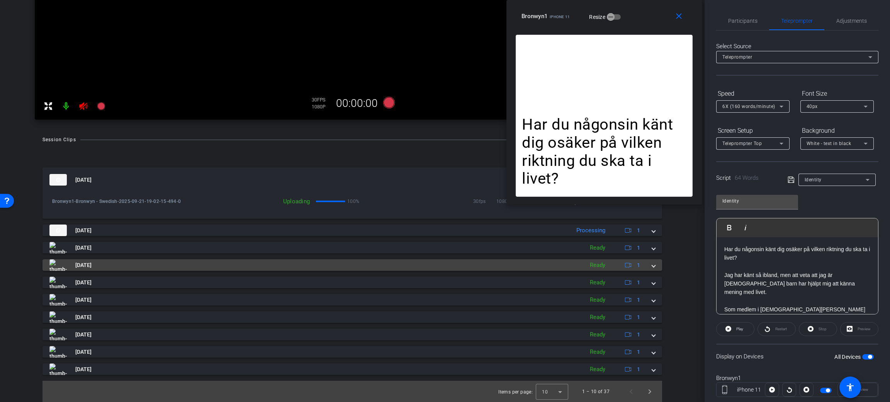
click at [85, 267] on span "[DATE]" at bounding box center [83, 265] width 16 height 8
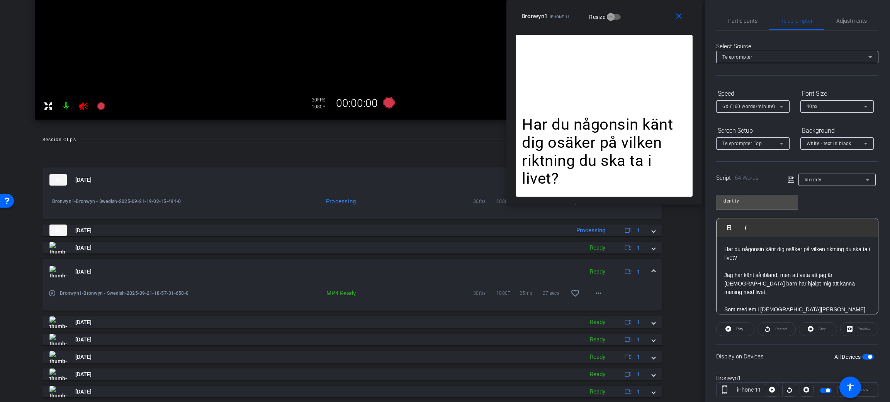
click at [52, 297] on mat-icon "play_circle_outline" at bounding box center [52, 294] width 8 height 8
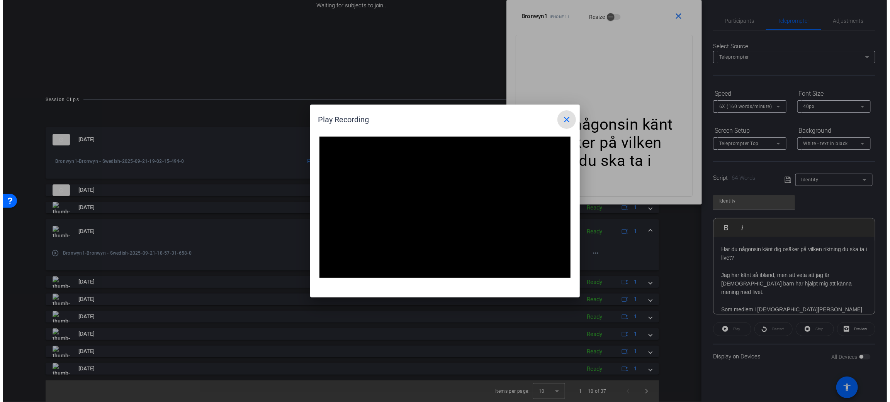
scroll to position [68, 0]
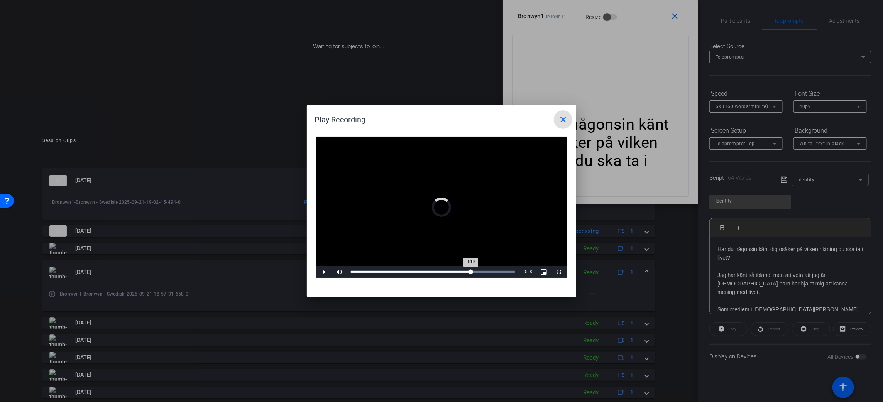
click at [471, 275] on div "Loaded : 100.00% 0:19 0:19" at bounding box center [433, 272] width 172 height 12
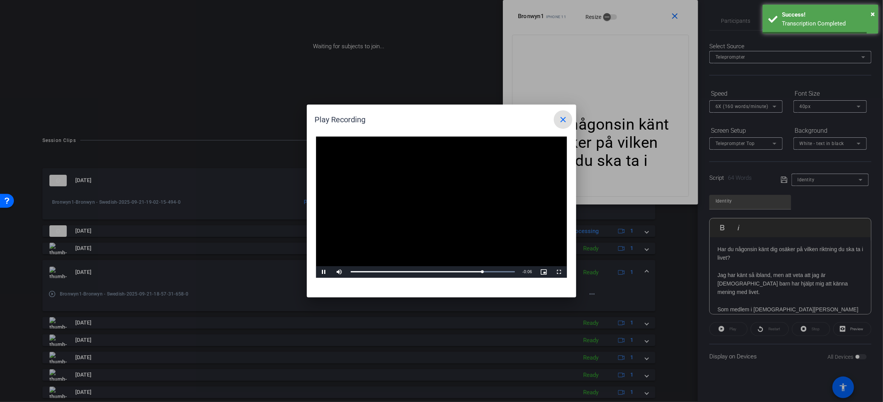
click at [554, 121] on span at bounding box center [563, 119] width 19 height 19
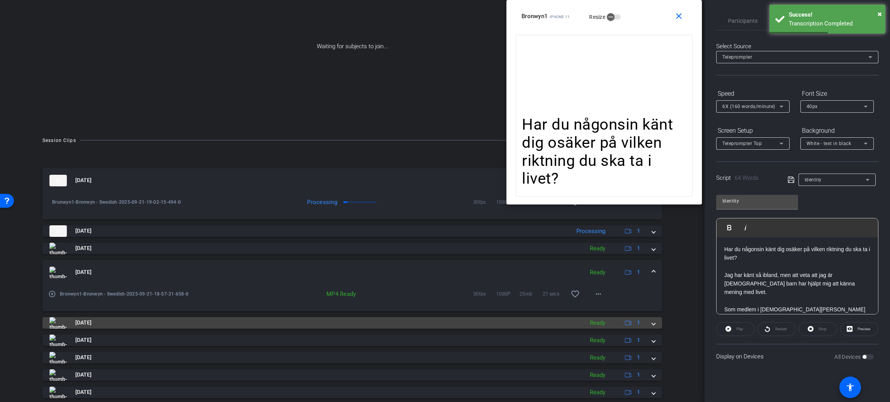
click at [92, 326] on span "[DATE]" at bounding box center [83, 323] width 16 height 8
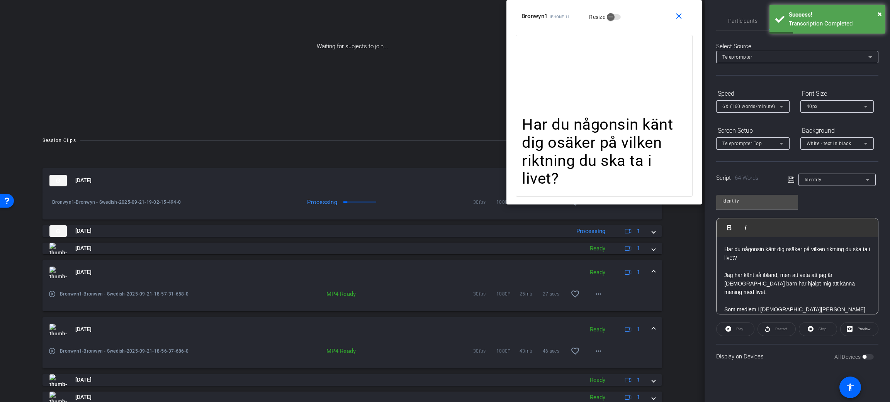
click at [57, 347] on div "play_circle_outline Bronwyn1-Bronwyn - Swedish-2025-09-21-18-56-37-686-0" at bounding box center [127, 351] width 158 height 19
click at [49, 351] on mat-icon "play_circle_outline" at bounding box center [52, 352] width 8 height 8
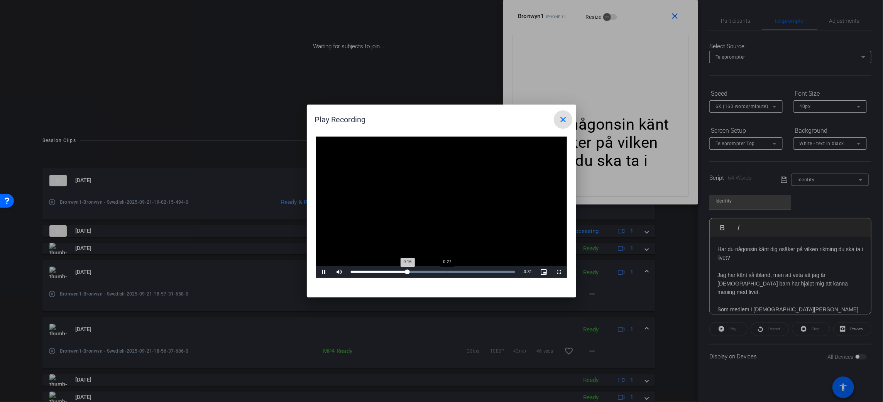
click at [447, 271] on div "Loaded : 100.00% 0:27 0:16" at bounding box center [433, 272] width 164 height 2
click at [471, 267] on div "Loaded : 100.00% 0:33 0:28" at bounding box center [433, 272] width 172 height 12
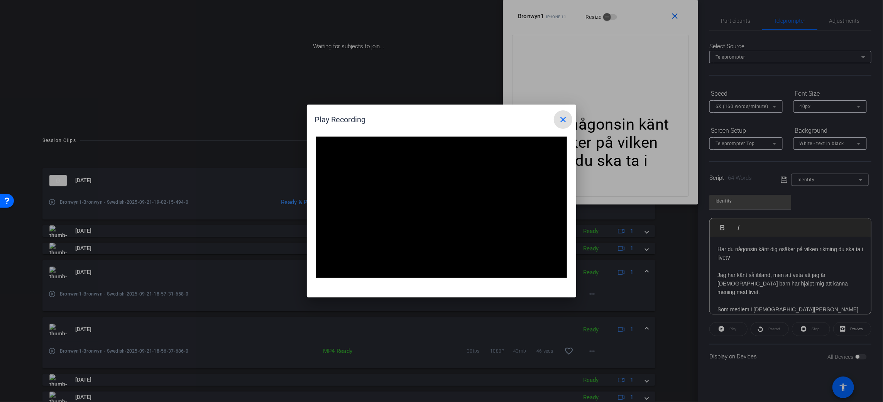
click at [564, 121] on mat-icon "close" at bounding box center [563, 119] width 9 height 9
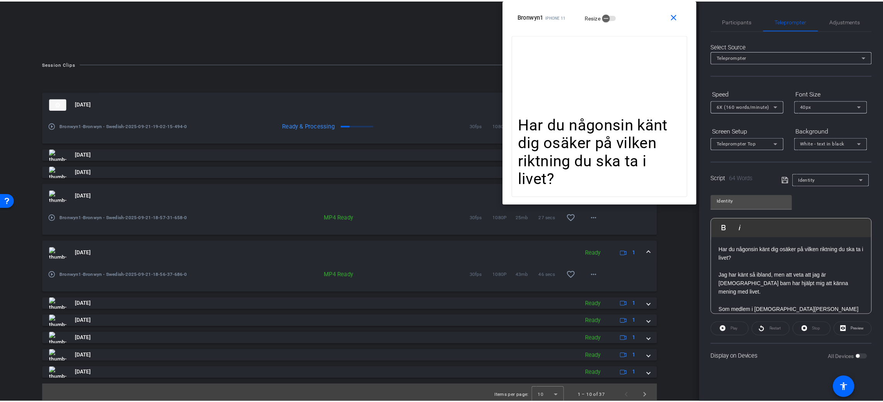
scroll to position [149, 0]
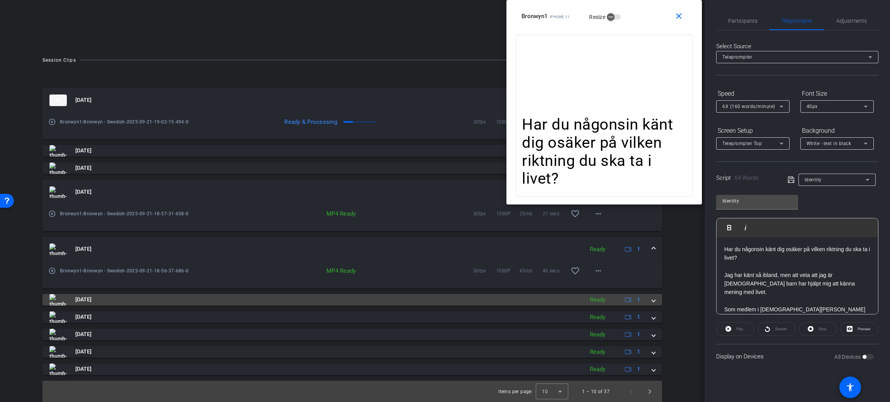
click at [92, 297] on span "[DATE]" at bounding box center [83, 300] width 16 height 8
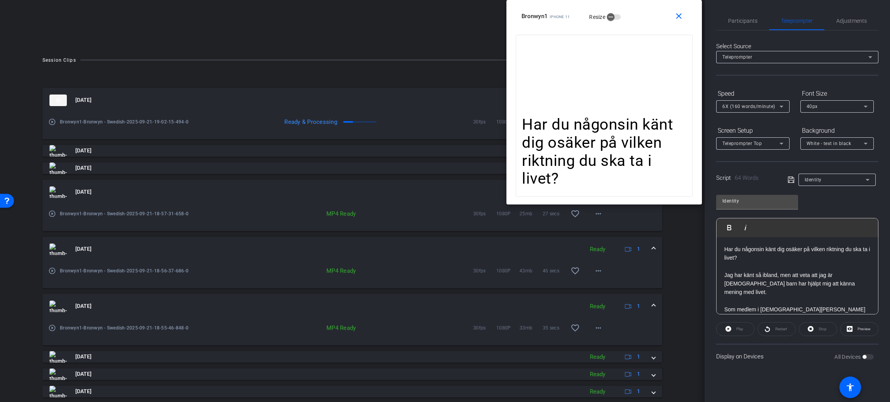
click at [56, 326] on div "play_circle_outline Bronwyn1-Bronwyn - Swedish-2025-09-21-18-55-46-848-0" at bounding box center [127, 328] width 158 height 19
click at [52, 326] on mat-icon "play_circle_outline" at bounding box center [52, 328] width 8 height 8
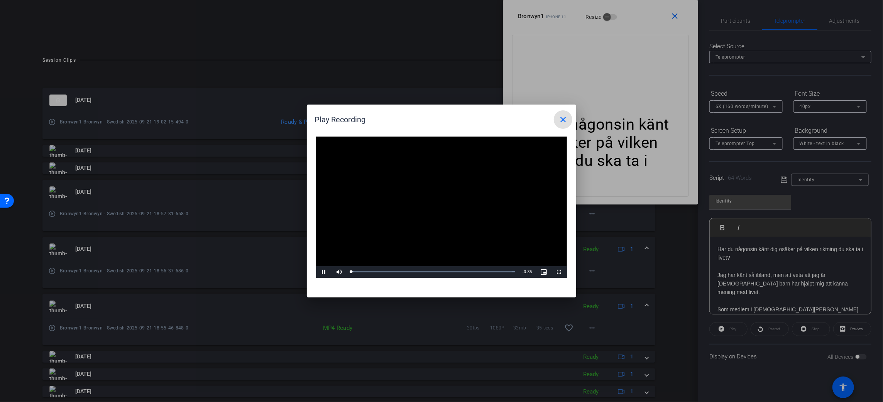
click at [444, 210] on video "Video Player" at bounding box center [441, 207] width 251 height 141
click at [448, 268] on div "Loaded : 100.00% 0:20 0:20" at bounding box center [433, 272] width 172 height 12
click at [435, 268] on div "Loaded : 100.00% 0:18 0:18" at bounding box center [433, 272] width 172 height 12
click at [431, 268] on div "Loaded : 100.00% 0:17 0:22" at bounding box center [433, 272] width 172 height 12
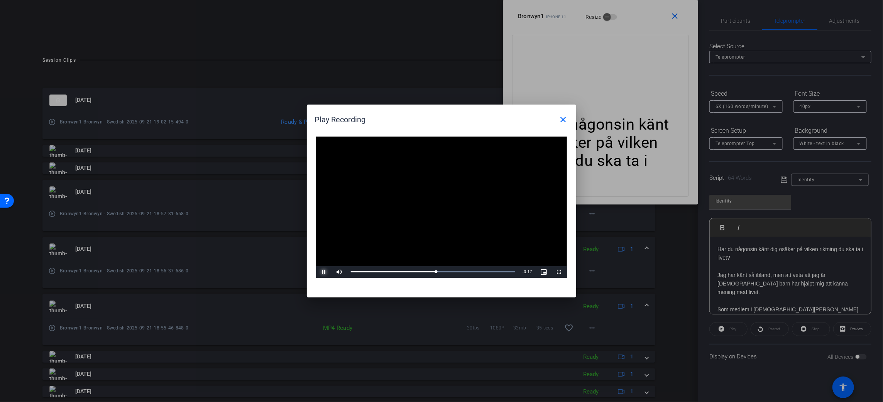
click at [325, 272] on span "Video Player" at bounding box center [323, 272] width 15 height 0
